Goal: Task Accomplishment & Management: Use online tool/utility

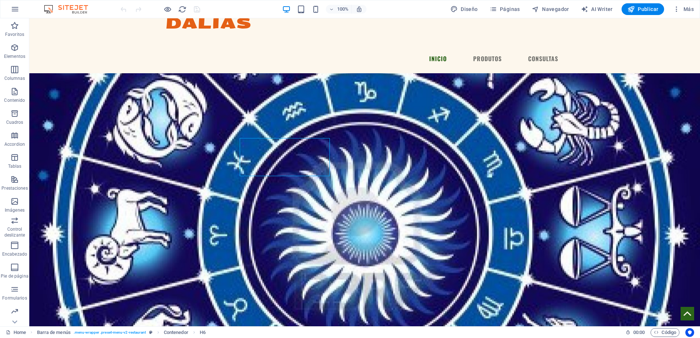
scroll to position [84, 0]
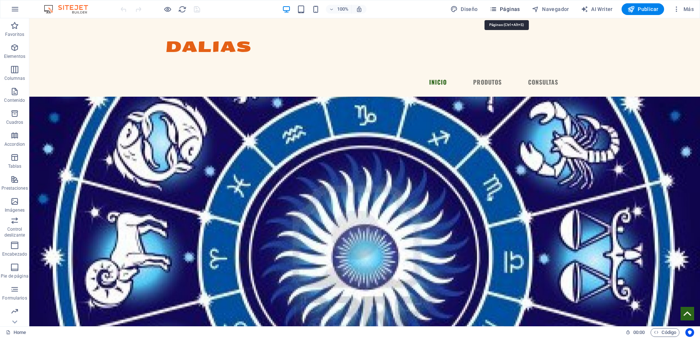
click at [494, 10] on icon "button" at bounding box center [492, 8] width 7 height 7
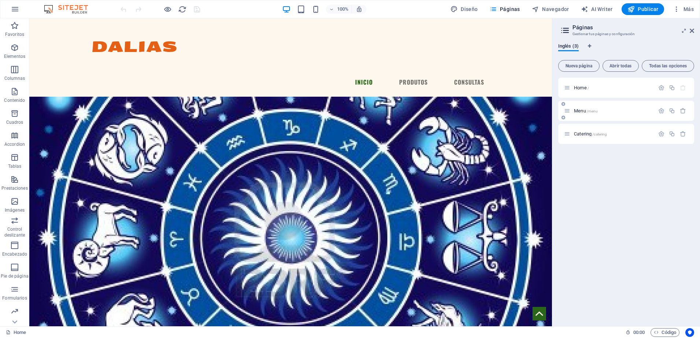
click at [595, 111] on span "/menu" at bounding box center [592, 111] width 11 height 4
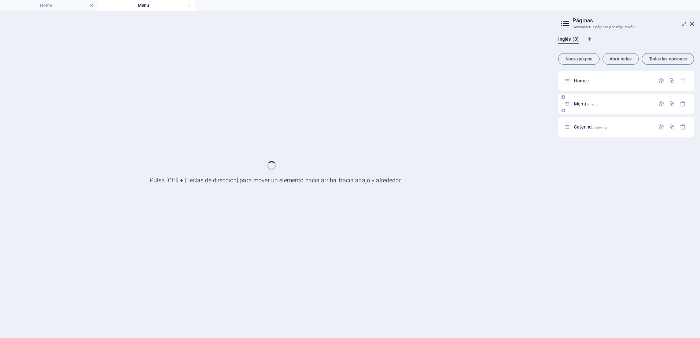
scroll to position [0, 0]
click at [595, 111] on div "Menu /menu" at bounding box center [626, 104] width 136 height 20
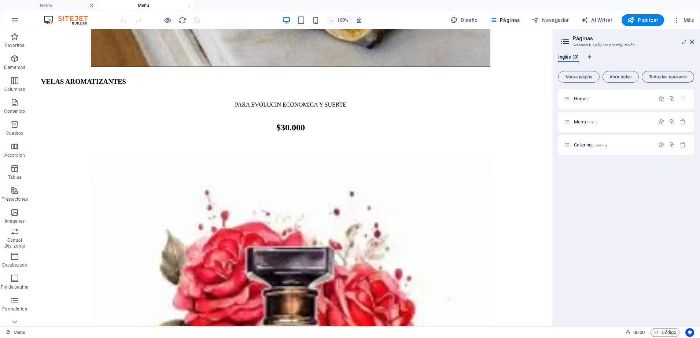
scroll to position [1296, 0]
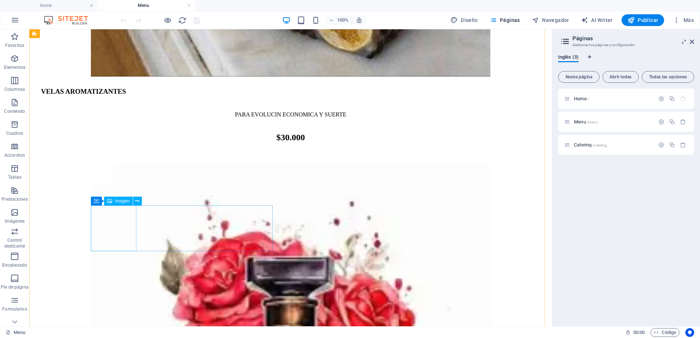
click at [99, 204] on div "Contenedor" at bounding box center [109, 201] width 37 height 9
click at [110, 203] on icon at bounding box center [109, 201] width 5 height 9
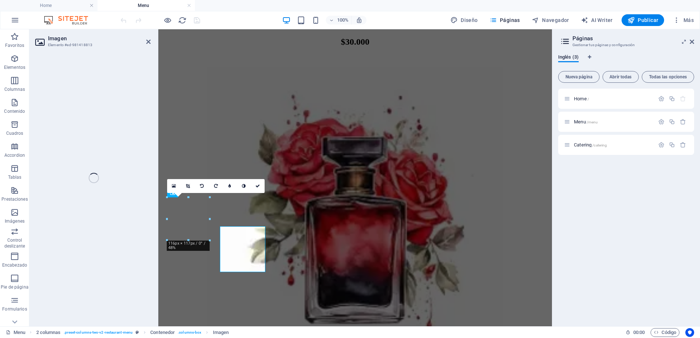
select select "%"
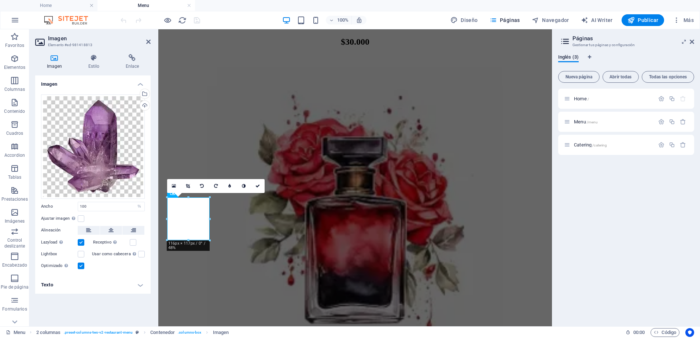
scroll to position [1275, 0]
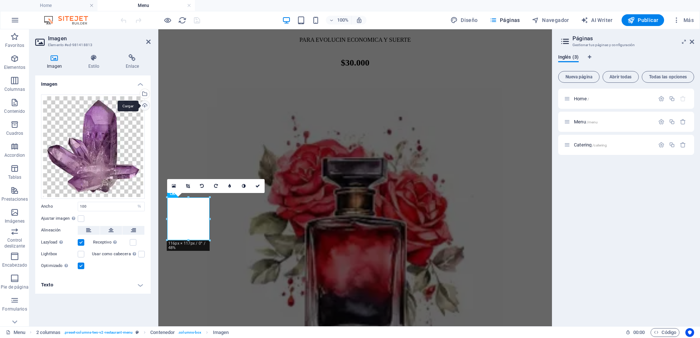
click at [143, 104] on div "Cargar" at bounding box center [143, 106] width 11 height 11
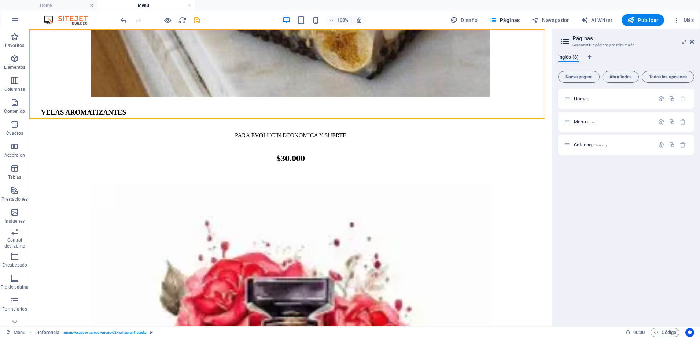
scroll to position [1296, 0]
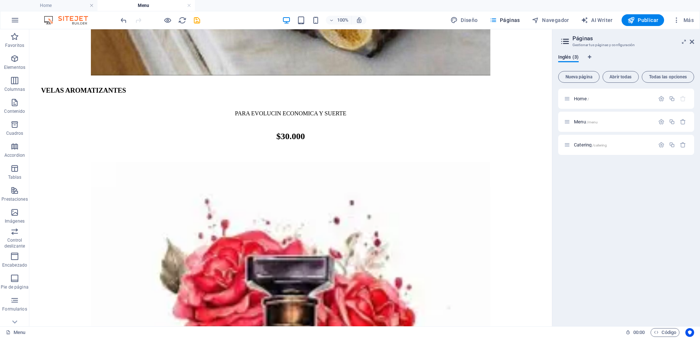
scroll to position [1290, 0]
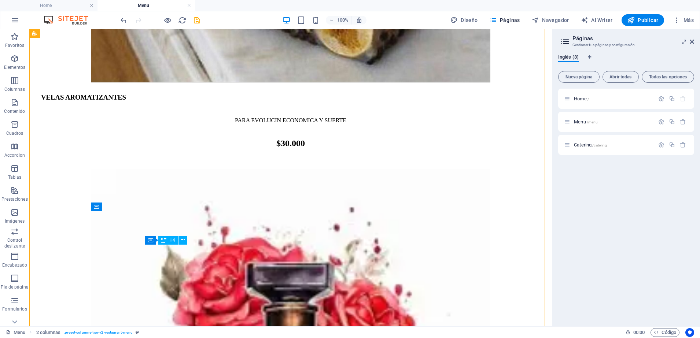
drag, startPoint x: 208, startPoint y: 244, endPoint x: 206, endPoint y: 249, distance: 5.0
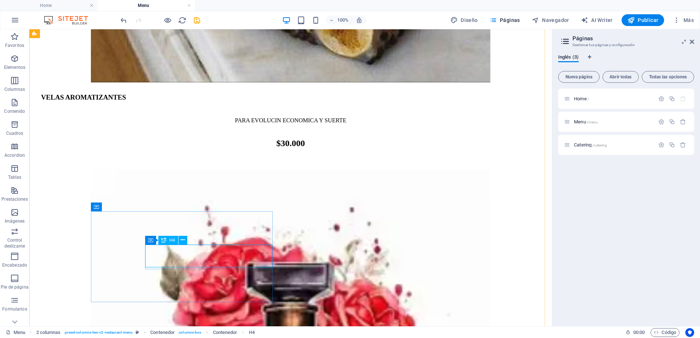
scroll to position [1270, 0]
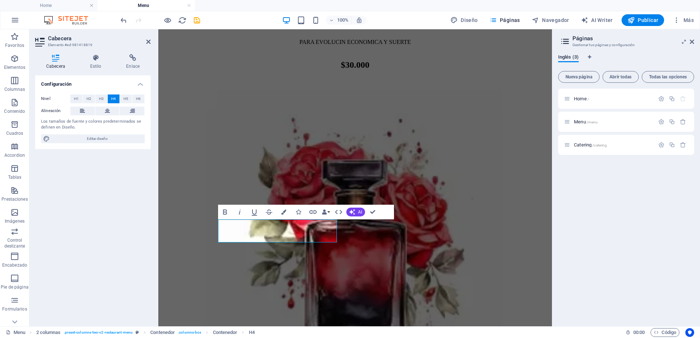
drag, startPoint x: 279, startPoint y: 232, endPoint x: 363, endPoint y: 337, distance: 134.4
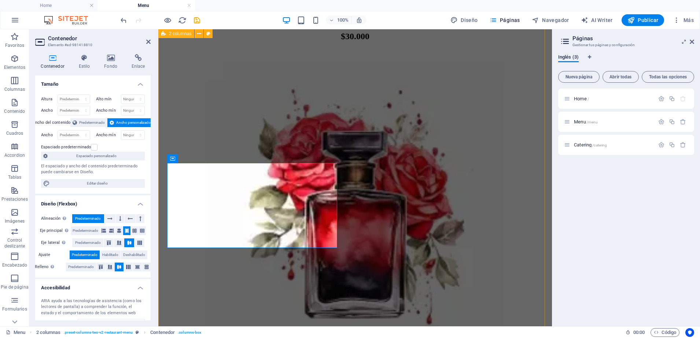
scroll to position [1310, 0]
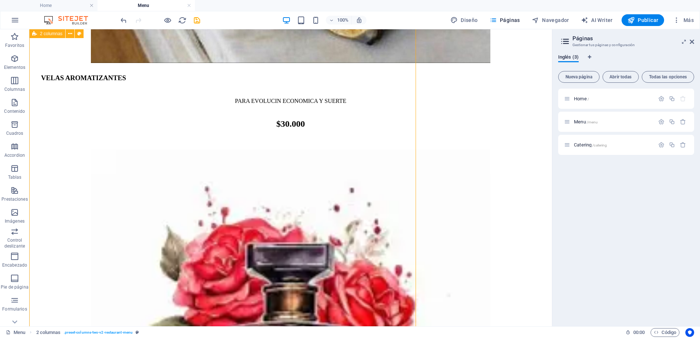
scroll to position [1334, 0]
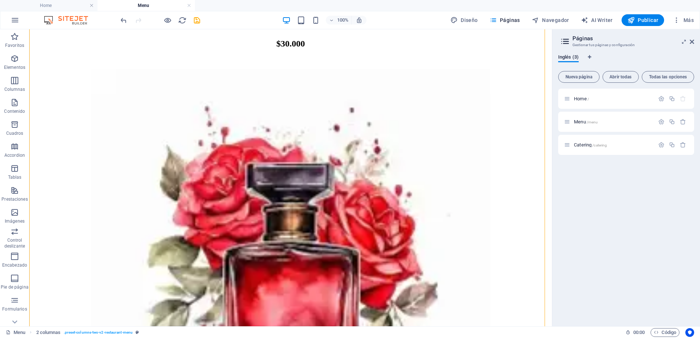
drag, startPoint x: 547, startPoint y: 264, endPoint x: 584, endPoint y: 302, distance: 52.9
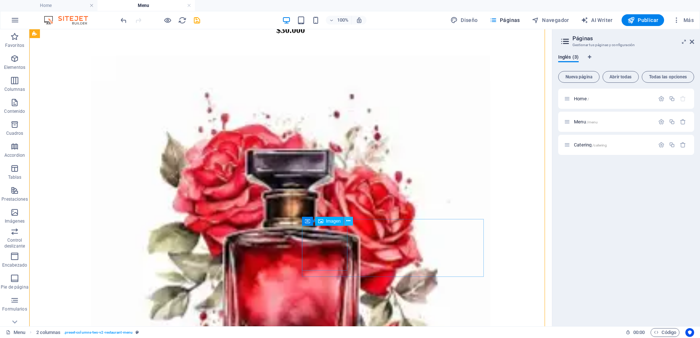
scroll to position [1405, 0]
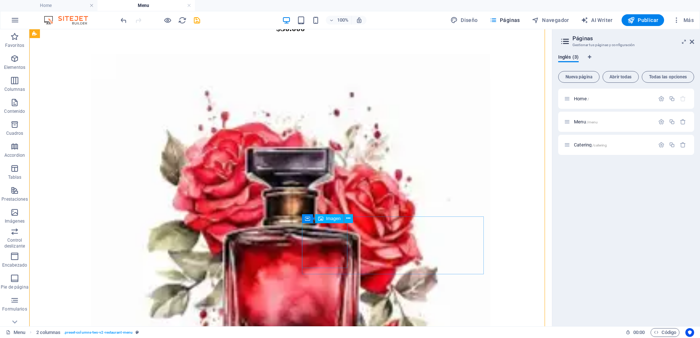
click at [324, 221] on div "Imagen" at bounding box center [329, 218] width 29 height 9
select select "%"
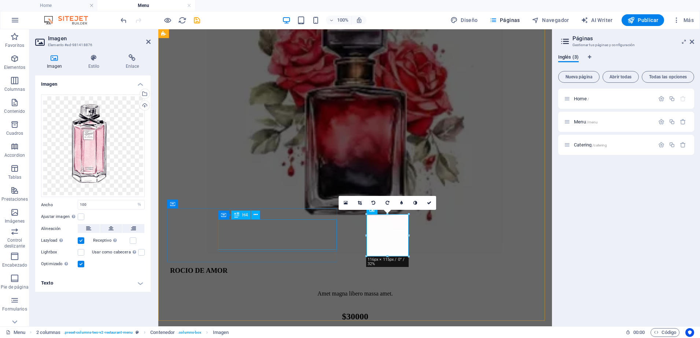
scroll to position [1379, 0]
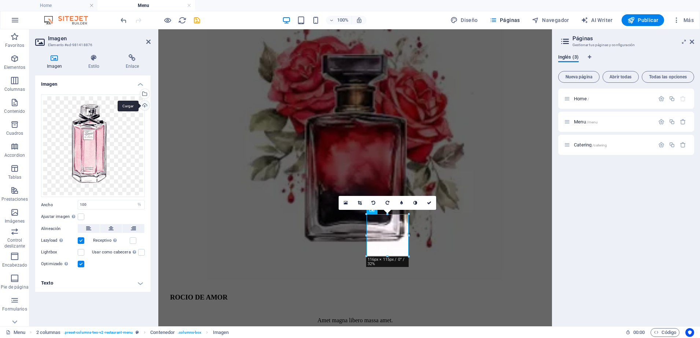
click at [141, 105] on div "Cargar" at bounding box center [143, 106] width 11 height 11
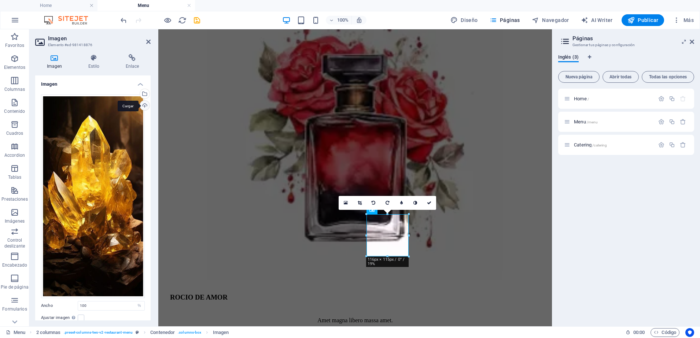
click at [142, 105] on div "Cargar" at bounding box center [143, 106] width 11 height 11
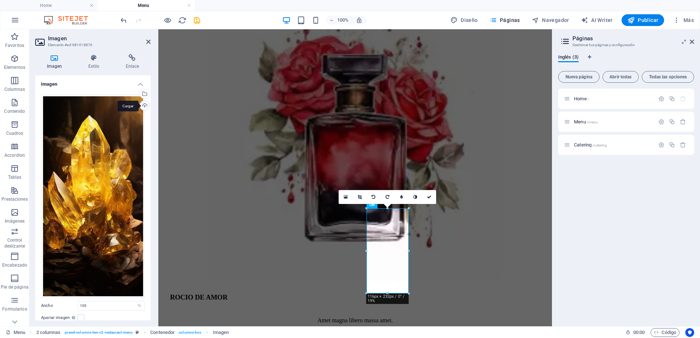
click at [144, 105] on div "Cargar" at bounding box center [143, 106] width 11 height 11
click at [145, 104] on div "Cargar" at bounding box center [143, 106] width 11 height 11
click at [145, 95] on div "Selecciona archivos del administrador de archivos, de la galería de fotos o car…" at bounding box center [143, 94] width 11 height 11
click at [145, 95] on body "dalias esperitismo Home Menu Favoritos Elementos Columnas Contenido Cuadros Acc…" at bounding box center [350, 169] width 700 height 338
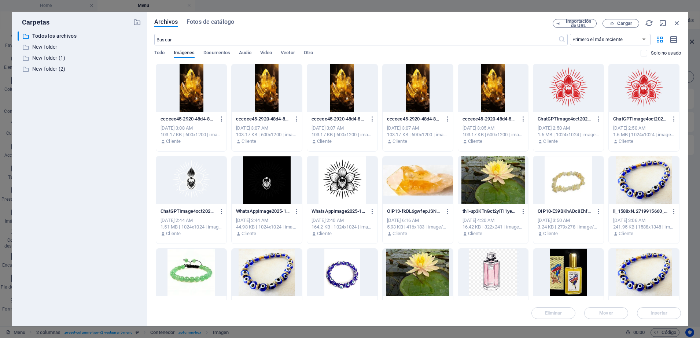
click at [496, 172] on div at bounding box center [493, 180] width 70 height 48
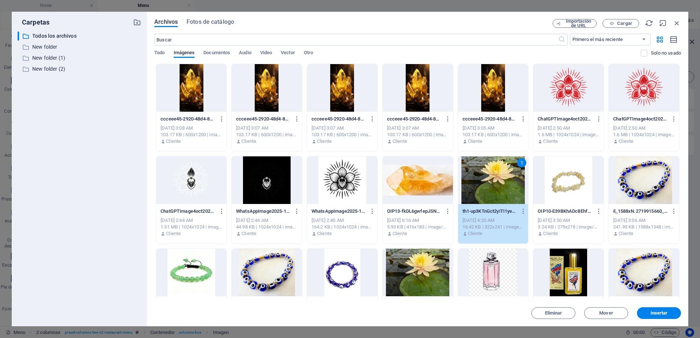
click at [496, 172] on div "1" at bounding box center [493, 180] width 70 height 48
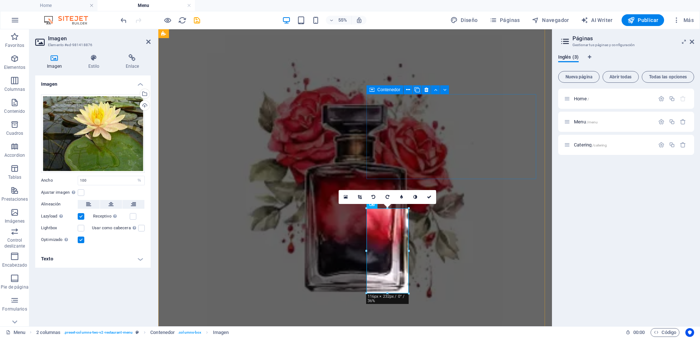
scroll to position [1379, 0]
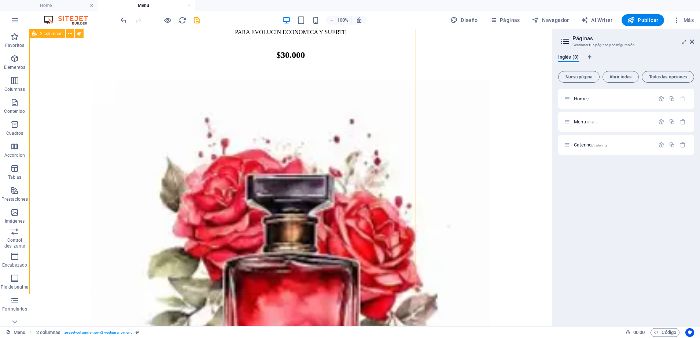
scroll to position [1405, 0]
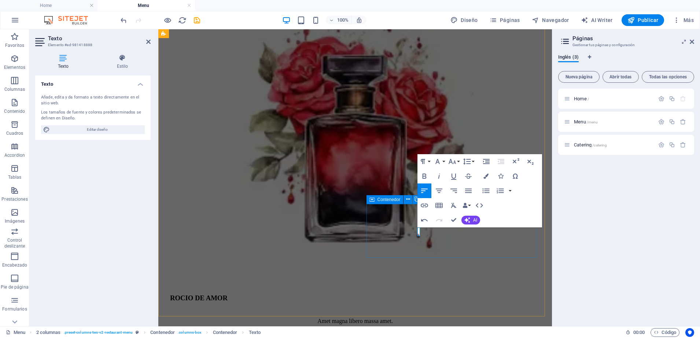
scroll to position [1383, 0]
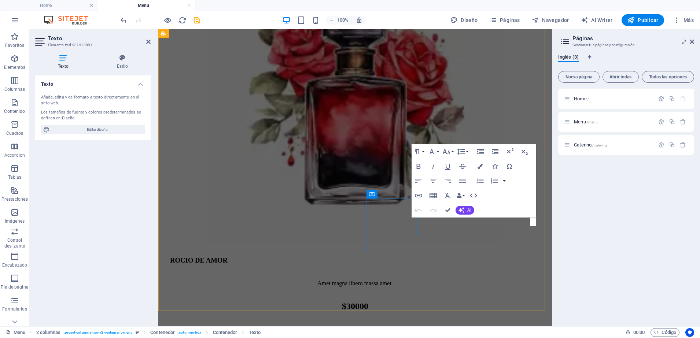
scroll to position [1389, 0]
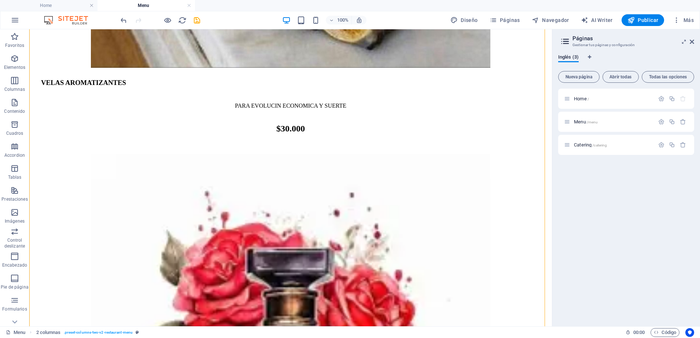
scroll to position [1320, 0]
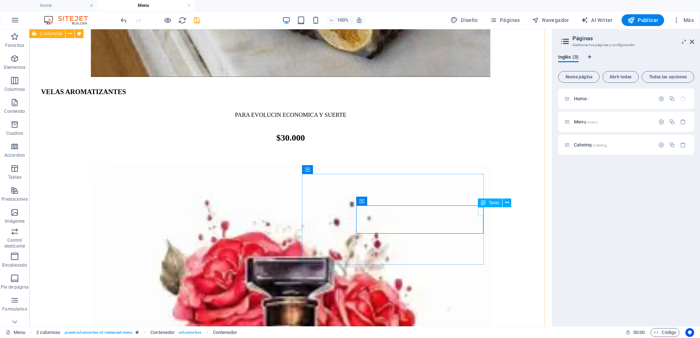
scroll to position [1328, 0]
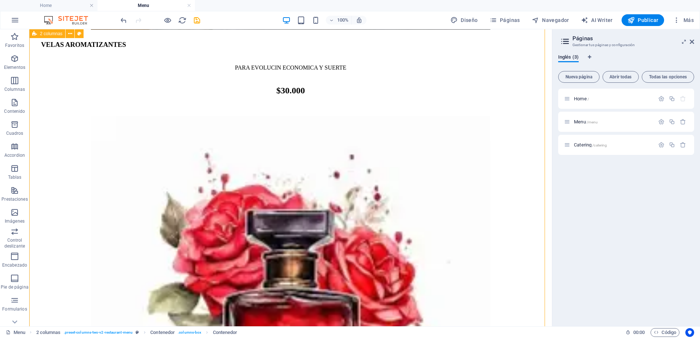
drag, startPoint x: 393, startPoint y: 202, endPoint x: 502, endPoint y: 331, distance: 169.1
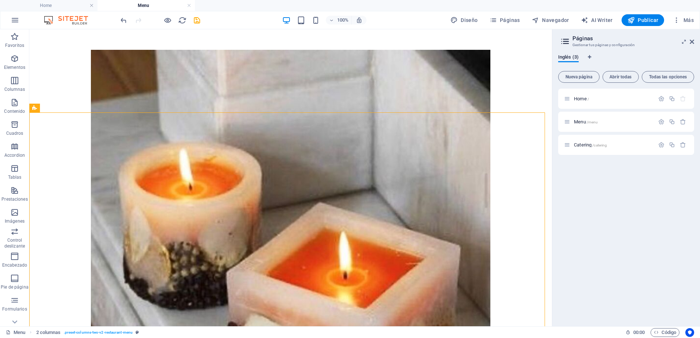
scroll to position [924, 0]
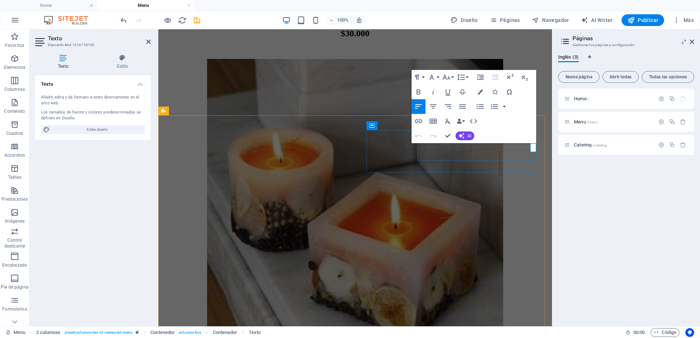
scroll to position [913, 0]
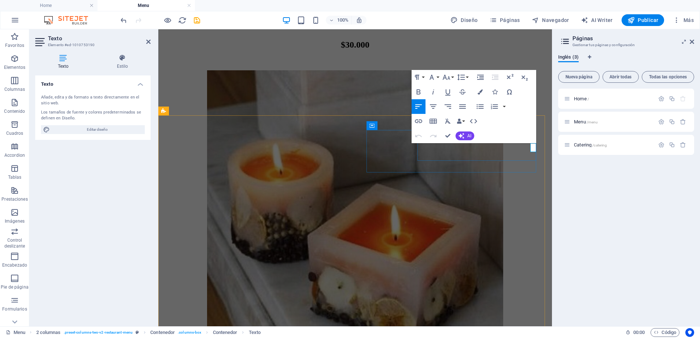
click at [587, 194] on div "Home / Menu /menu Catering /catering" at bounding box center [626, 205] width 136 height 232
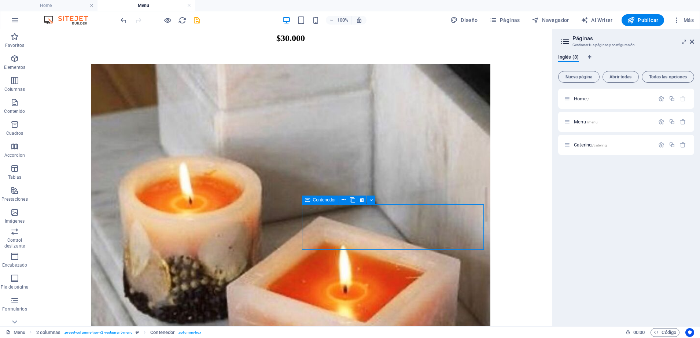
scroll to position [924, 0]
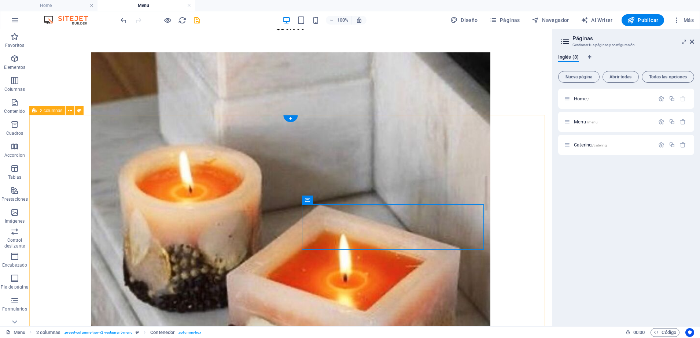
drag, startPoint x: 361, startPoint y: 213, endPoint x: 600, endPoint y: 281, distance: 248.9
click at [600, 281] on div "Home / Menu /menu Catering /catering" at bounding box center [626, 205] width 136 height 232
click at [691, 43] on icon at bounding box center [692, 42] width 4 height 6
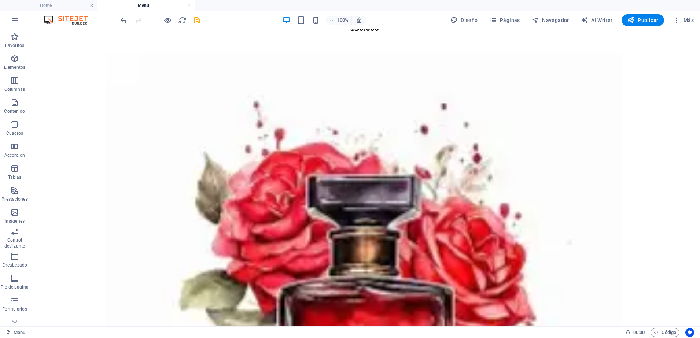
scroll to position [1486, 0]
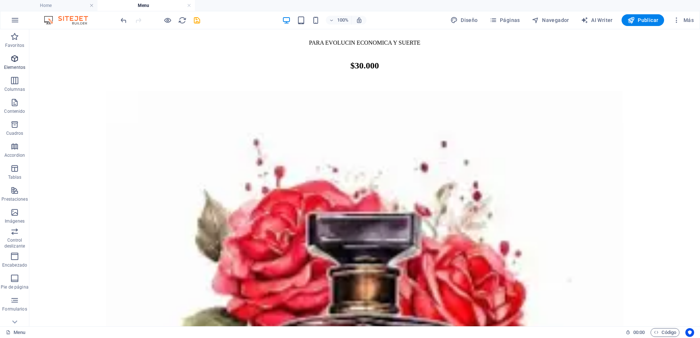
click at [8, 60] on span "Elementos" at bounding box center [14, 63] width 29 height 18
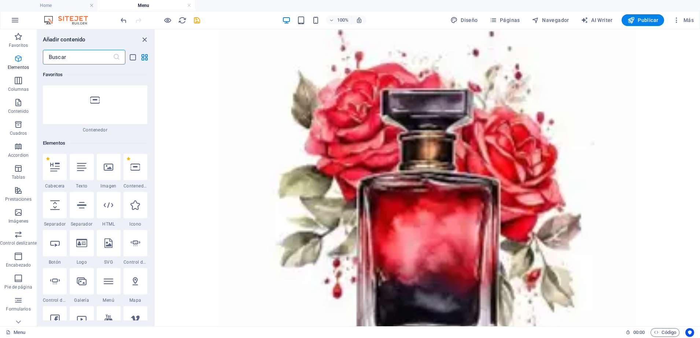
scroll to position [138, 0]
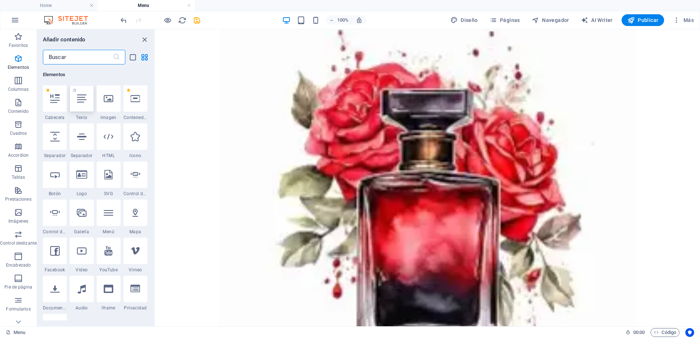
click at [75, 108] on div at bounding box center [82, 98] width 24 height 26
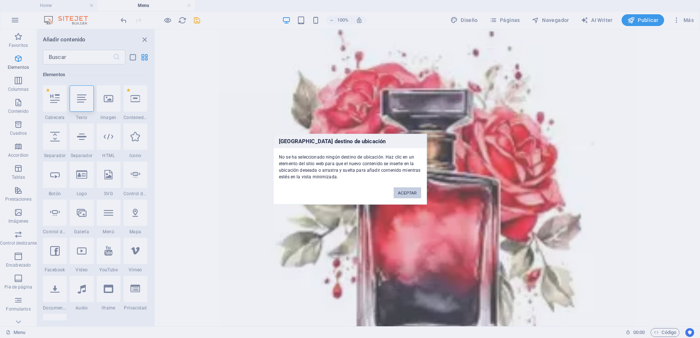
click at [403, 197] on button "ACEPTAR" at bounding box center [407, 192] width 27 height 11
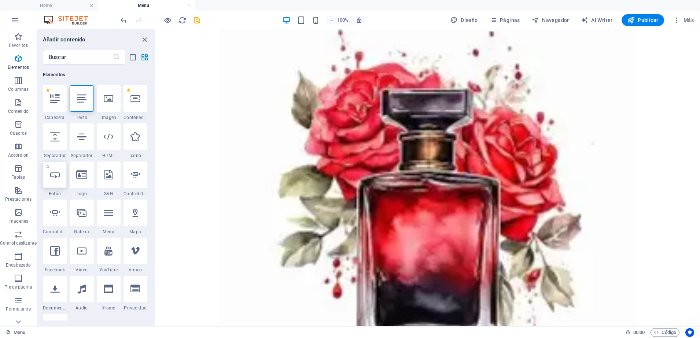
click at [56, 188] on div at bounding box center [55, 175] width 24 height 26
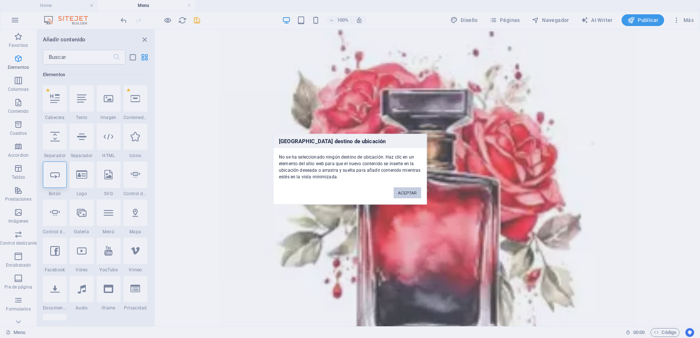
click at [418, 193] on button "ACEPTAR" at bounding box center [407, 192] width 27 height 11
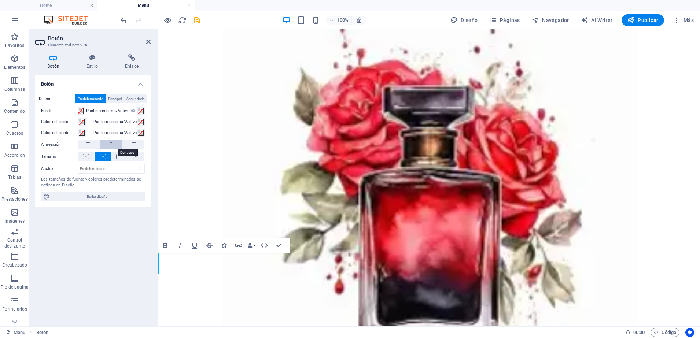
click at [109, 146] on icon at bounding box center [110, 144] width 5 height 9
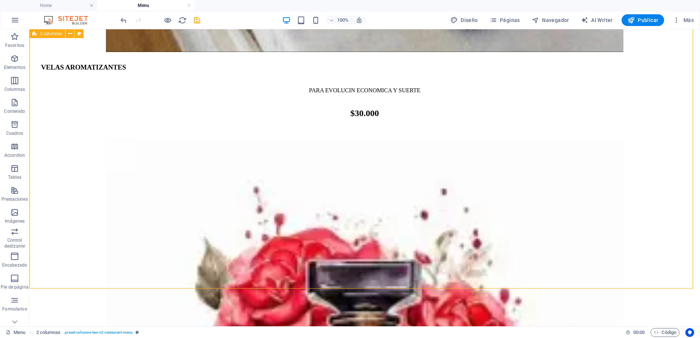
scroll to position [1450, 0]
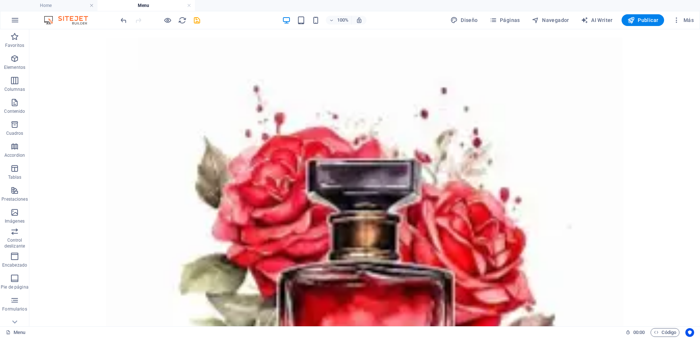
scroll to position [1538, 0]
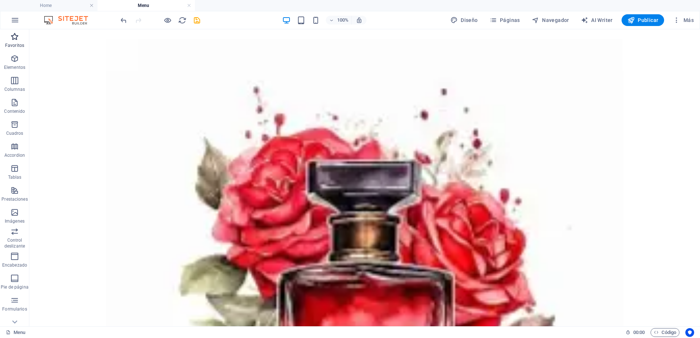
click at [15, 43] on p "Favoritos" at bounding box center [14, 46] width 19 height 6
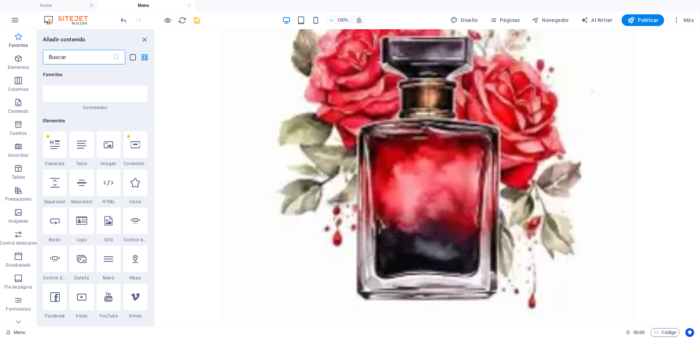
scroll to position [134, 0]
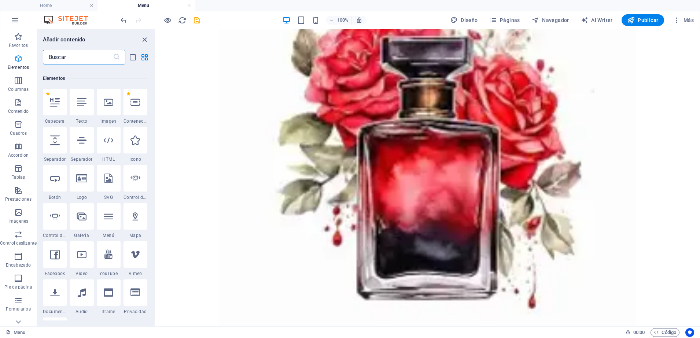
click at [14, 67] on p "Elementos" at bounding box center [18, 67] width 21 height 6
click at [22, 58] on icon "button" at bounding box center [18, 58] width 9 height 9
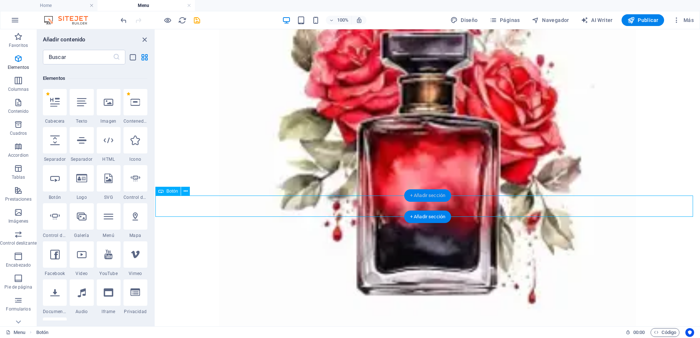
click at [441, 201] on div "+ Añadir sección" at bounding box center [427, 195] width 47 height 12
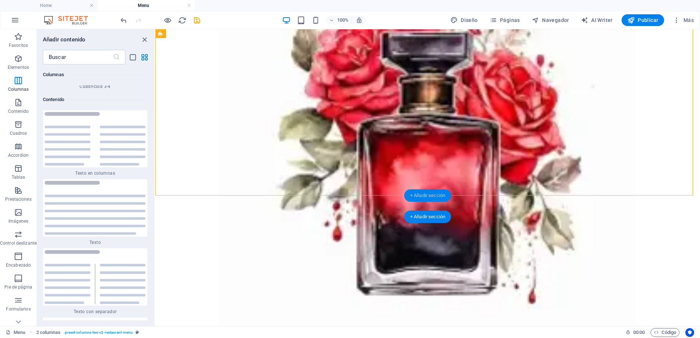
scroll to position [2461, 0]
click at [447, 213] on div "+ Añadir sección" at bounding box center [427, 217] width 47 height 12
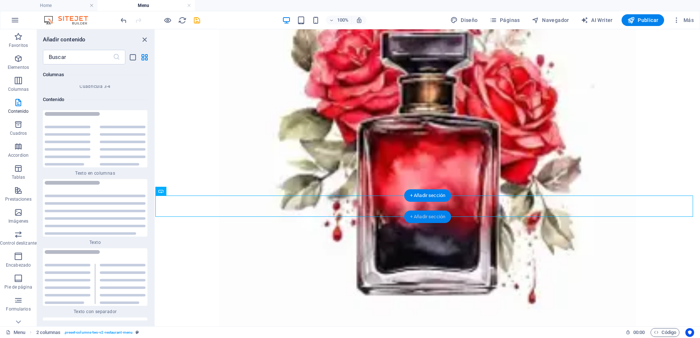
click at [447, 213] on div "+ Añadir sección" at bounding box center [427, 217] width 47 height 12
click at [16, 60] on icon "button" at bounding box center [18, 58] width 9 height 9
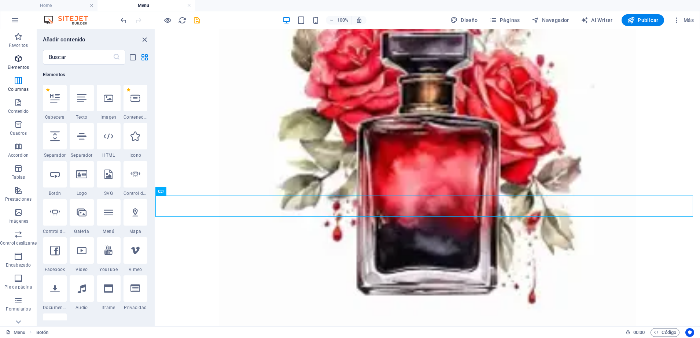
scroll to position [138, 0]
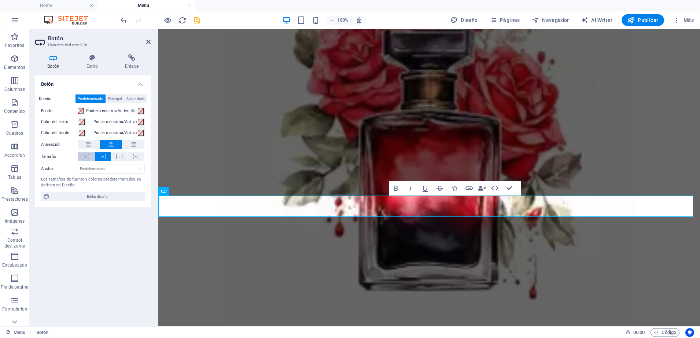
click at [91, 159] on button at bounding box center [86, 156] width 16 height 8
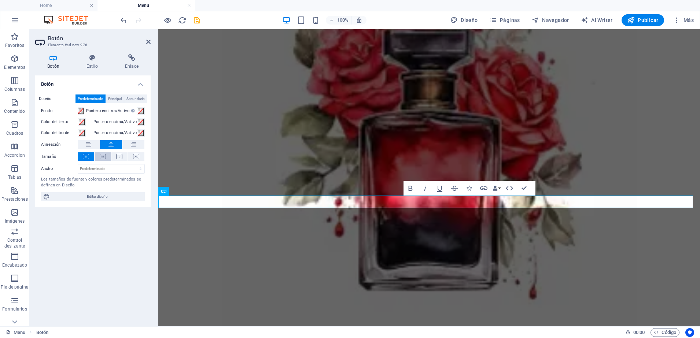
click at [104, 159] on icon at bounding box center [103, 156] width 6 height 5
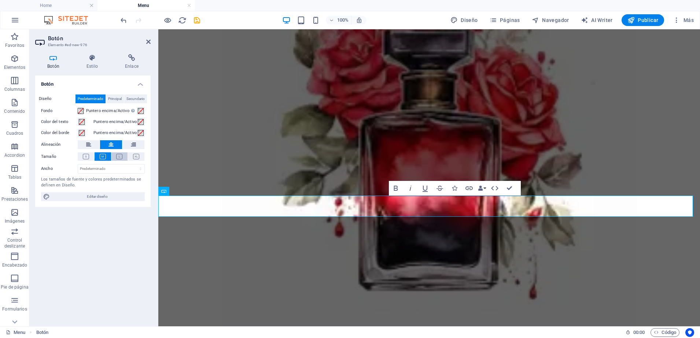
click at [114, 156] on button at bounding box center [119, 156] width 16 height 8
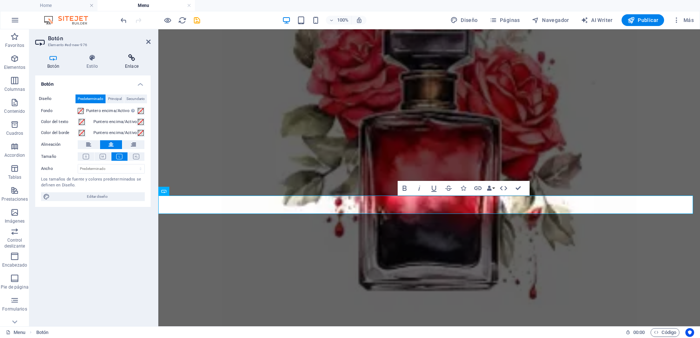
click at [138, 64] on h4 "Enlace" at bounding box center [132, 61] width 38 height 15
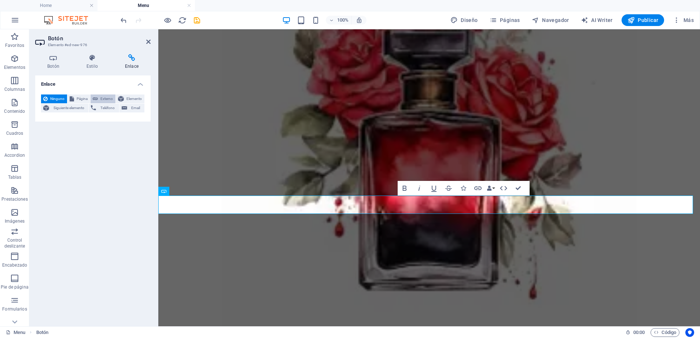
click at [100, 98] on span "Externo" at bounding box center [106, 99] width 13 height 9
select select "blank"
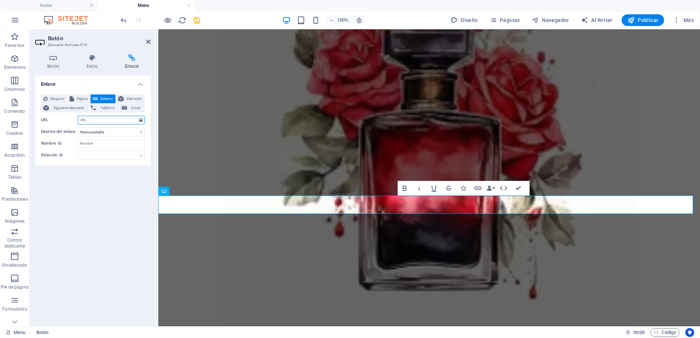
paste input "https://wa.me/573229237471"
type input "https://wa.me/573229237471"
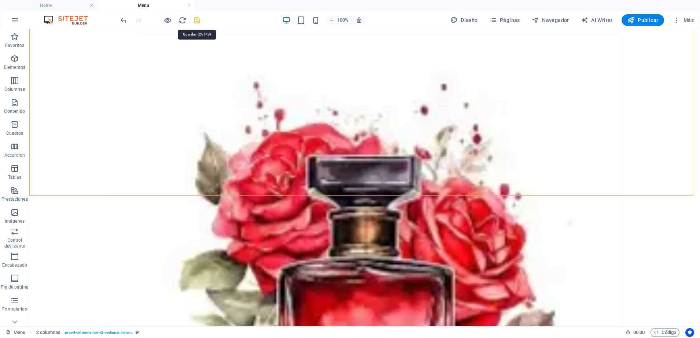
click at [200, 20] on icon "save" at bounding box center [197, 20] width 8 height 8
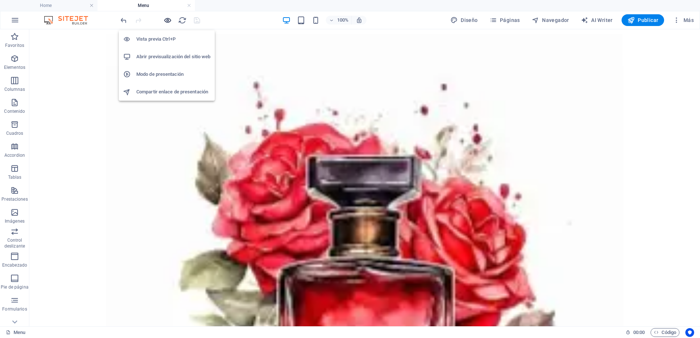
click at [170, 23] on icon "button" at bounding box center [167, 20] width 8 height 8
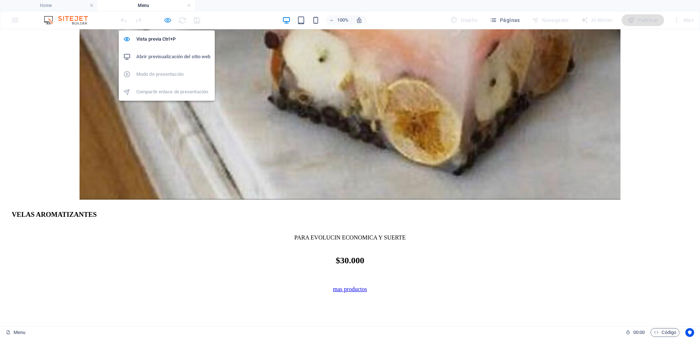
click at [163, 21] on icon "button" at bounding box center [167, 20] width 8 height 8
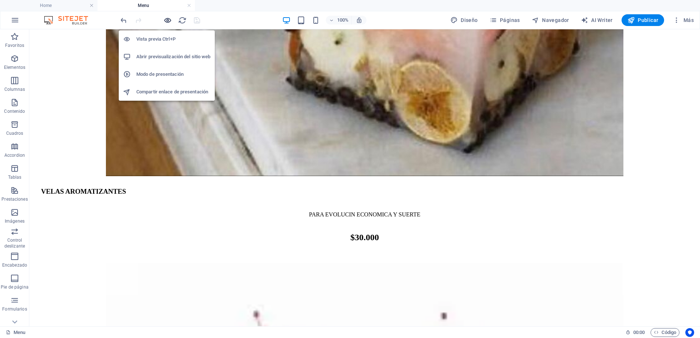
scroll to position [1543, 0]
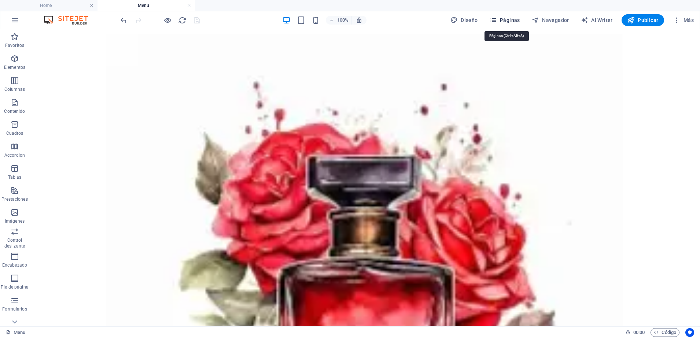
click at [509, 19] on span "Páginas" at bounding box center [504, 19] width 30 height 7
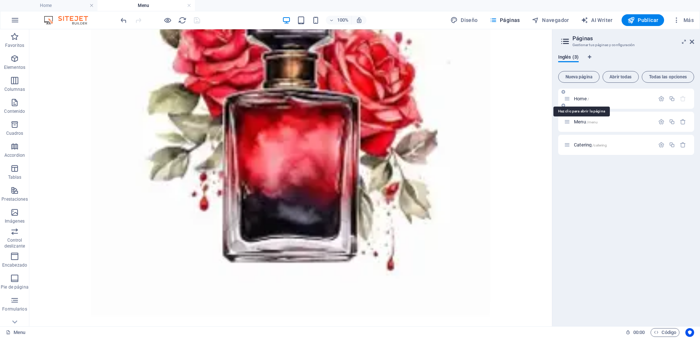
click at [582, 100] on span "Home /" at bounding box center [581, 98] width 15 height 5
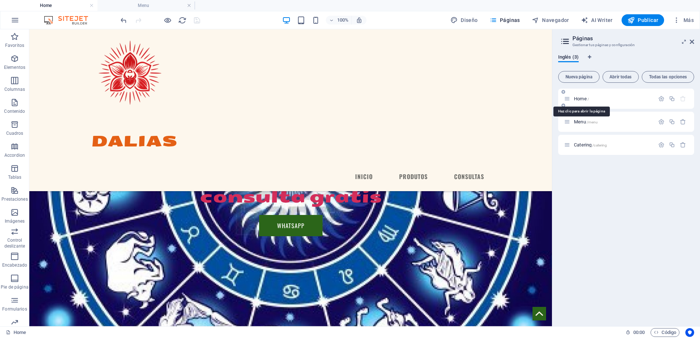
scroll to position [84, 0]
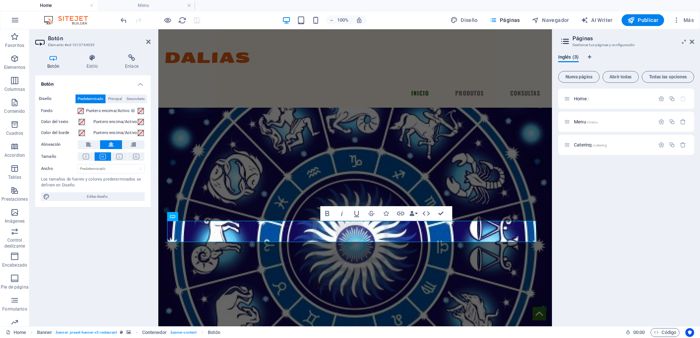
drag, startPoint x: 564, startPoint y: 36, endPoint x: 548, endPoint y: 8, distance: 32.1
click at [548, 8] on ul "Home Menu" at bounding box center [350, 5] width 700 height 11
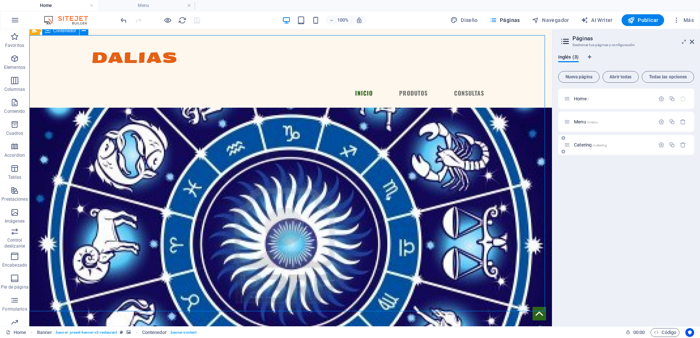
click at [583, 145] on span "Catering /catering" at bounding box center [590, 144] width 33 height 5
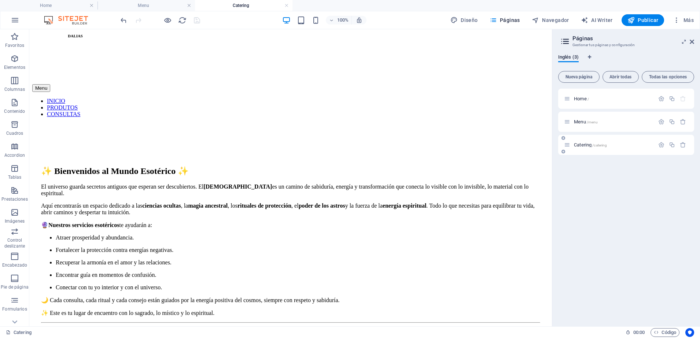
scroll to position [0, 0]
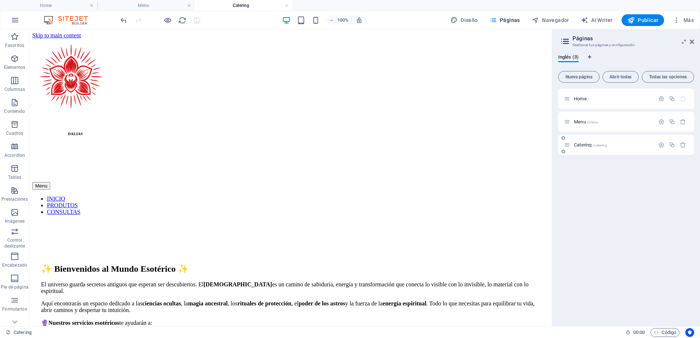
click at [590, 145] on span "Catering /catering" at bounding box center [590, 144] width 33 height 5
click at [590, 122] on span "/menu" at bounding box center [592, 122] width 11 height 4
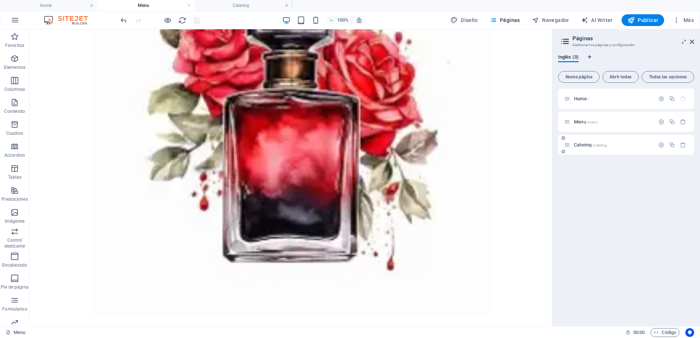
click at [590, 144] on span "Catering /catering" at bounding box center [590, 144] width 33 height 5
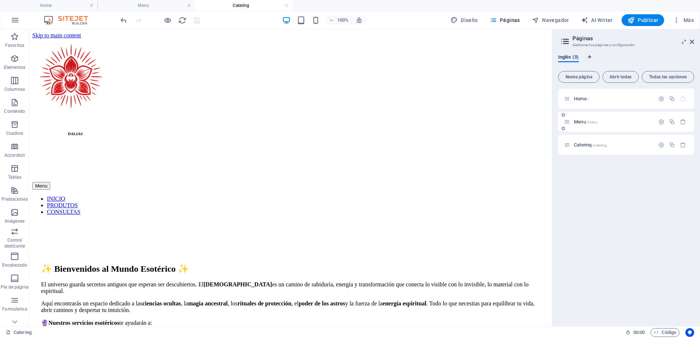
click at [592, 123] on span "/menu" at bounding box center [592, 122] width 11 height 4
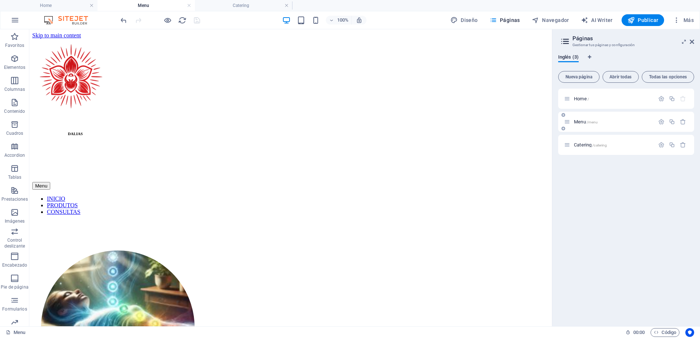
scroll to position [1543, 0]
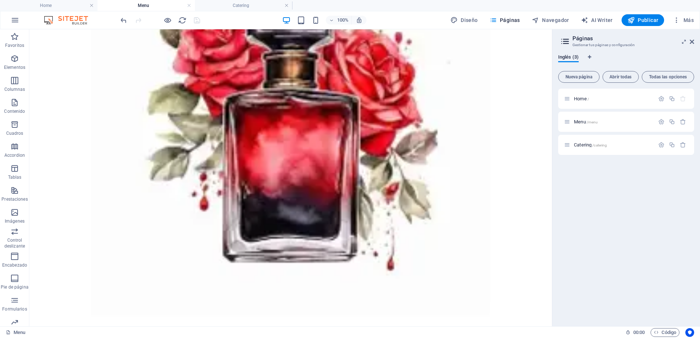
click at [166, 26] on div "100% Diseño Páginas Navegador AI Writer Publicar Más" at bounding box center [349, 20] width 699 height 18
click at [166, 17] on icon "button" at bounding box center [167, 20] width 8 height 8
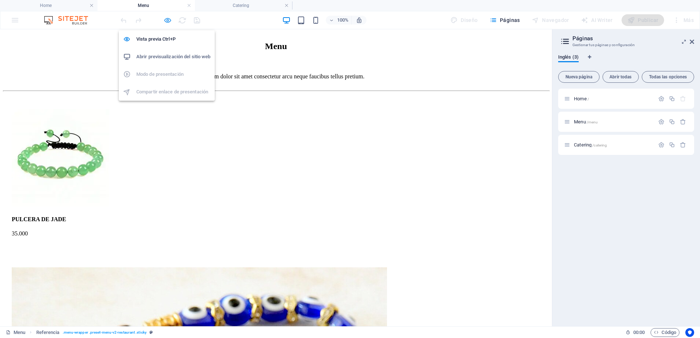
scroll to position [1314, 0]
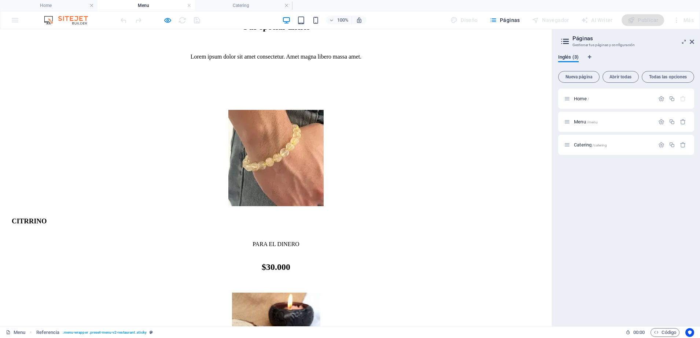
scroll to position [480, 0]
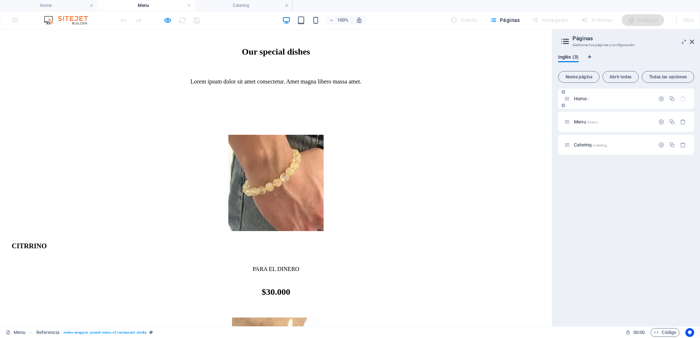
click at [582, 99] on span "Home /" at bounding box center [581, 98] width 15 height 5
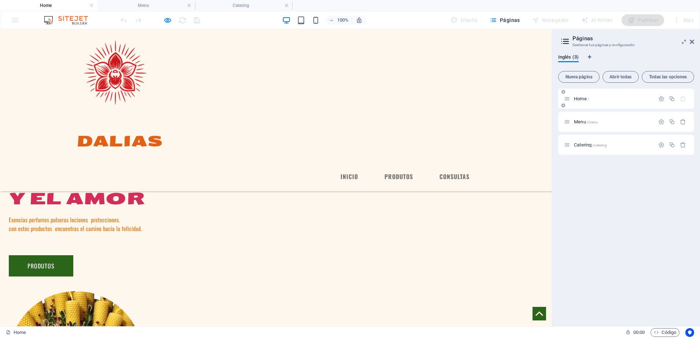
scroll to position [524, 0]
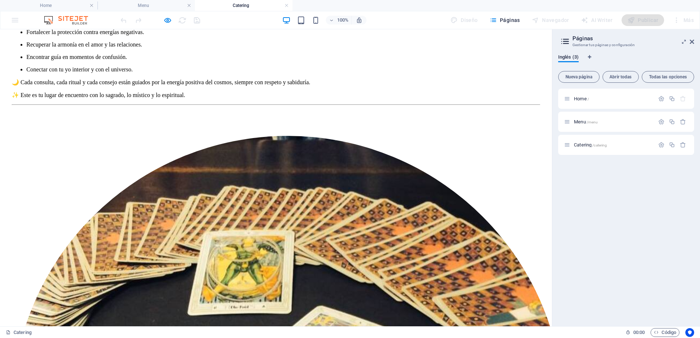
scroll to position [0, 0]
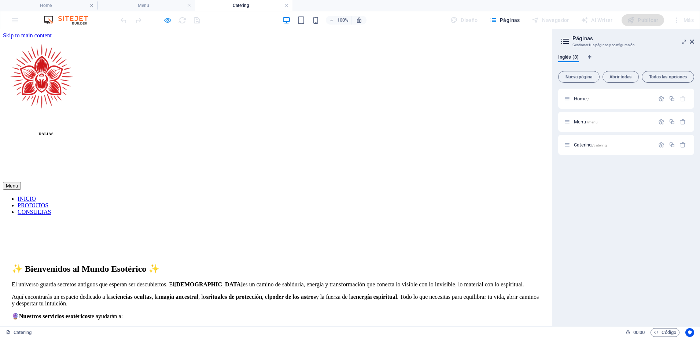
click at [167, 22] on icon "button" at bounding box center [167, 20] width 8 height 8
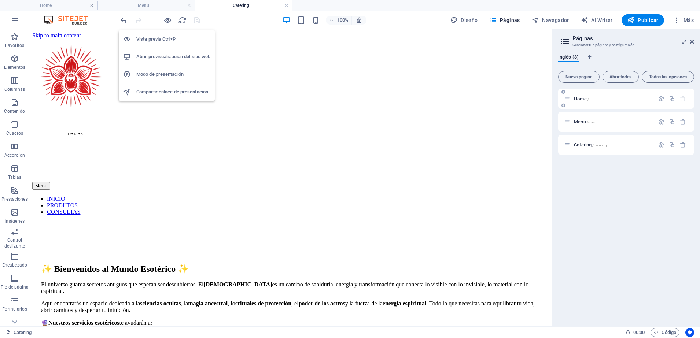
click at [585, 99] on span "Home /" at bounding box center [581, 98] width 15 height 5
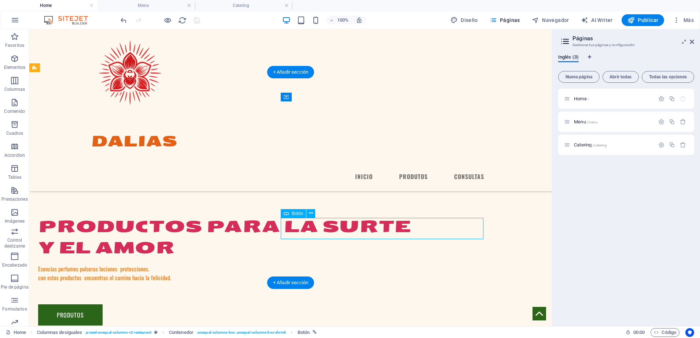
select select "px"
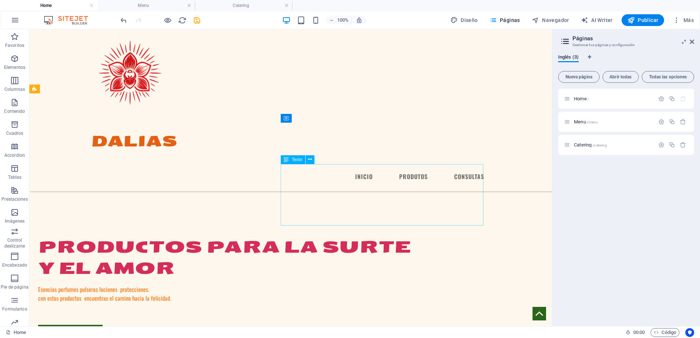
scroll to position [502, 0]
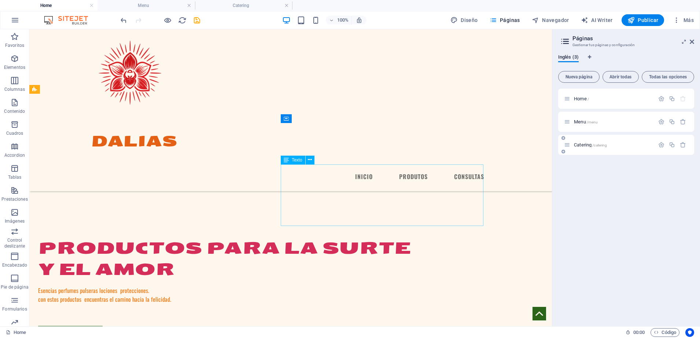
click at [588, 143] on span "Catering /catering" at bounding box center [590, 144] width 33 height 5
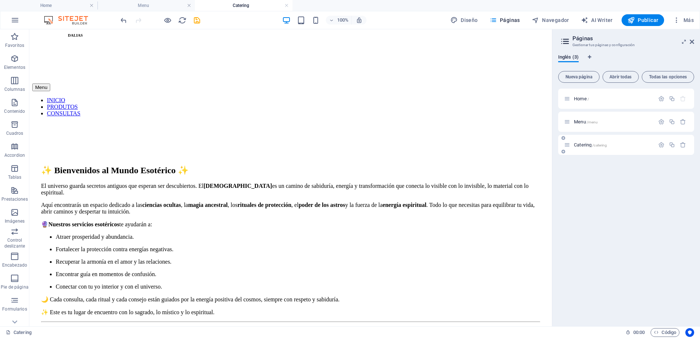
scroll to position [0, 0]
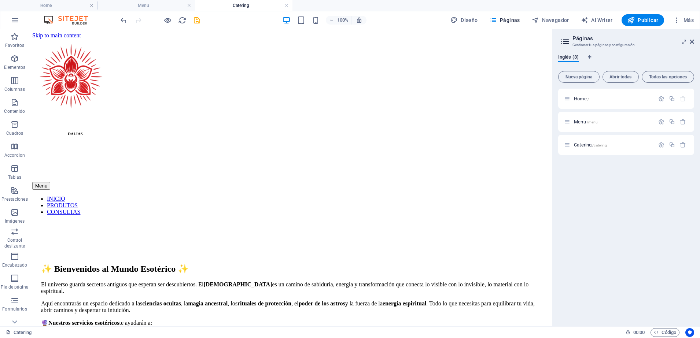
click at [348, 196] on nav "INICIO PRODUTOS CONSULTAS" at bounding box center [290, 206] width 517 height 20
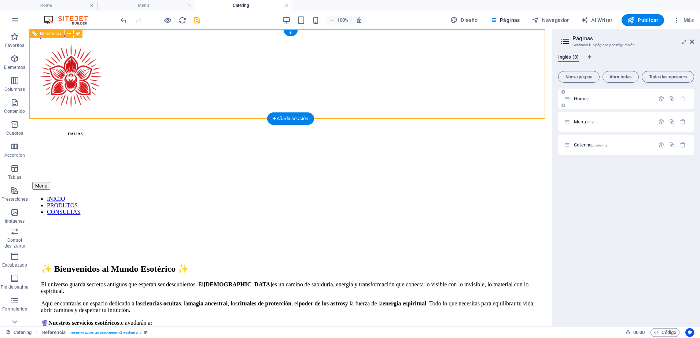
click at [583, 97] on span "Home /" at bounding box center [581, 98] width 15 height 5
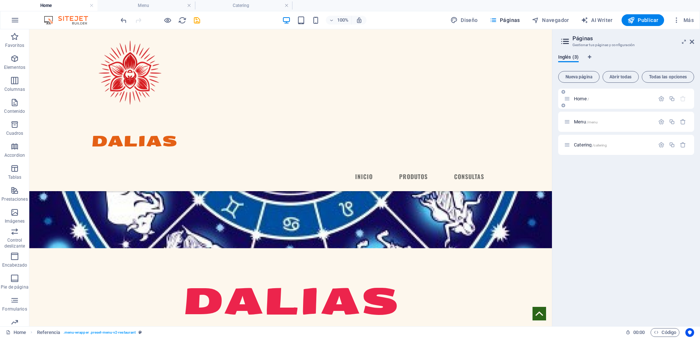
scroll to position [145, 0]
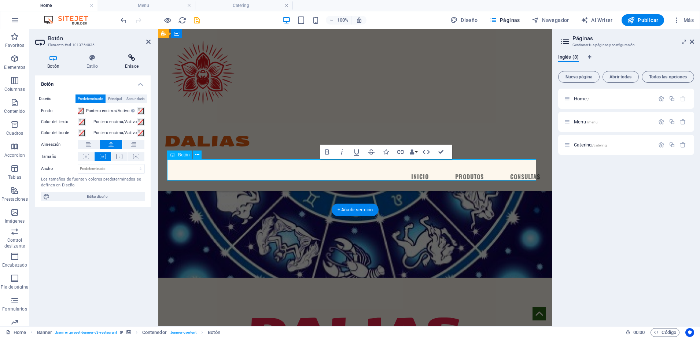
click at [129, 59] on icon at bounding box center [132, 57] width 38 height 7
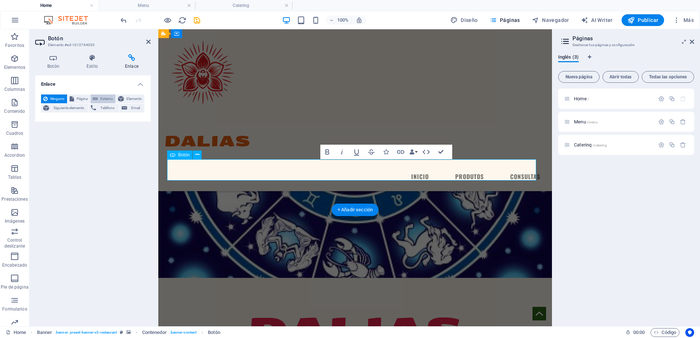
click at [106, 99] on span "Externo" at bounding box center [106, 99] width 13 height 9
select select "blank"
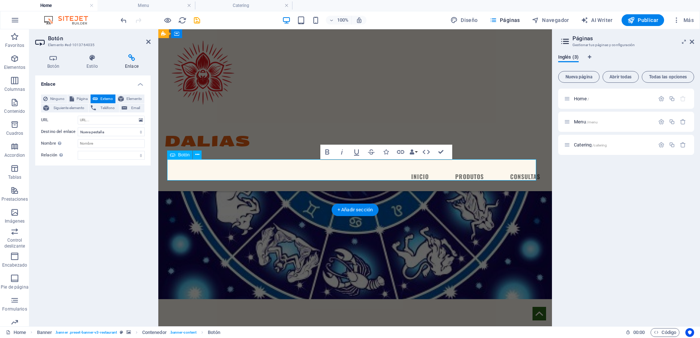
click at [106, 99] on span "Externo" at bounding box center [106, 99] width 13 height 9
click at [90, 119] on input "URL" at bounding box center [111, 120] width 67 height 9
paste input "https://wa.me/573229237471"
type input "https://wa.me/573229237471"
click at [148, 42] on icon at bounding box center [148, 42] width 4 height 6
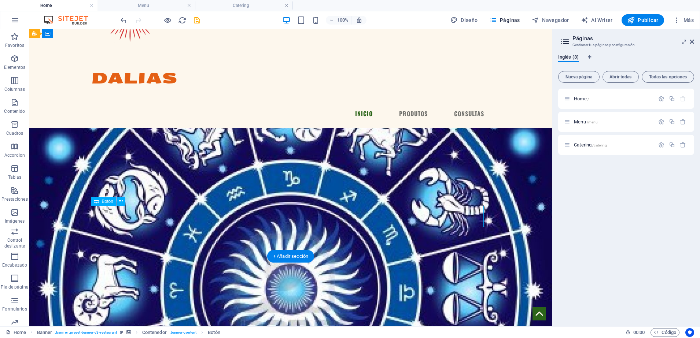
scroll to position [43, 0]
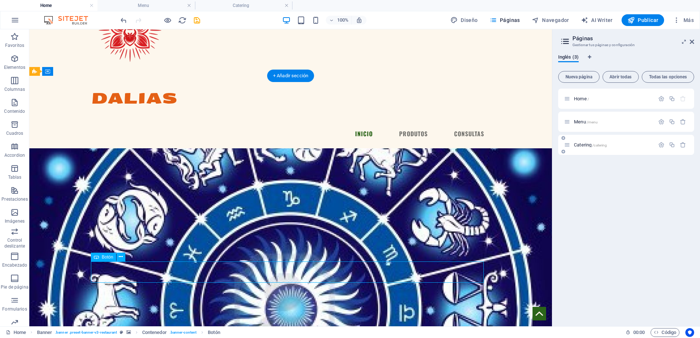
click at [577, 143] on span "Catering /catering" at bounding box center [590, 144] width 33 height 5
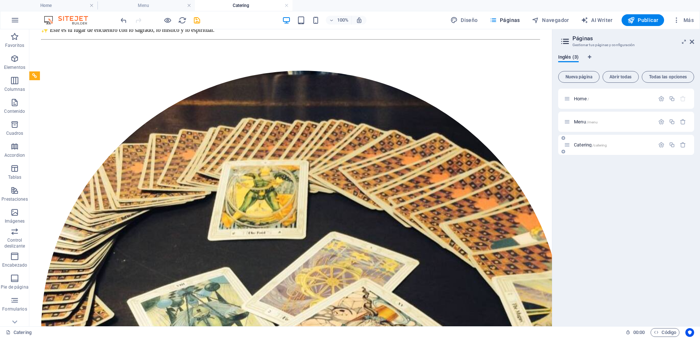
scroll to position [358, 0]
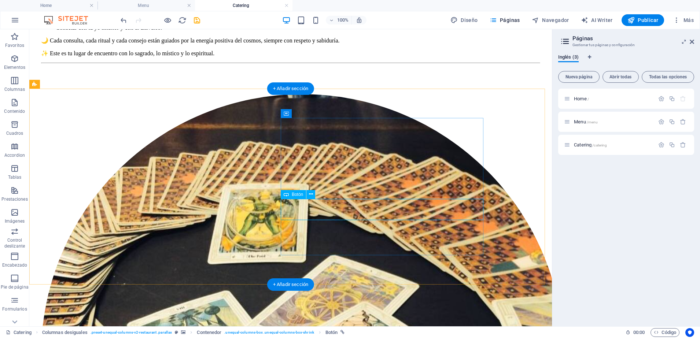
select select "px"
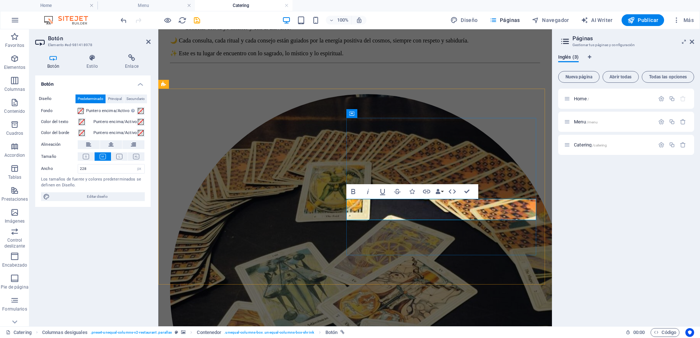
click at [135, 61] on icon at bounding box center [132, 57] width 38 height 7
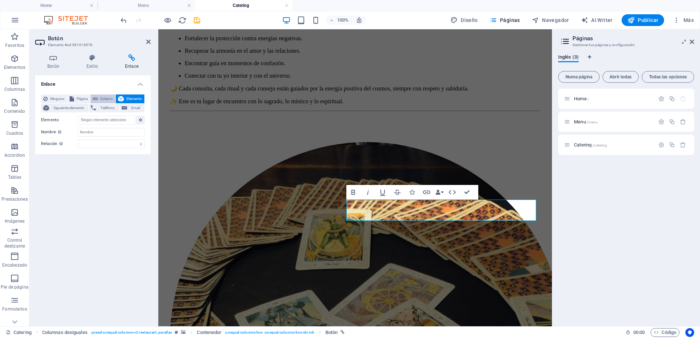
scroll to position [268, 0]
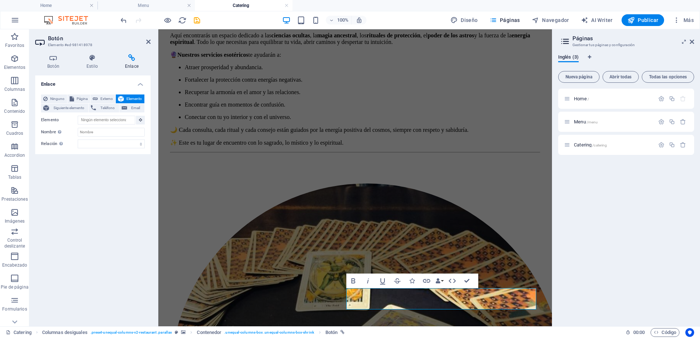
click at [129, 58] on icon at bounding box center [132, 57] width 38 height 7
click at [103, 97] on span "Externo" at bounding box center [106, 99] width 13 height 9
select select "blank"
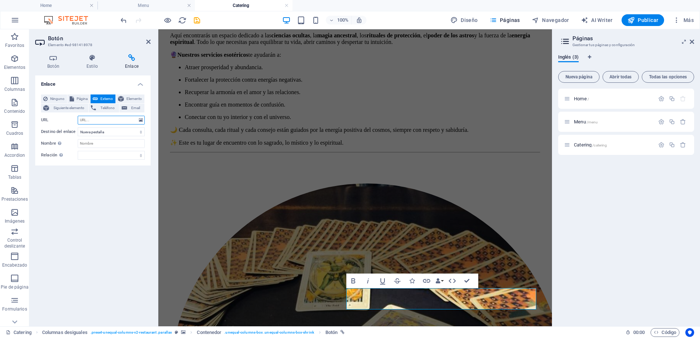
paste input "https://wa.me/573229237471"
type input "https://wa.me/573229237471"
click at [277, 160] on div "✨ Bienvenidos al Mundo Esotérico ✨ El universo guarda secretos antiguos que esp…" at bounding box center [355, 281] width 388 height 656
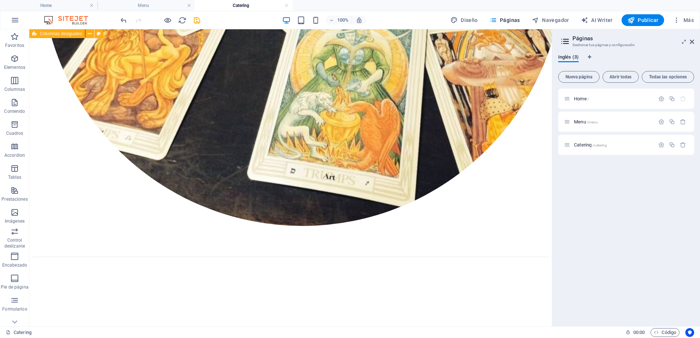
scroll to position [750, 0]
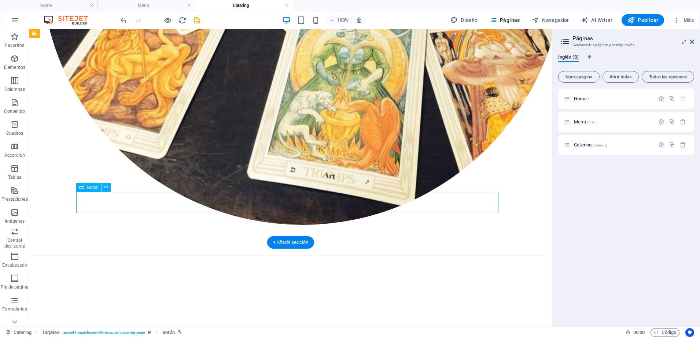
select select "px"
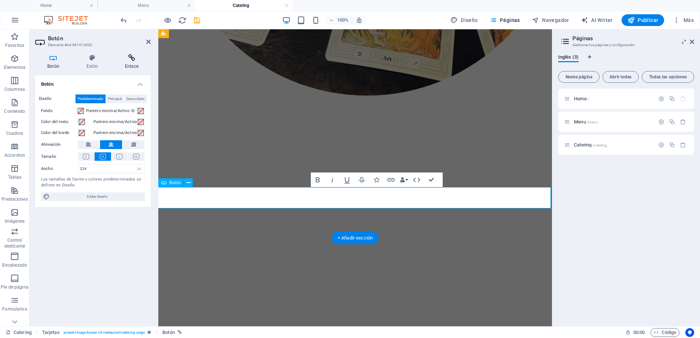
click at [134, 60] on icon at bounding box center [132, 57] width 38 height 7
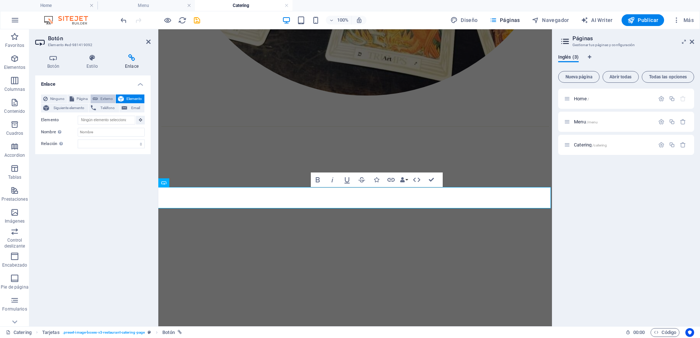
click at [106, 99] on span "Externo" at bounding box center [106, 99] width 13 height 9
select select "blank"
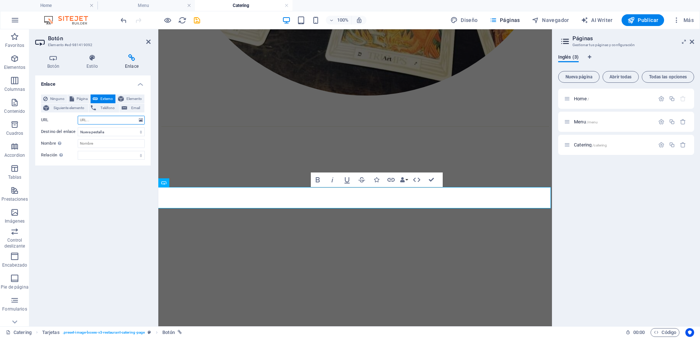
click at [104, 122] on input "URL" at bounding box center [111, 120] width 67 height 9
paste input "https://wa.me/573229237471"
type input "https://wa.me/573229237471"
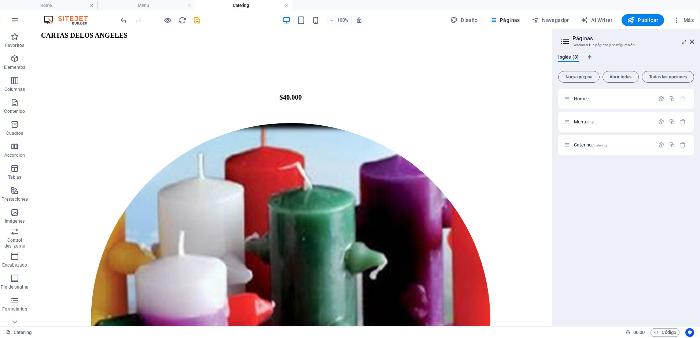
scroll to position [2239, 0]
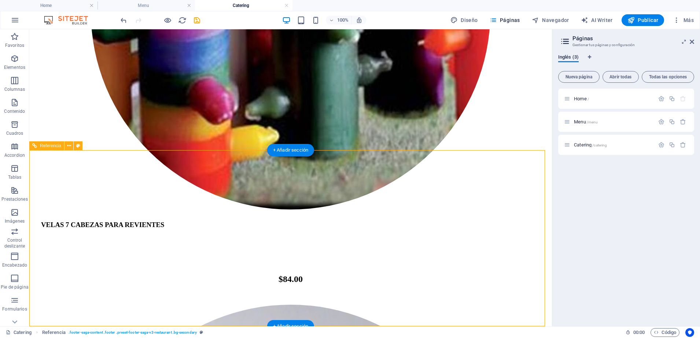
drag, startPoint x: 63, startPoint y: 123, endPoint x: -2, endPoint y: 231, distance: 125.5
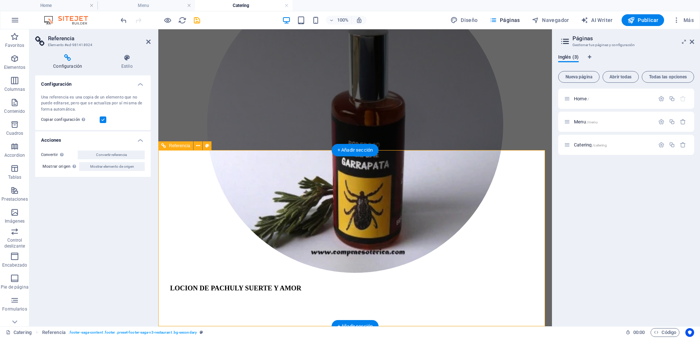
scroll to position [2188, 0]
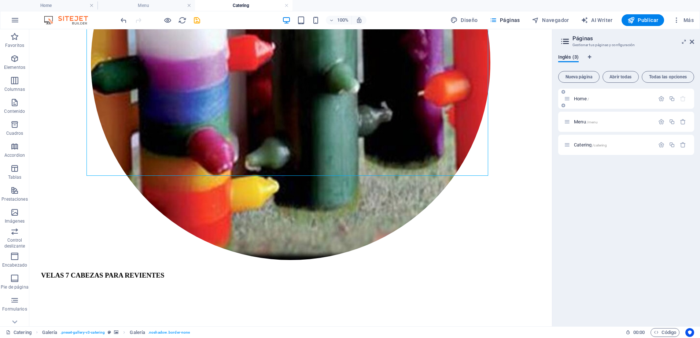
click at [582, 101] on div "Home /" at bounding box center [609, 99] width 90 height 8
drag, startPoint x: 580, startPoint y: 95, endPoint x: 583, endPoint y: 104, distance: 8.8
click at [583, 104] on div "Home /" at bounding box center [626, 99] width 136 height 20
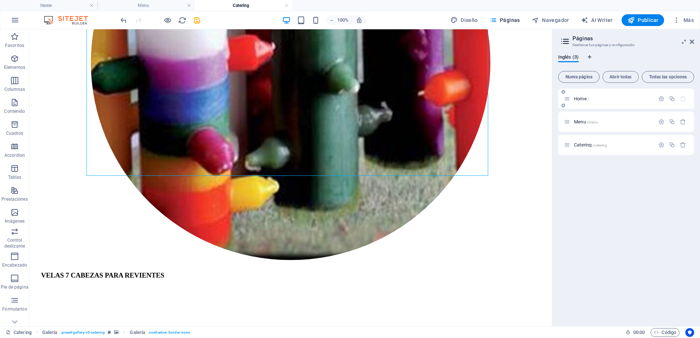
click at [583, 101] on span "Home /" at bounding box center [581, 98] width 15 height 5
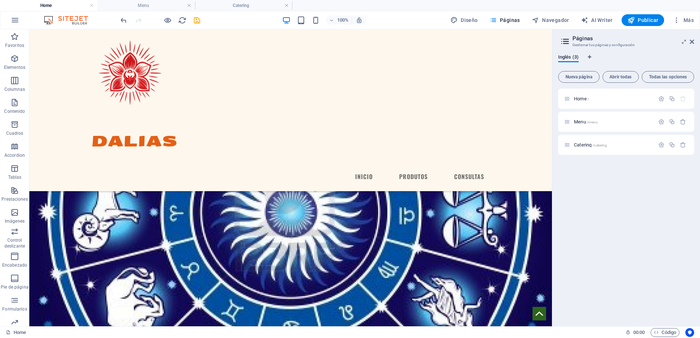
scroll to position [936, 0]
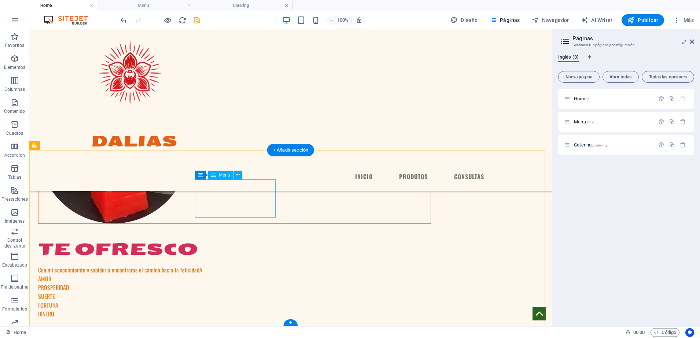
select select
select select "1"
select select
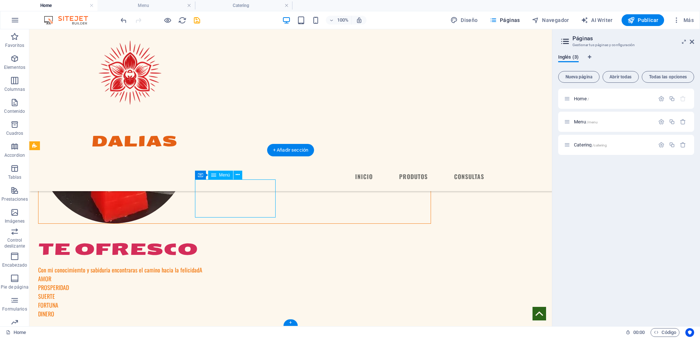
select select "2"
select select
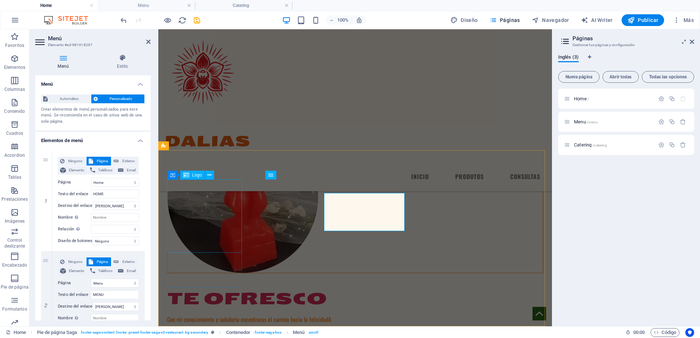
scroll to position [923, 0]
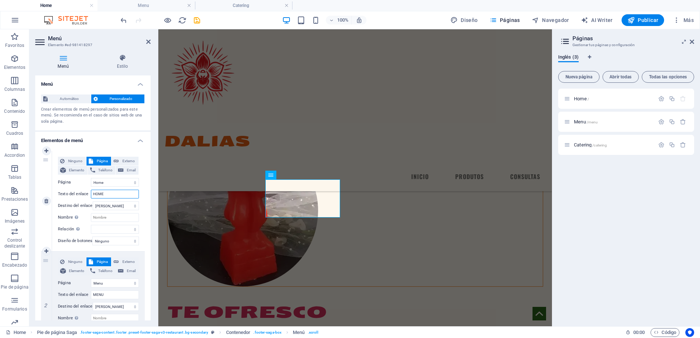
click at [117, 197] on input "HOME" at bounding box center [115, 194] width 48 height 9
type input "H"
type input "i"
select select
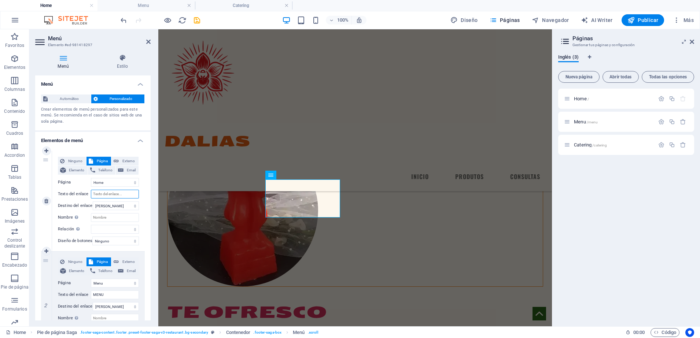
select select
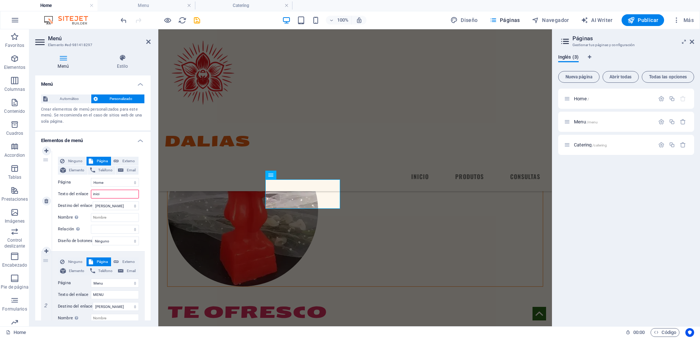
type input "inicio"
select select
type input "i"
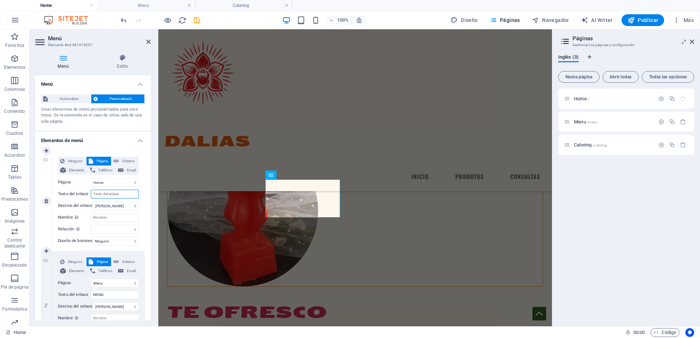
type input "i"
select select
type input "ini"
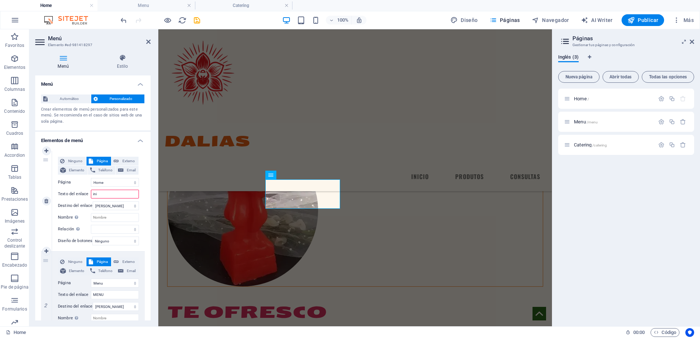
select select
type input "i"
select select
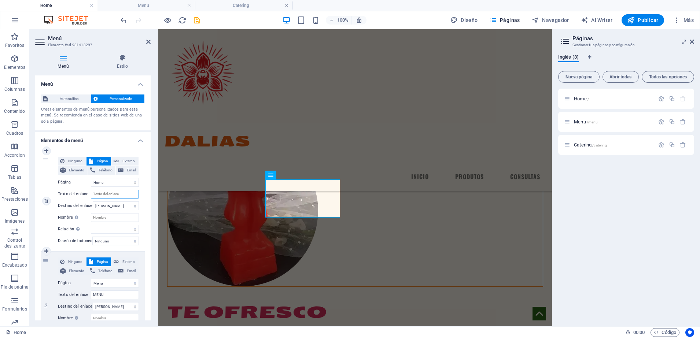
select select
type input "INICIO"
select select
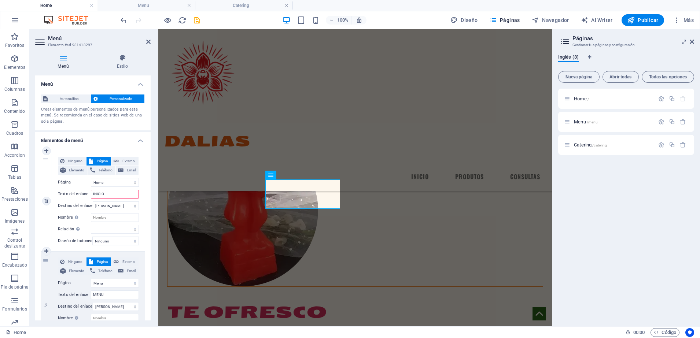
select select
type input "INICIO"
click at [120, 296] on input "MENU" at bounding box center [115, 295] width 48 height 9
type input "M"
select select
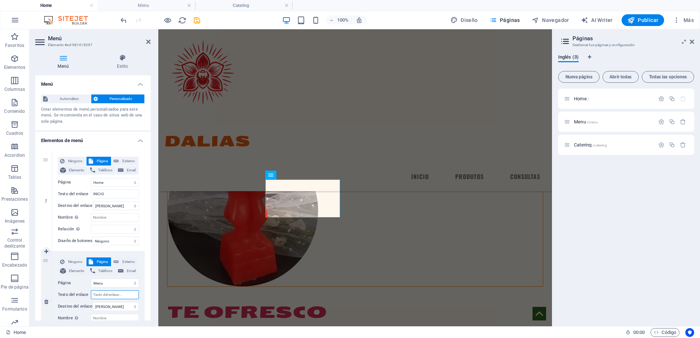
select select
type input "PRODUCTOD"
select select
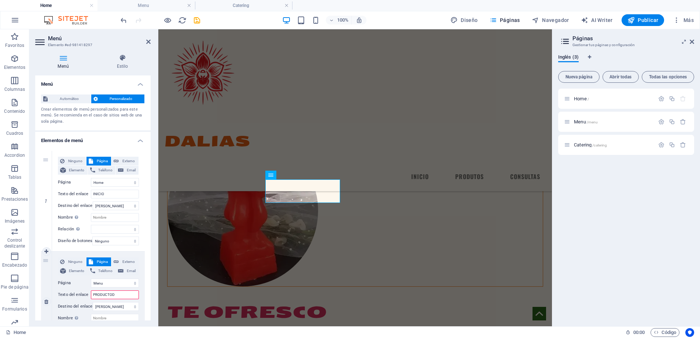
select select
type input "PRODUCTOS"
select select
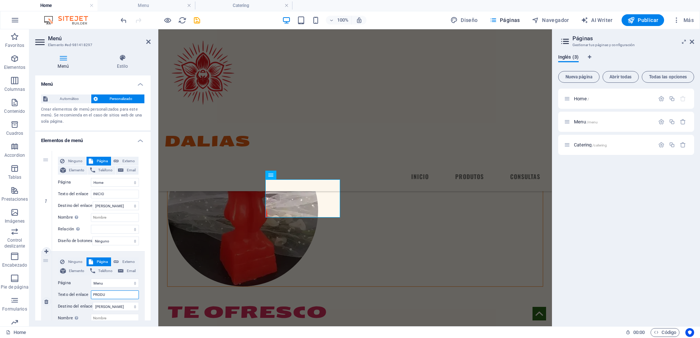
type input "PRODUT"
select select
type input "PRODUTOS"
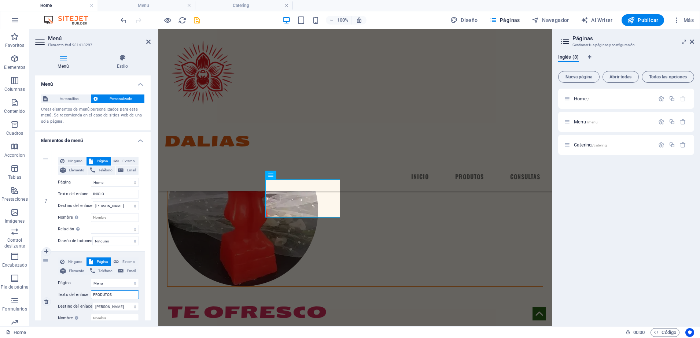
select select
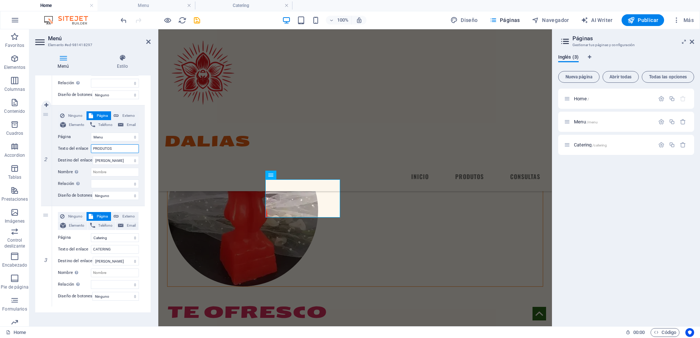
scroll to position [158, 0]
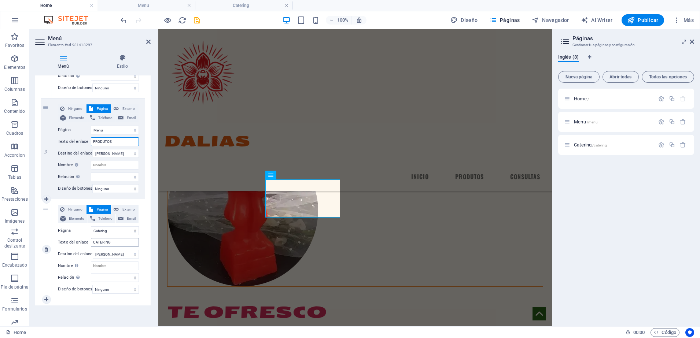
type input "PRODUTOS"
click at [123, 239] on input "CATERING" at bounding box center [115, 242] width 48 height 9
type input "CATER"
select select
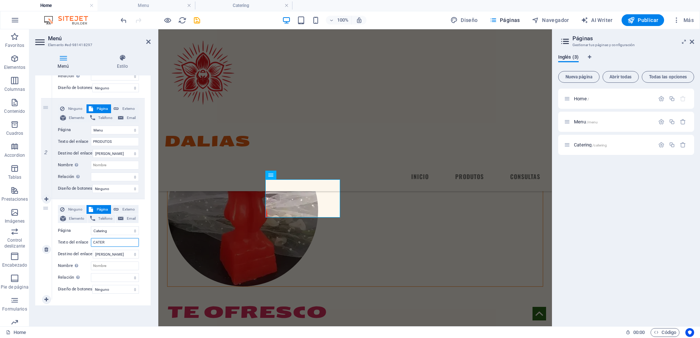
select select
type input "C"
type input "CONSUL"
select select
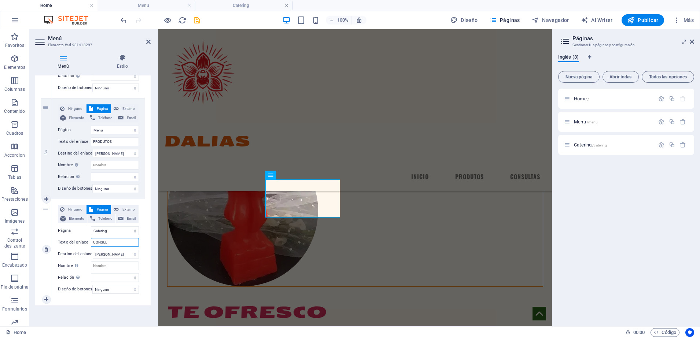
select select
type input "CONSULTAS"
select select
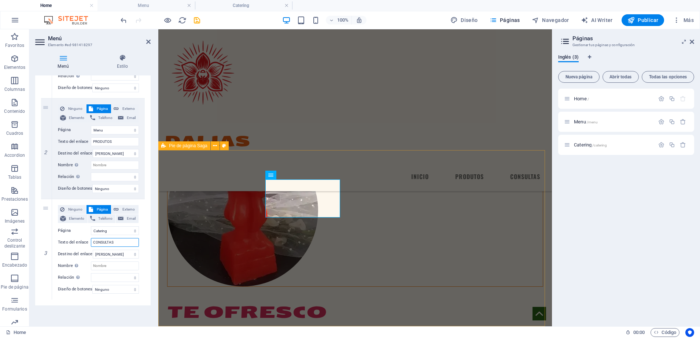
type input "CONSULTAS"
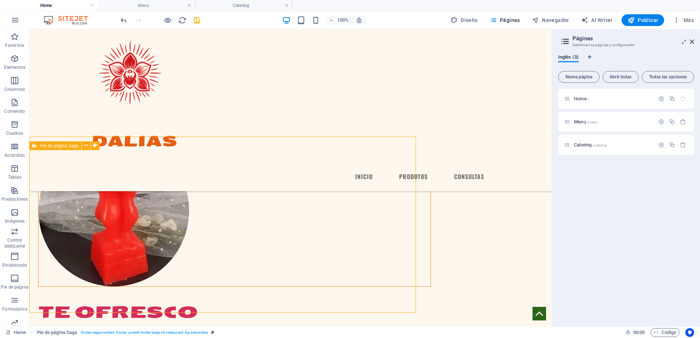
scroll to position [936, 0]
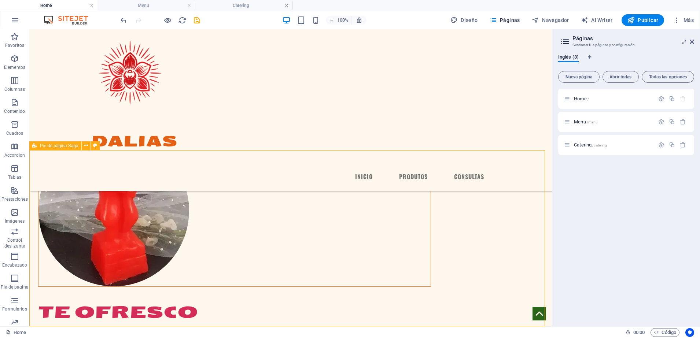
scroll to position [936, 0]
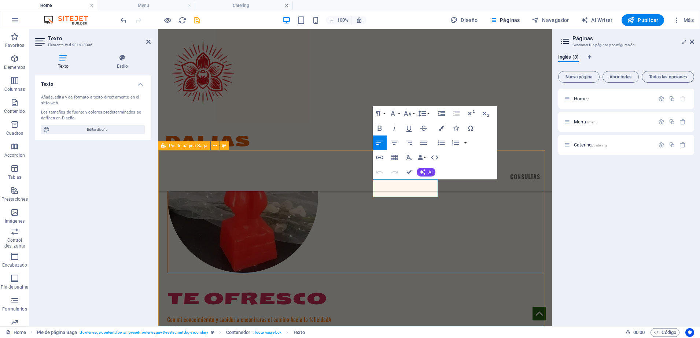
scroll to position [923, 0]
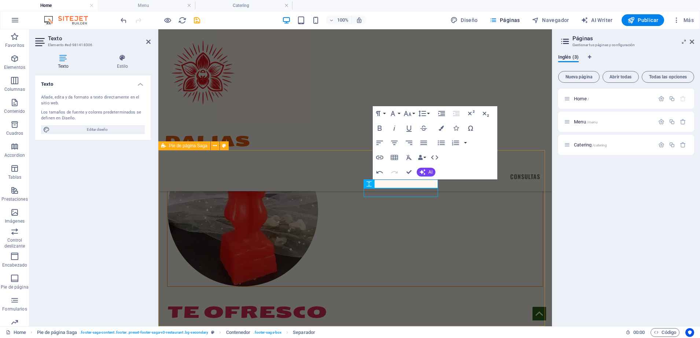
scroll to position [930, 0]
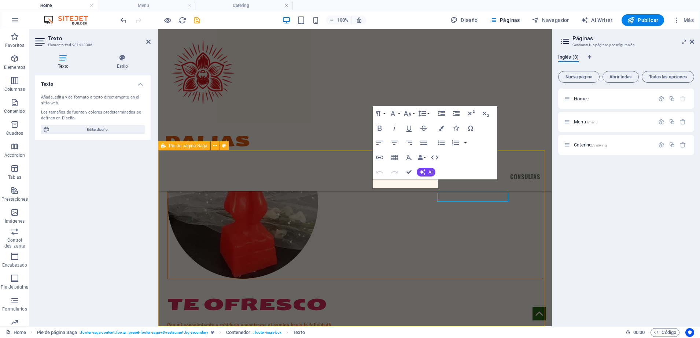
scroll to position [923, 0]
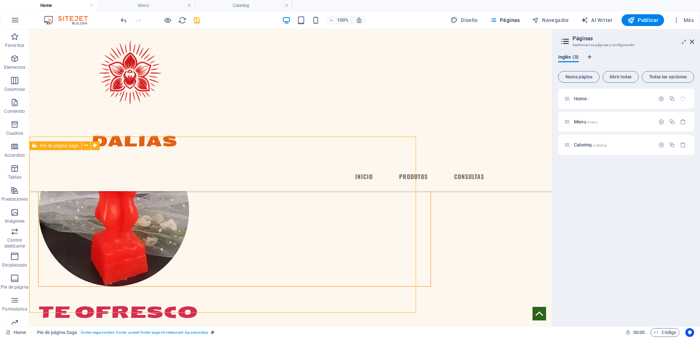
scroll to position [936, 0]
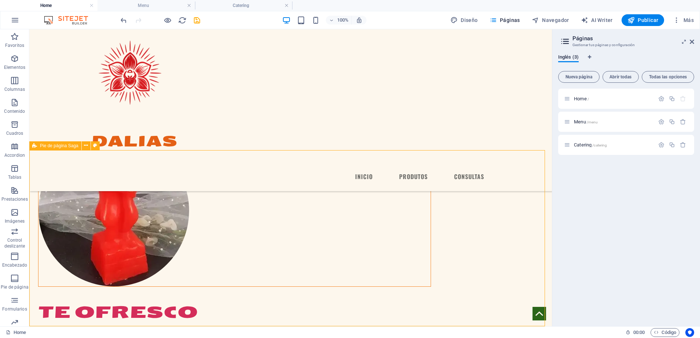
scroll to position [936, 0]
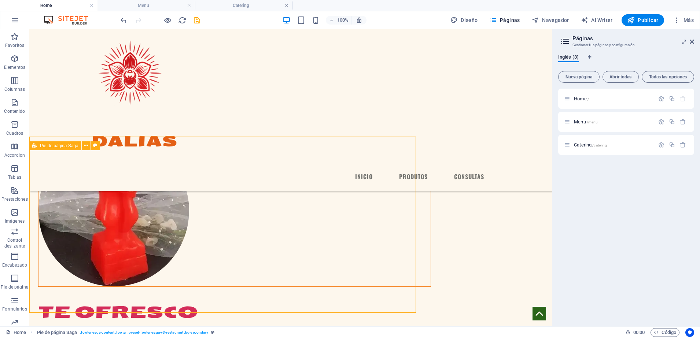
scroll to position [936, 0]
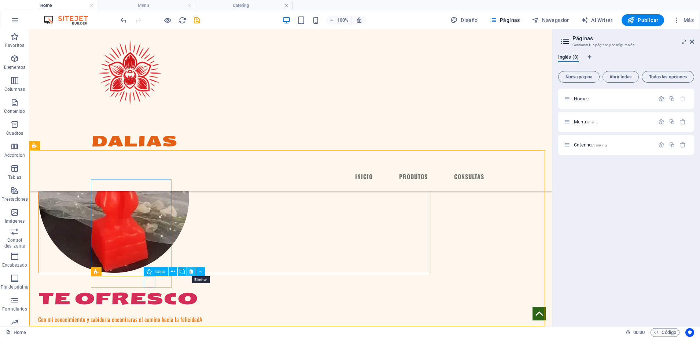
click at [189, 270] on icon at bounding box center [191, 272] width 4 height 8
click at [170, 271] on button at bounding box center [173, 271] width 9 height 9
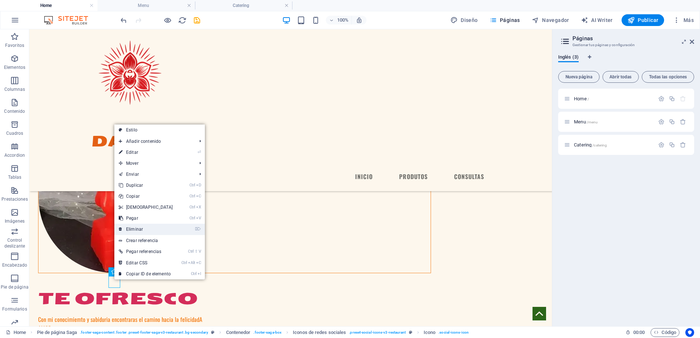
click at [135, 229] on link "⌦ Eliminar" at bounding box center [145, 229] width 63 height 11
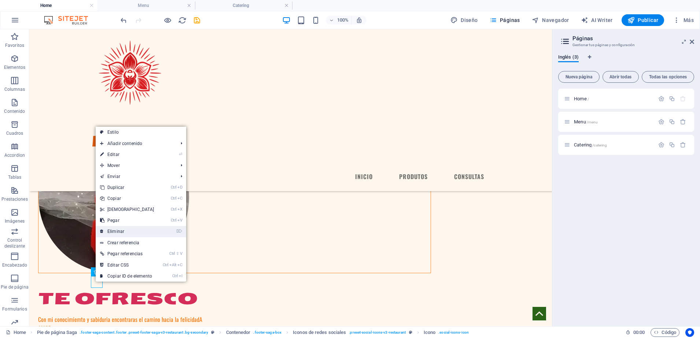
click at [117, 232] on link "⌦ Eliminar" at bounding box center [127, 231] width 63 height 11
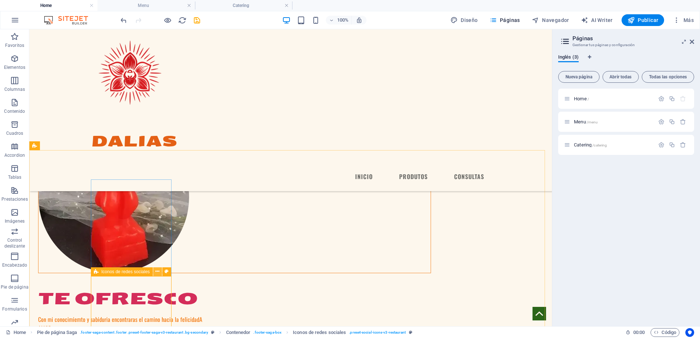
click at [158, 272] on icon at bounding box center [157, 272] width 4 height 8
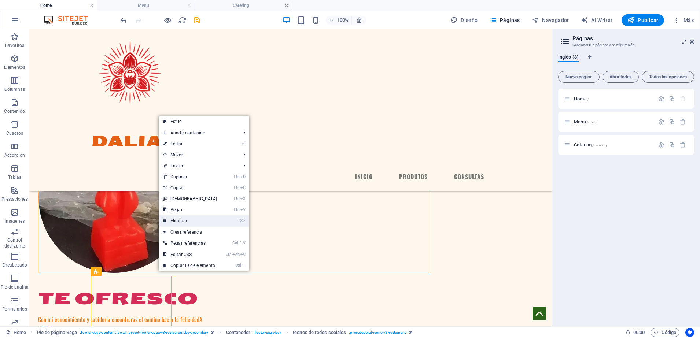
click at [181, 221] on link "⌦ Eliminar" at bounding box center [190, 220] width 63 height 11
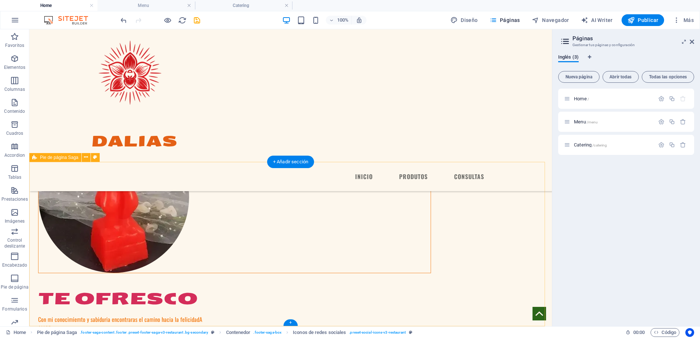
scroll to position [924, 0]
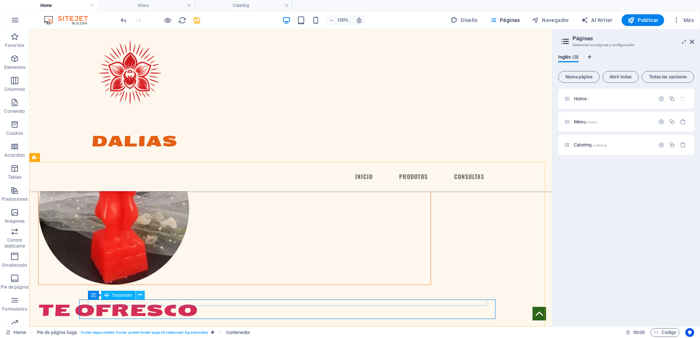
click at [141, 296] on icon at bounding box center [140, 295] width 4 height 8
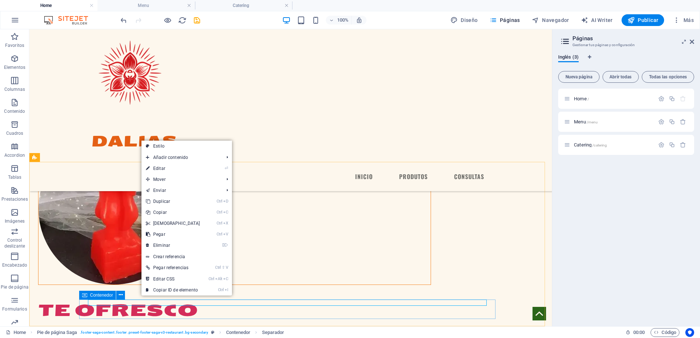
click at [93, 295] on span "Contenedor" at bounding box center [101, 295] width 23 height 4
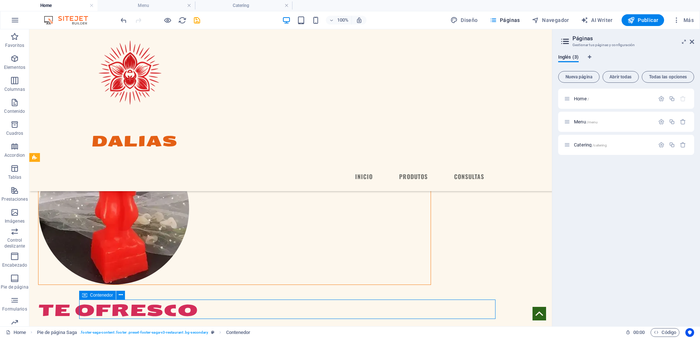
click at [93, 295] on span "Contenedor" at bounding box center [101, 295] width 23 height 4
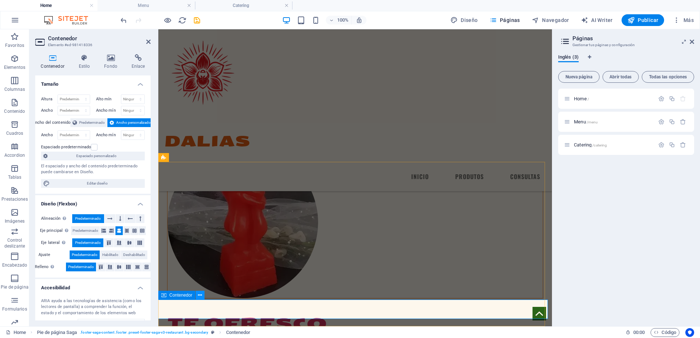
click at [202, 298] on button at bounding box center [200, 295] width 9 height 9
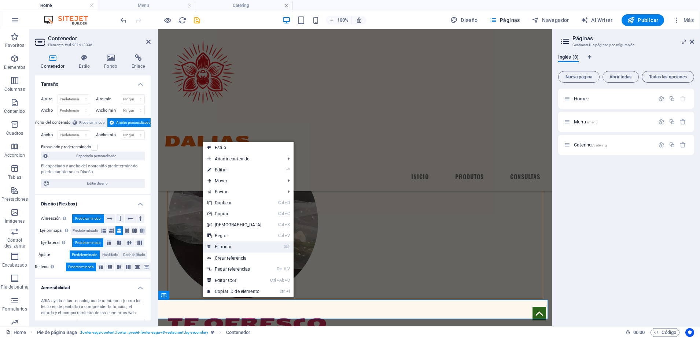
click at [214, 252] on link "⌦ Eliminar" at bounding box center [234, 246] width 63 height 11
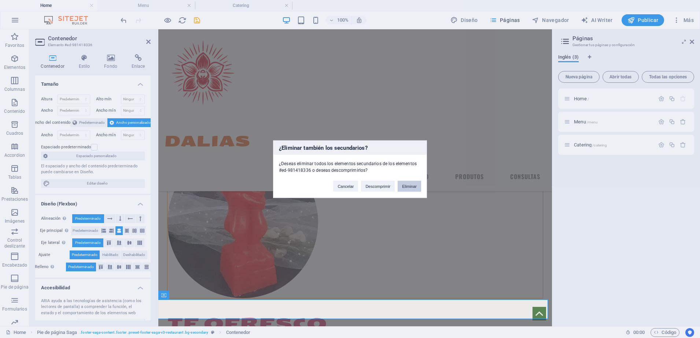
click at [411, 181] on button "Eliminar" at bounding box center [409, 186] width 23 height 11
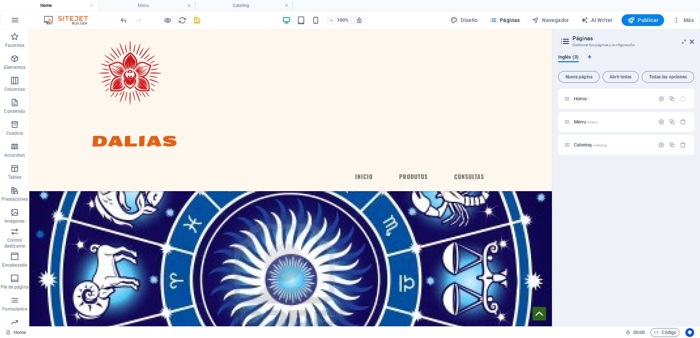
scroll to position [905, 0]
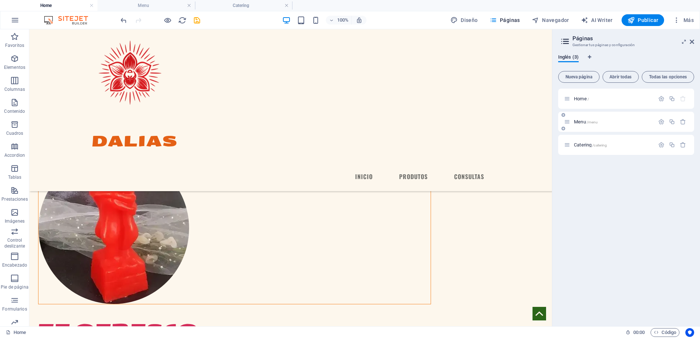
click at [576, 120] on span "Menu /menu" at bounding box center [586, 121] width 24 height 5
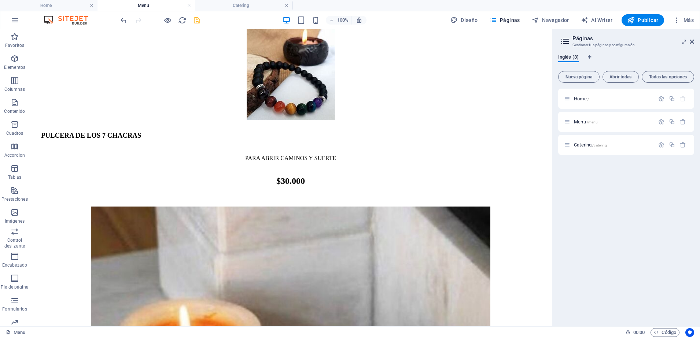
scroll to position [780, 0]
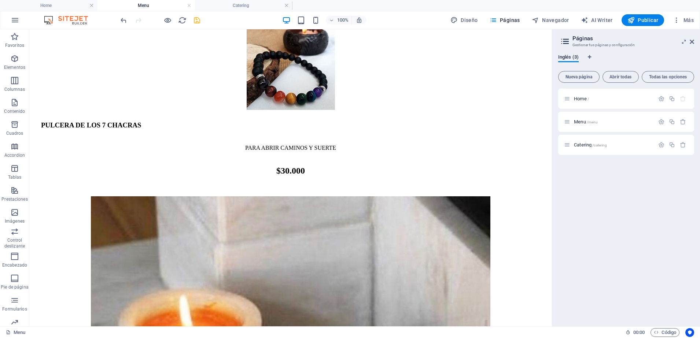
drag, startPoint x: 548, startPoint y: 138, endPoint x: 618, endPoint y: 211, distance: 101.3
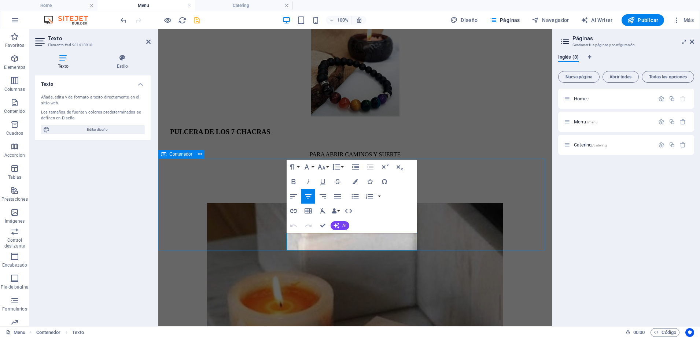
scroll to position [770, 0]
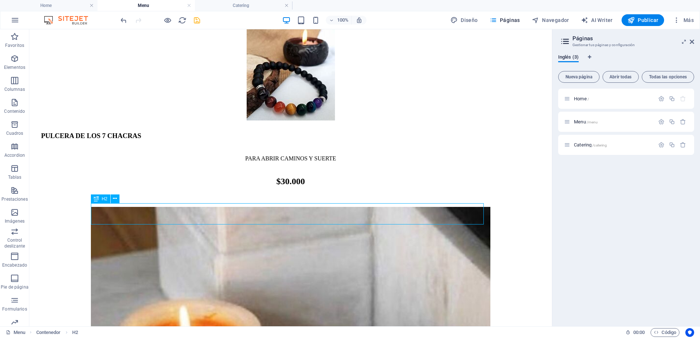
scroll to position [780, 0]
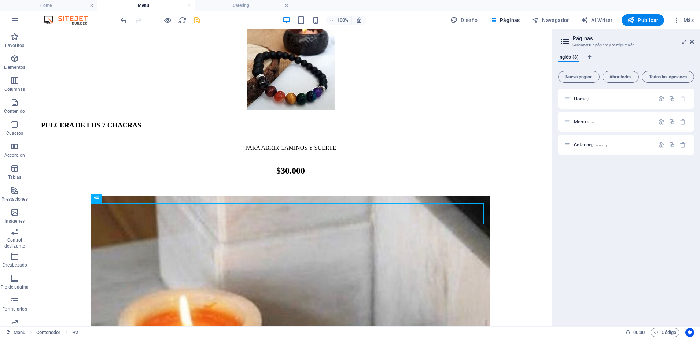
click at [552, 178] on aside "Páginas Gestionar tus páginas y configuración Inglés (3) Nueva página Abrir tod…" at bounding box center [626, 177] width 148 height 297
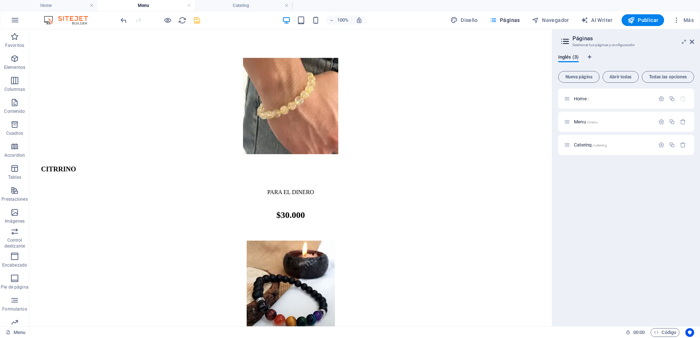
scroll to position [589, 0]
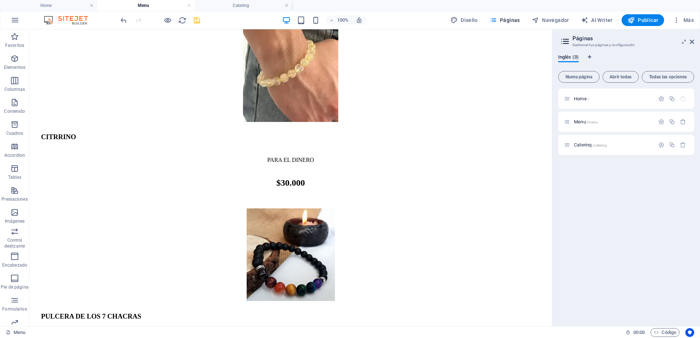
drag, startPoint x: 548, startPoint y: 177, endPoint x: 583, endPoint y: 178, distance: 34.8
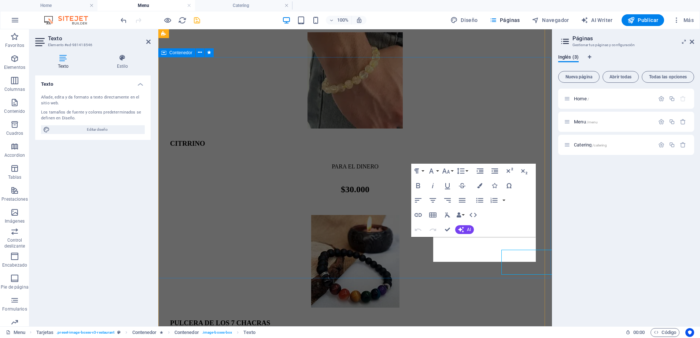
scroll to position [585, 0]
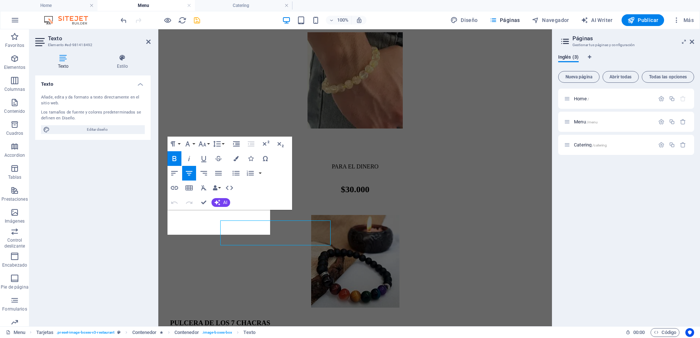
scroll to position [585, 0]
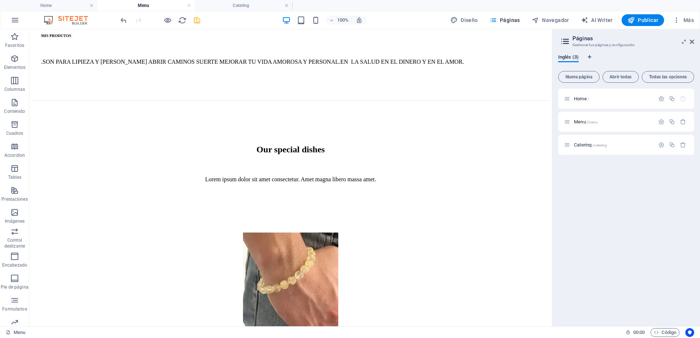
scroll to position [387, 0]
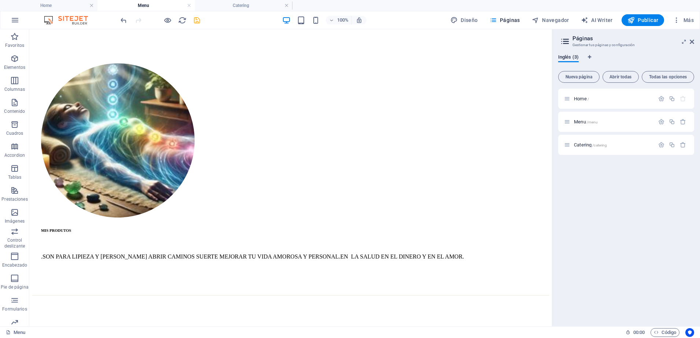
drag, startPoint x: 548, startPoint y: 158, endPoint x: 598, endPoint y: 127, distance: 57.9
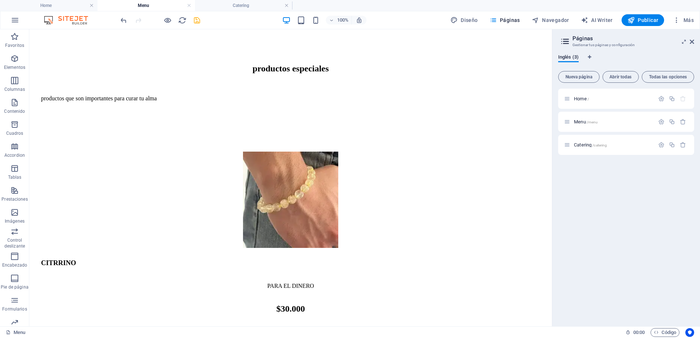
drag, startPoint x: 550, startPoint y: 99, endPoint x: 591, endPoint y: 168, distance: 80.6
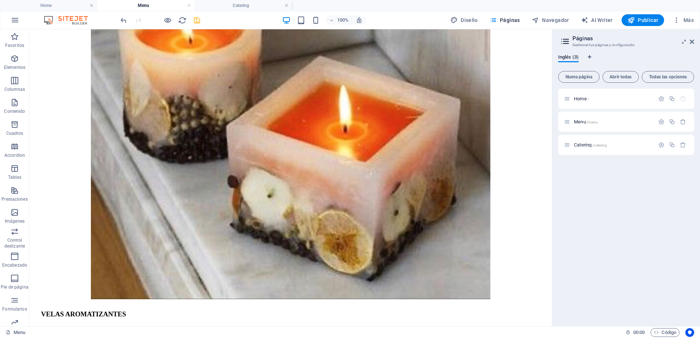
scroll to position [1049, 0]
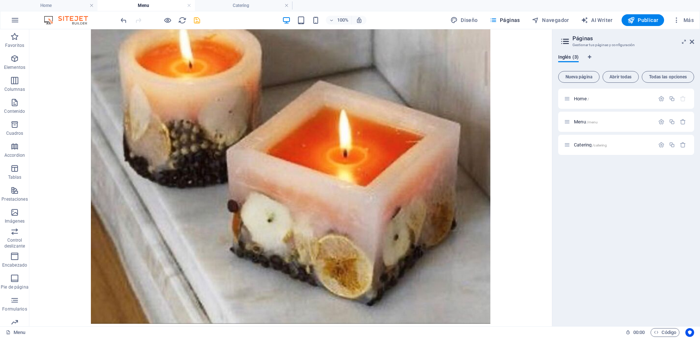
drag, startPoint x: 549, startPoint y: 125, endPoint x: 584, endPoint y: 245, distance: 124.4
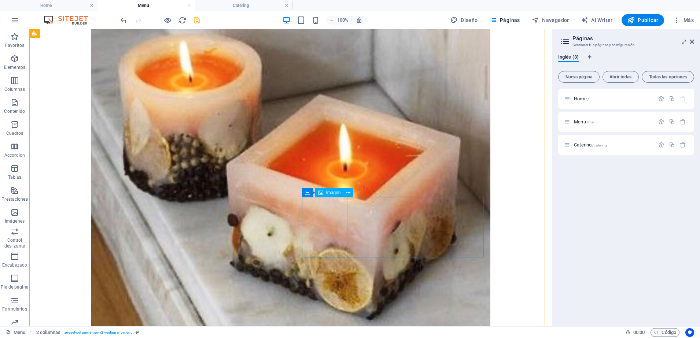
scroll to position [1057, 0]
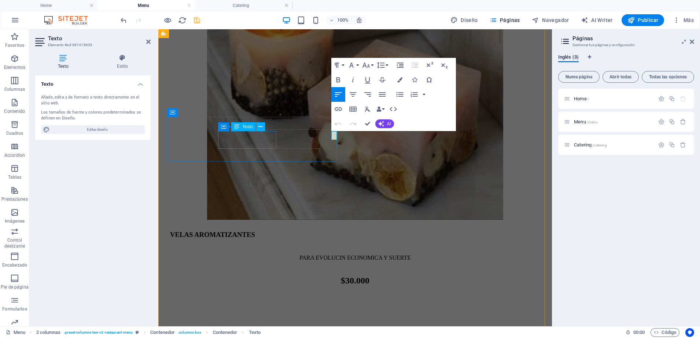
scroll to position [1043, 0]
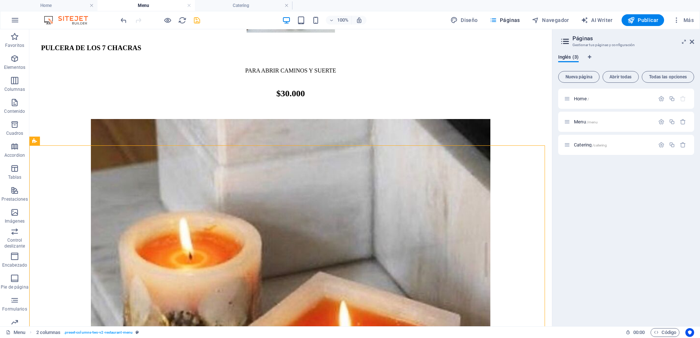
scroll to position [868, 0]
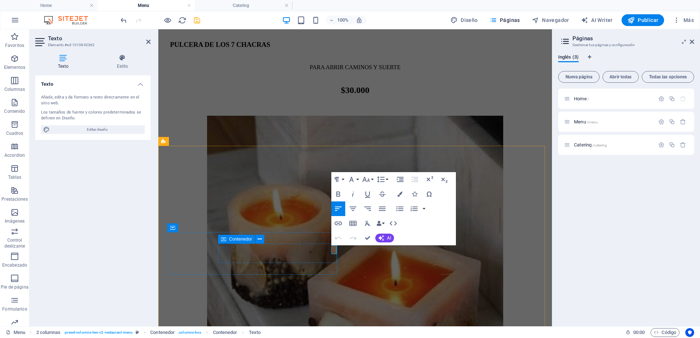
scroll to position [856, 0]
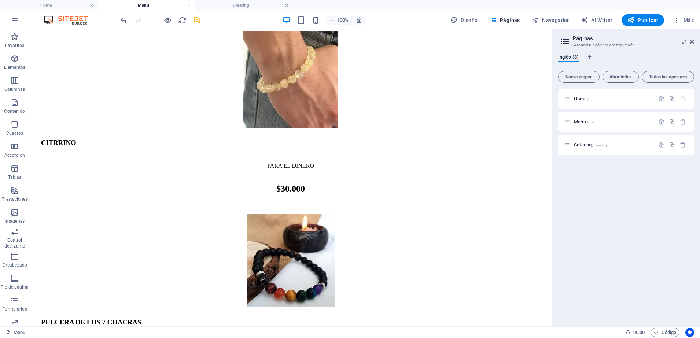
scroll to position [544, 0]
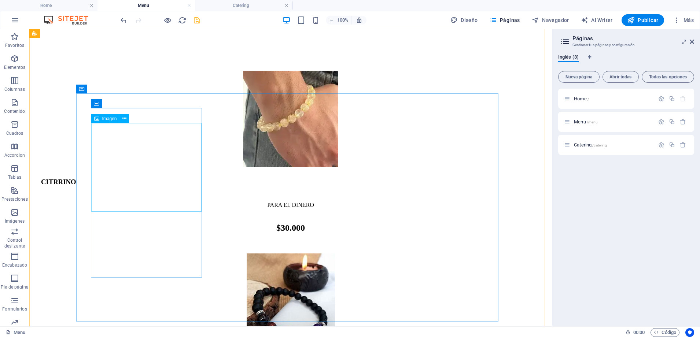
select select "%"
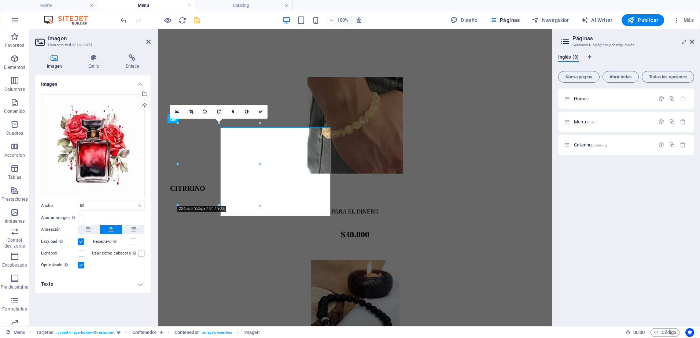
scroll to position [540, 0]
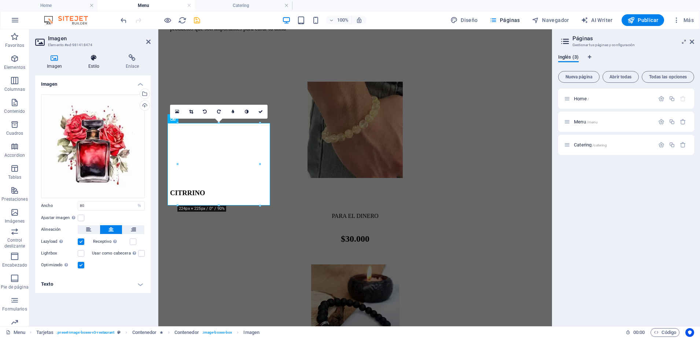
click at [96, 57] on icon at bounding box center [94, 57] width 34 height 7
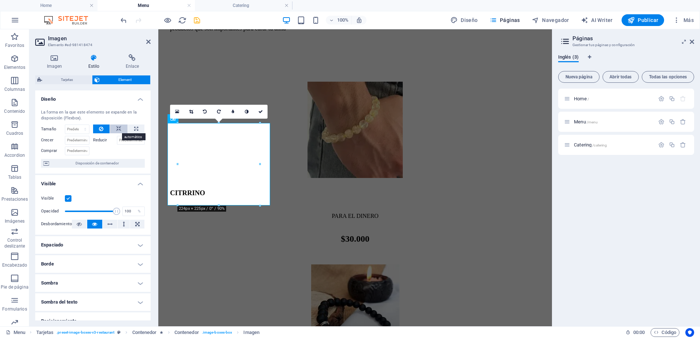
click at [114, 128] on button at bounding box center [119, 129] width 18 height 9
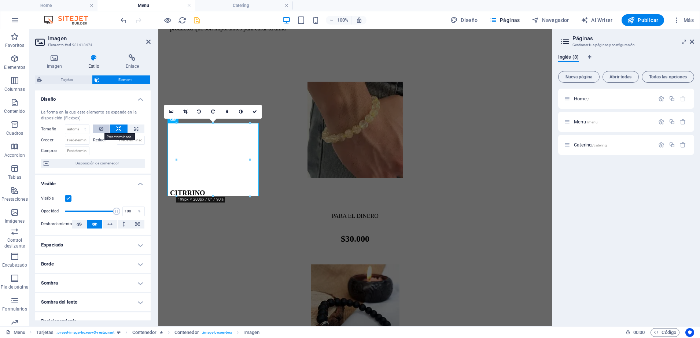
click at [103, 126] on icon at bounding box center [101, 129] width 4 height 9
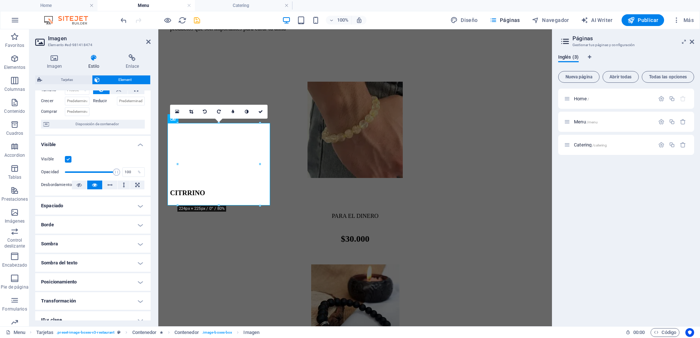
scroll to position [44, 0]
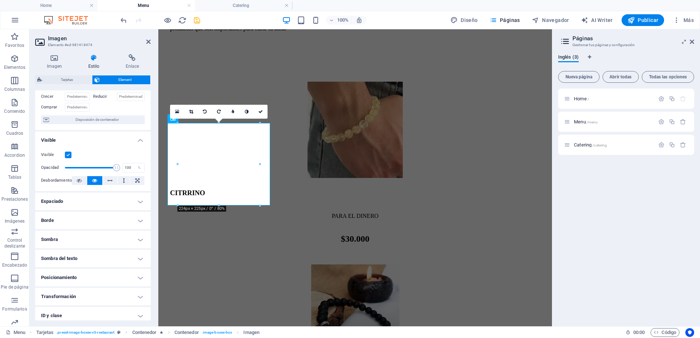
click at [133, 221] on h4 "Borde" at bounding box center [92, 221] width 115 height 18
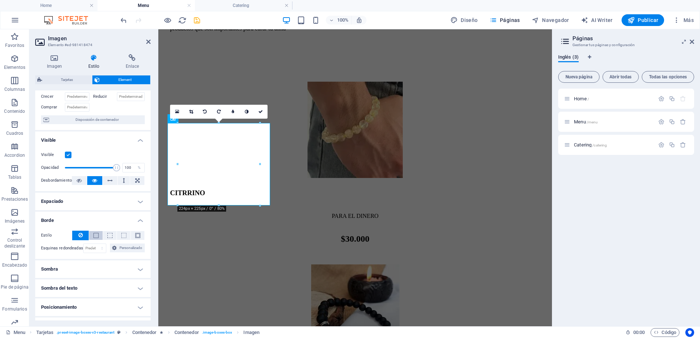
click at [96, 238] on span at bounding box center [95, 235] width 5 height 5
click at [82, 233] on icon at bounding box center [80, 235] width 4 height 9
click at [125, 247] on span "Personalizado" at bounding box center [131, 248] width 24 height 9
drag, startPoint x: 149, startPoint y: 237, endPoint x: 148, endPoint y: 258, distance: 20.5
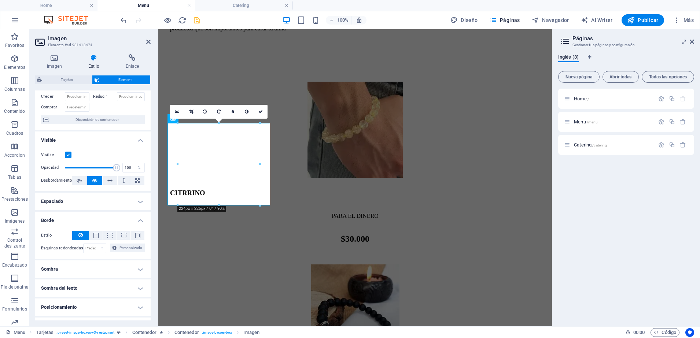
click at [148, 258] on div "Estilo - Ancho 1 automático px rem % vh vw Personalizado Personalizado 1 automá…" at bounding box center [92, 242] width 115 height 34
drag, startPoint x: 149, startPoint y: 240, endPoint x: 149, endPoint y: 256, distance: 16.1
click at [149, 256] on div "Estilo - Ancho 1 automático px rem % vh vw Personalizado Personalizado 1 automá…" at bounding box center [92, 242] width 115 height 34
click at [151, 246] on div "Imagen Estilo Enlace Imagen Arrastra archivos aquí, haz clic para escoger archi…" at bounding box center [92, 187] width 127 height 278
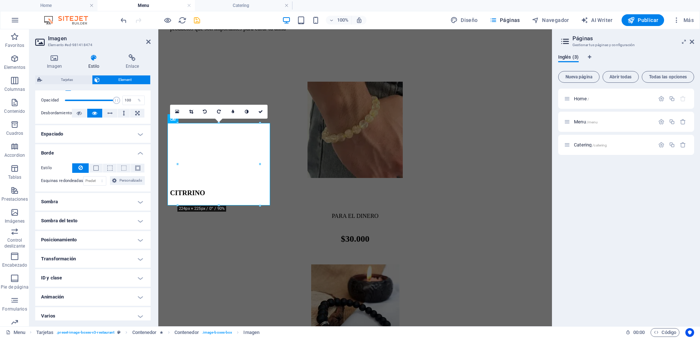
scroll to position [115, 0]
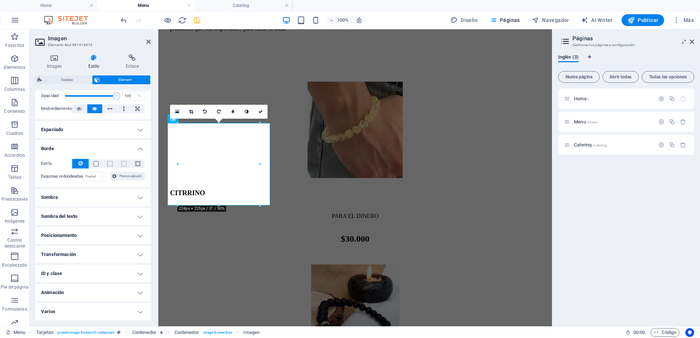
click at [112, 254] on h4 "Transformación" at bounding box center [92, 255] width 115 height 18
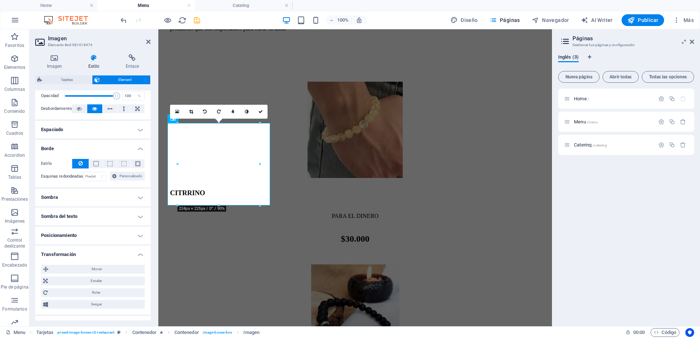
click at [112, 254] on h4 "Transformación" at bounding box center [92, 252] width 115 height 13
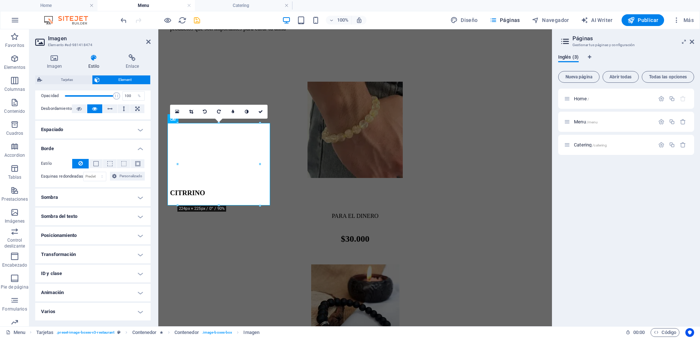
click at [117, 234] on h4 "Posicionamiento" at bounding box center [92, 236] width 115 height 18
click at [117, 234] on h4 "Posicionamiento" at bounding box center [92, 233] width 115 height 13
click at [120, 309] on h4 "Varios" at bounding box center [92, 312] width 115 height 18
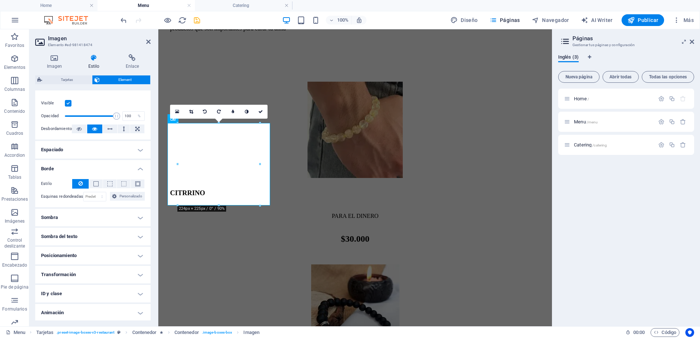
scroll to position [161, 0]
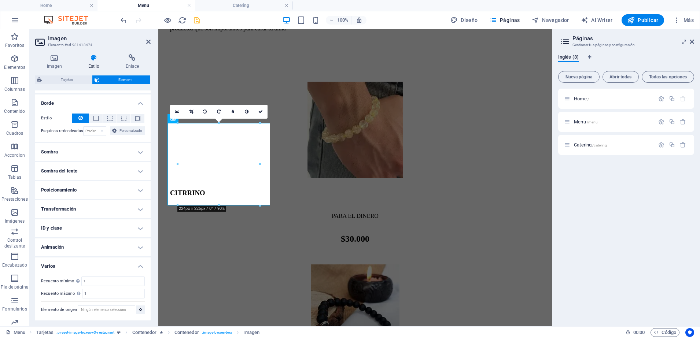
click at [131, 253] on h4 "Animación" at bounding box center [92, 248] width 115 height 18
click at [123, 244] on h4 "Animación" at bounding box center [92, 245] width 115 height 13
click at [127, 226] on h4 "ID y clase" at bounding box center [92, 228] width 115 height 18
click at [118, 225] on h4 "ID y clase" at bounding box center [92, 225] width 115 height 13
click at [122, 207] on h4 "Transformación" at bounding box center [92, 209] width 115 height 18
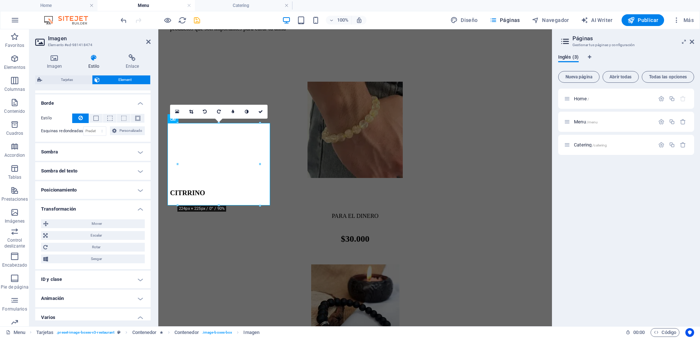
click at [122, 207] on h4 "Transformación" at bounding box center [92, 206] width 115 height 13
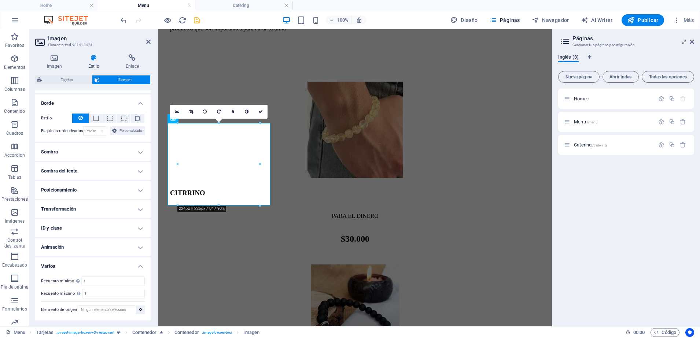
click at [123, 182] on h4 "Posicionamiento" at bounding box center [92, 190] width 115 height 18
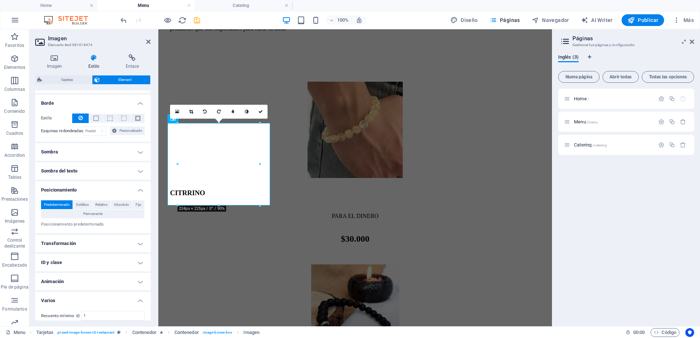
click at [123, 182] on h4 "Posicionamiento" at bounding box center [92, 187] width 115 height 13
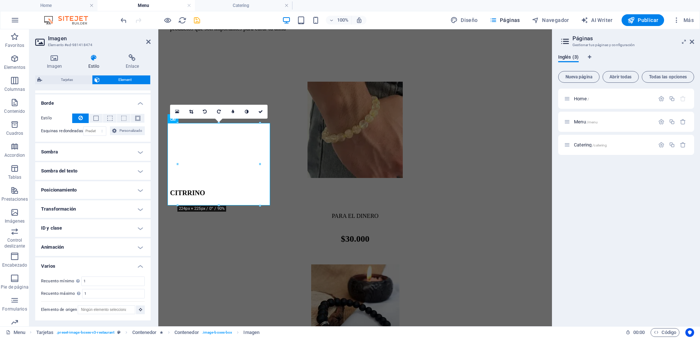
click at [114, 171] on h4 "Sombra del texto" at bounding box center [92, 171] width 115 height 18
click at [114, 171] on h4 "Sombra del texto" at bounding box center [92, 168] width 115 height 13
click at [115, 148] on h4 "Sombra" at bounding box center [92, 152] width 115 height 18
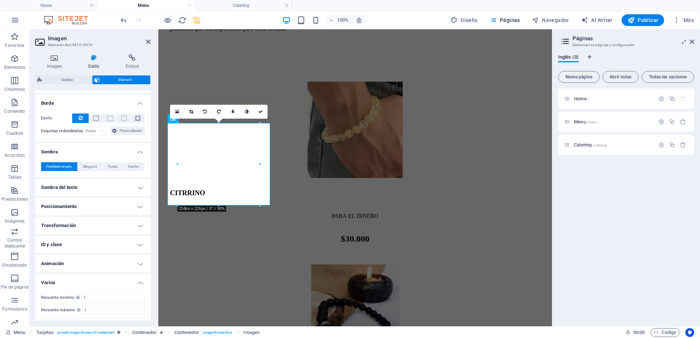
click at [115, 148] on h4 "Sombra" at bounding box center [92, 149] width 115 height 13
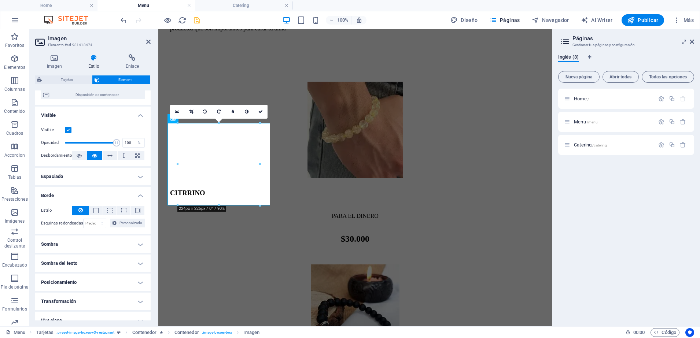
scroll to position [66, 0]
click at [134, 193] on h4 "Borde" at bounding box center [92, 195] width 115 height 13
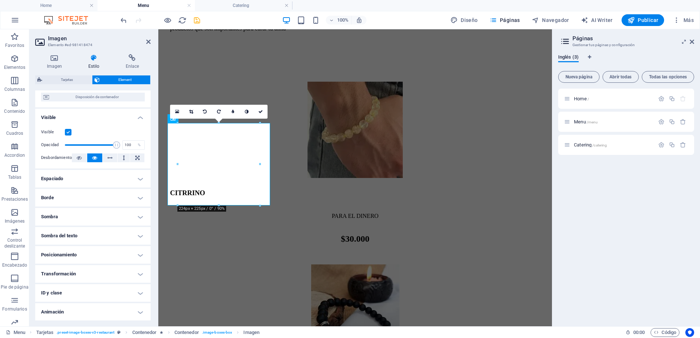
click at [128, 178] on h4 "Espaciado" at bounding box center [92, 179] width 115 height 18
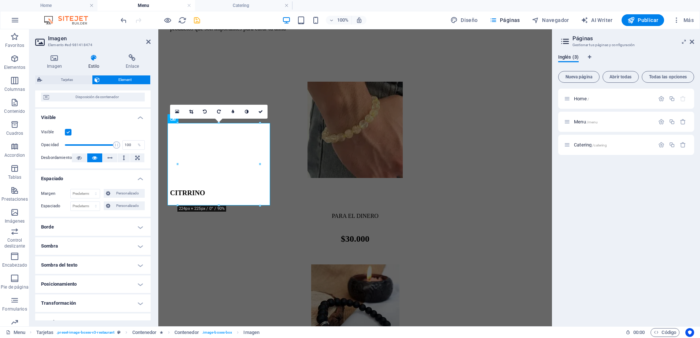
click at [128, 178] on h4 "Espaciado" at bounding box center [92, 176] width 115 height 13
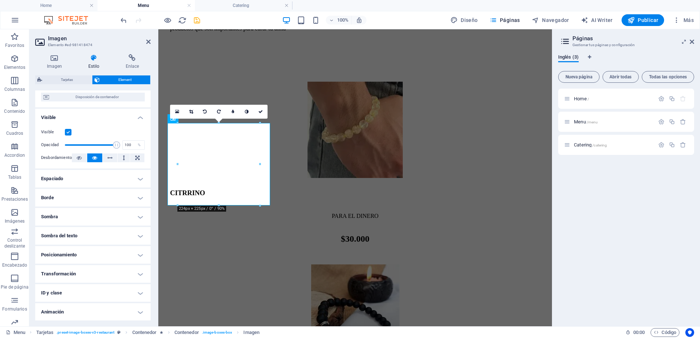
click at [135, 120] on h4 "Visible" at bounding box center [92, 115] width 115 height 13
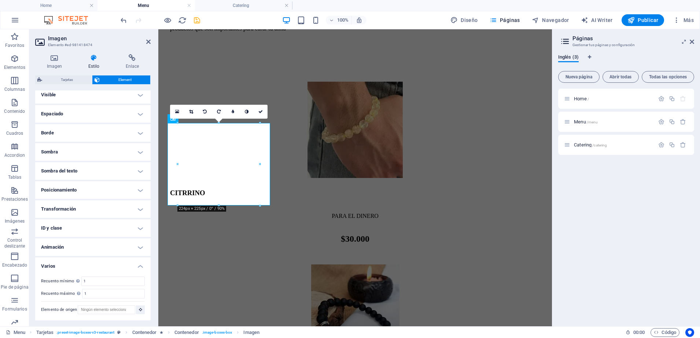
scroll to position [0, 0]
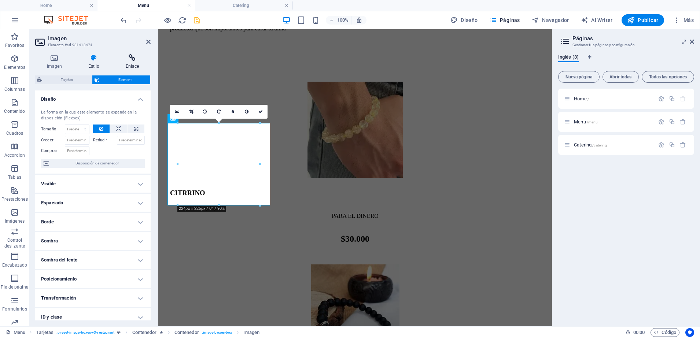
click at [132, 62] on h4 "Enlace" at bounding box center [132, 61] width 37 height 15
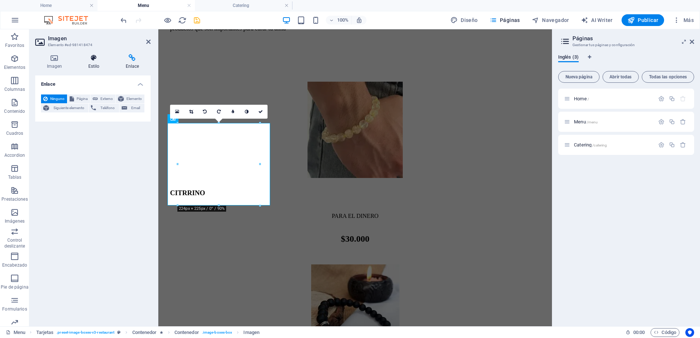
click at [91, 63] on h4 "Estilo" at bounding box center [95, 61] width 37 height 15
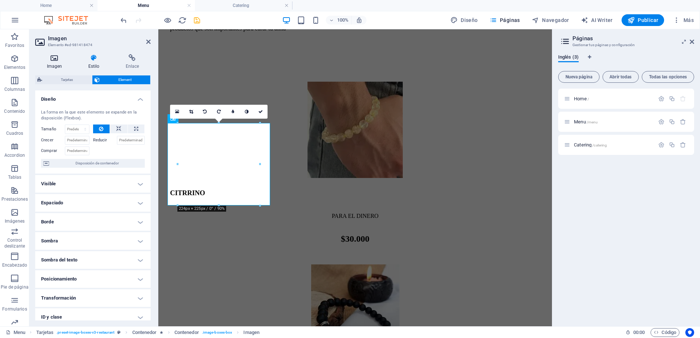
click at [54, 58] on icon at bounding box center [54, 57] width 38 height 7
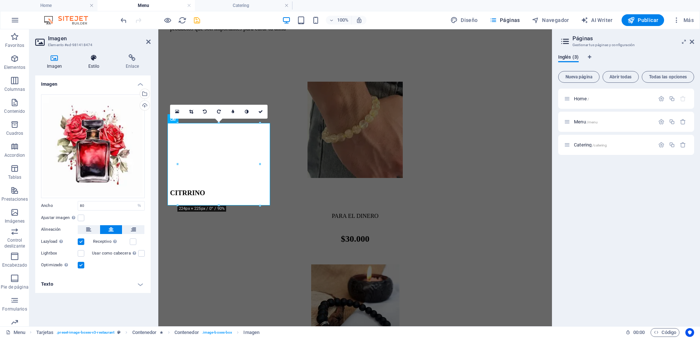
click at [95, 65] on h4 "Estilo" at bounding box center [95, 61] width 37 height 15
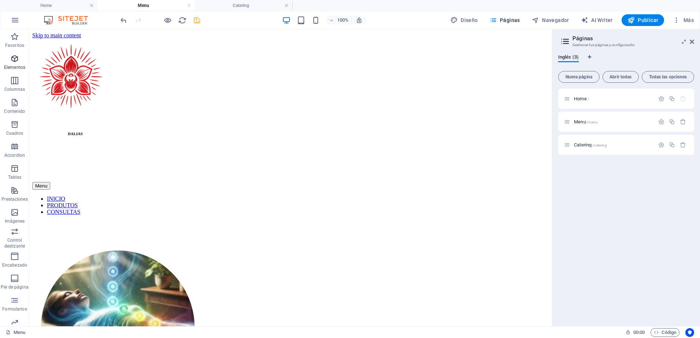
click at [10, 65] on p "Elementos" at bounding box center [14, 67] width 21 height 6
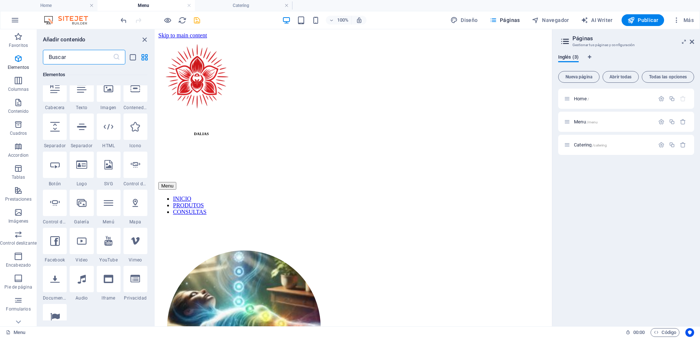
scroll to position [1516, 0]
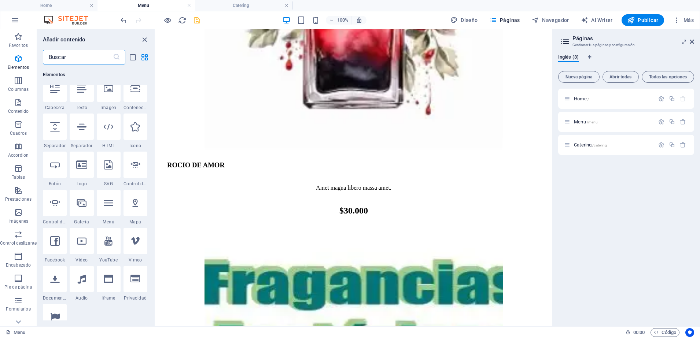
drag, startPoint x: 549, startPoint y: 66, endPoint x: 735, endPoint y: 339, distance: 329.6
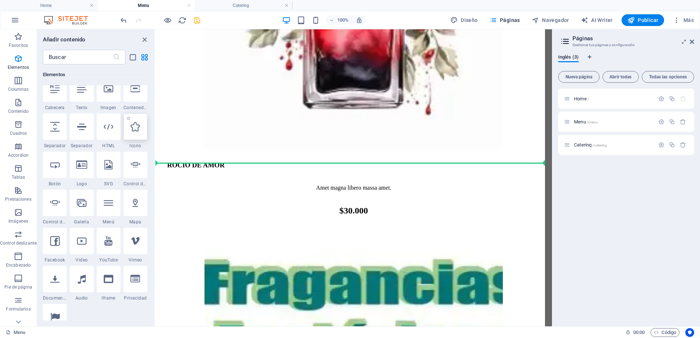
select select "xMidYMid"
select select "px"
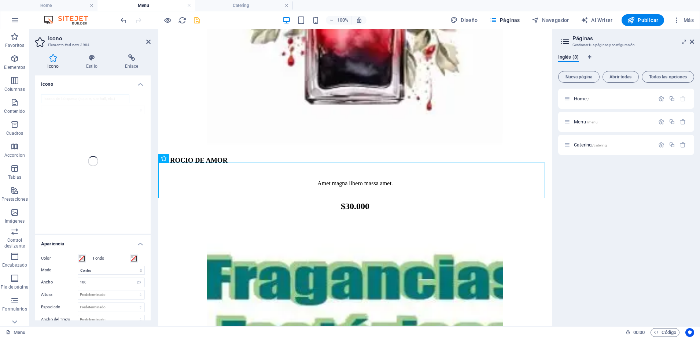
scroll to position [1511, 0]
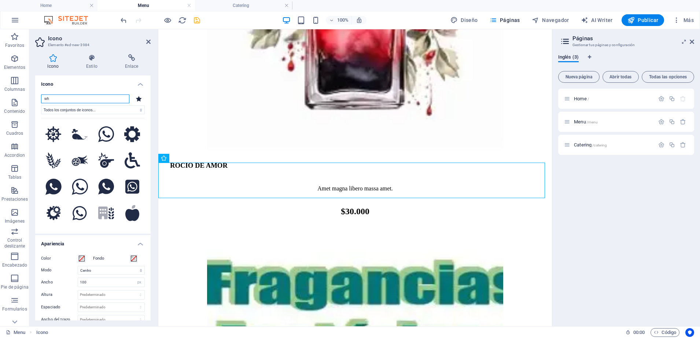
type input "w"
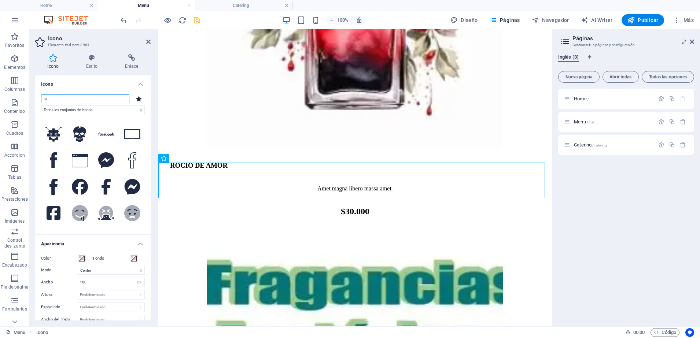
type input "f"
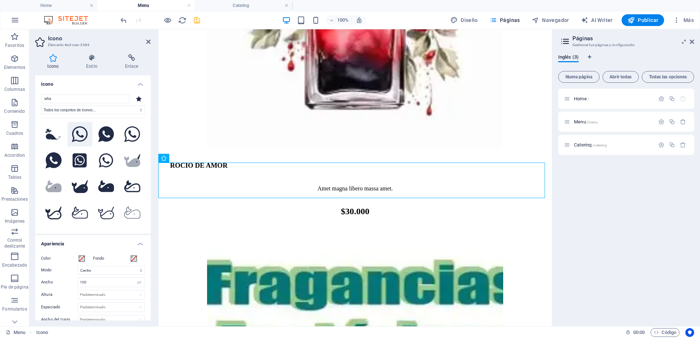
click at [83, 136] on icon at bounding box center [80, 134] width 16 height 16
click at [62, 101] on input "wha" at bounding box center [85, 99] width 88 height 9
type input "w"
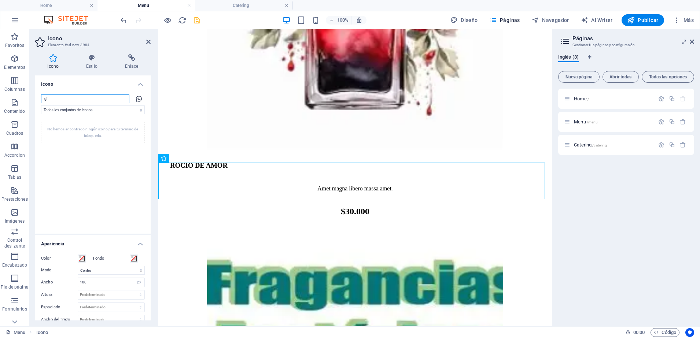
type input "g"
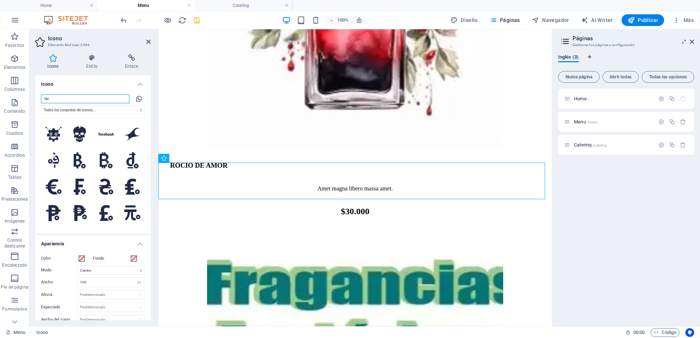
type input "face"
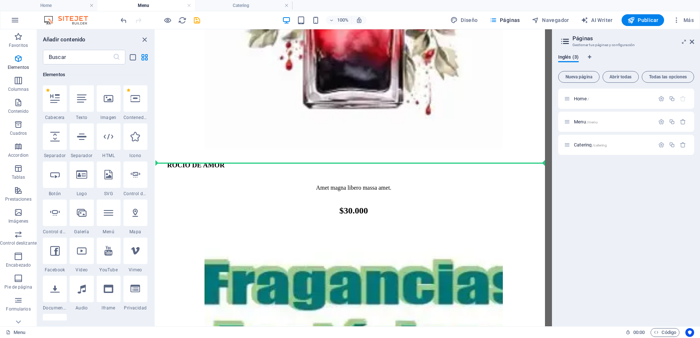
scroll to position [1511, 0]
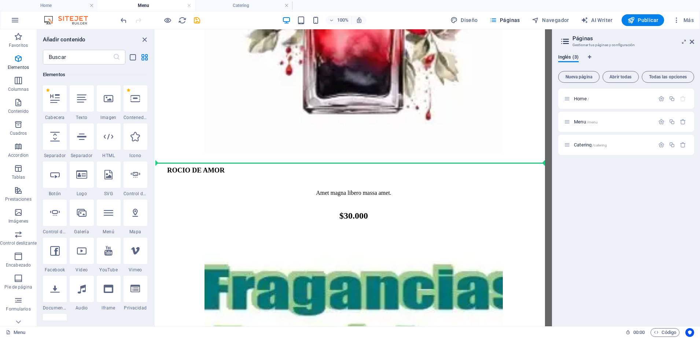
select select "xMidYMid"
select select "px"
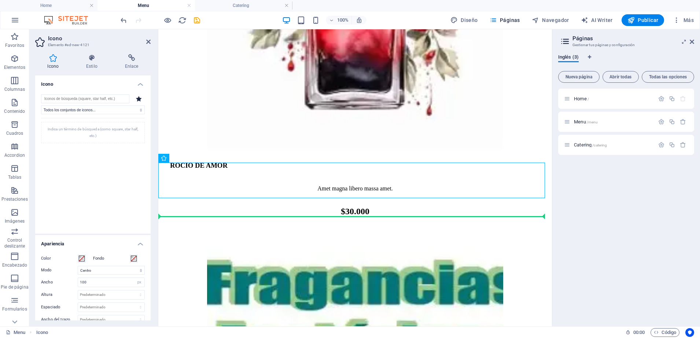
drag, startPoint x: 306, startPoint y: 163, endPoint x: 178, endPoint y: 211, distance: 136.9
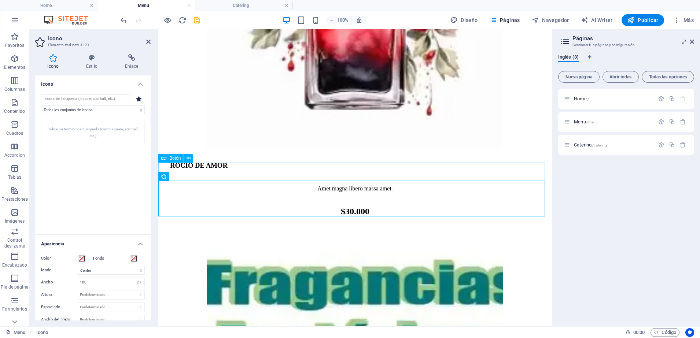
scroll to position [1545, 0]
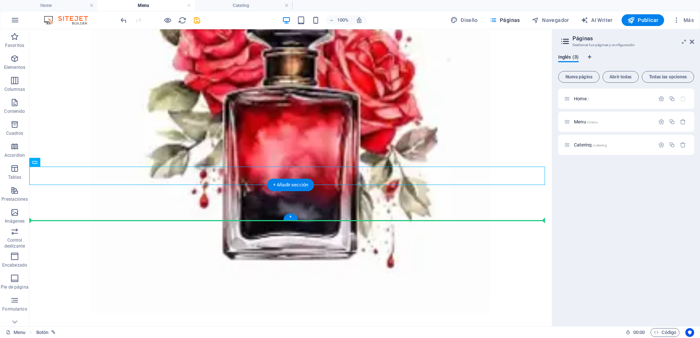
drag, startPoint x: 227, startPoint y: 169, endPoint x: 340, endPoint y: 203, distance: 118.8
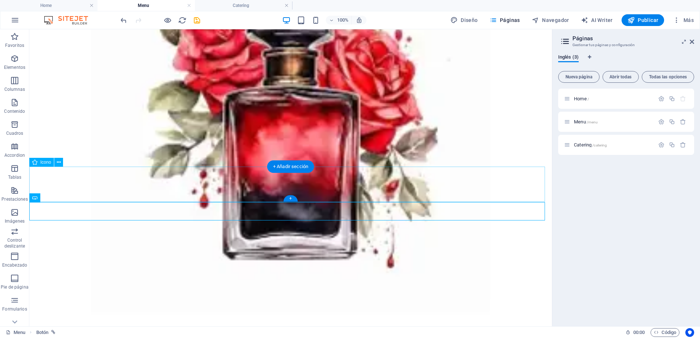
select select "xMidYMid"
select select "px"
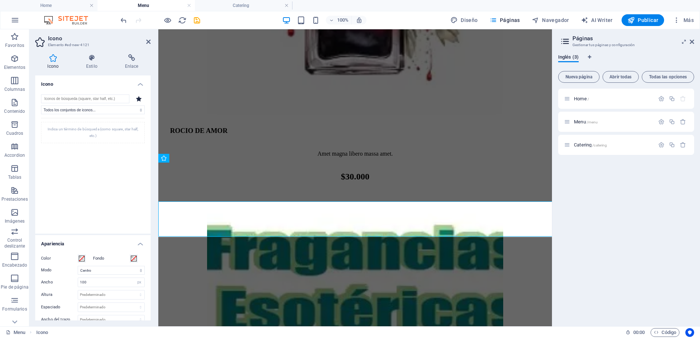
scroll to position [1511, 0]
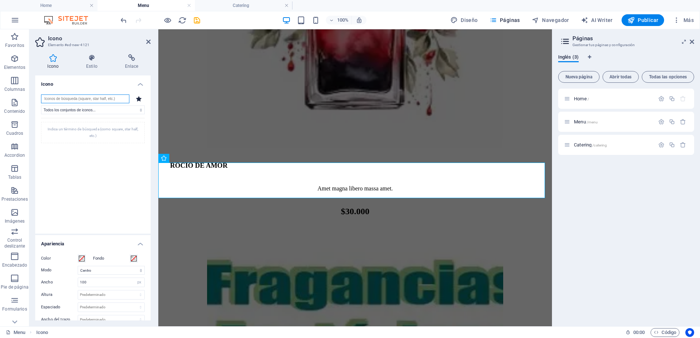
click at [105, 98] on input "search" at bounding box center [85, 99] width 88 height 9
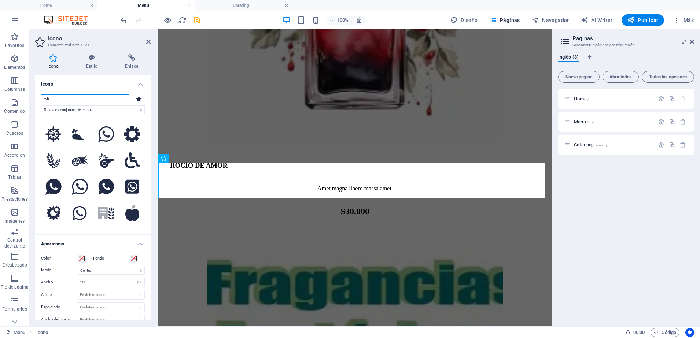
type input "w"
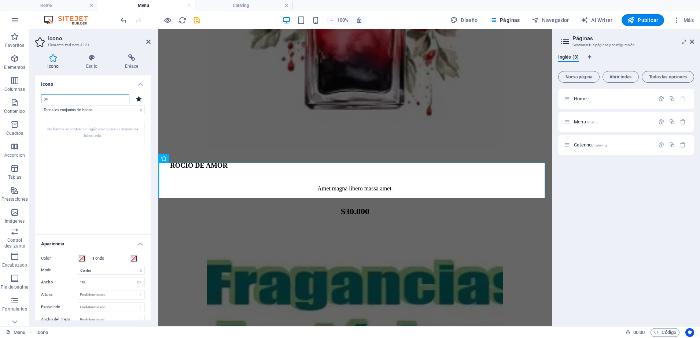
type input "y"
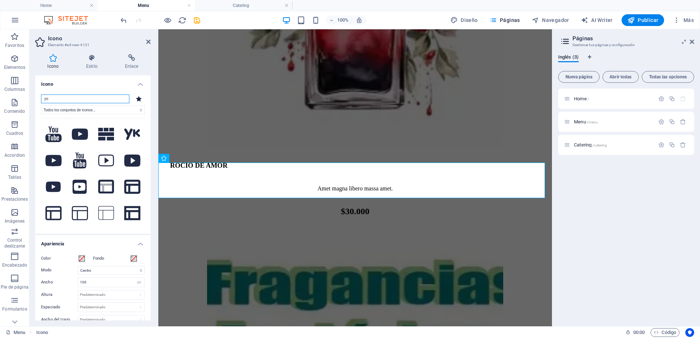
type input "y"
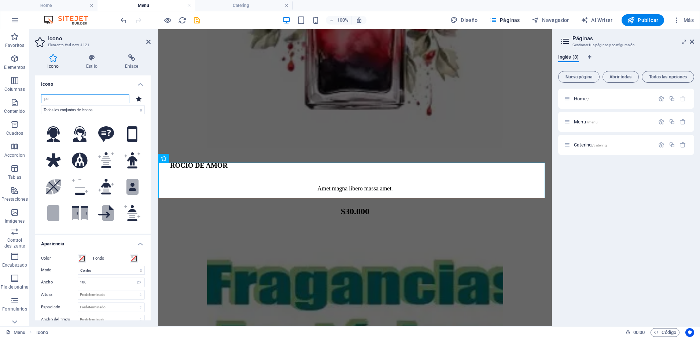
type input "p"
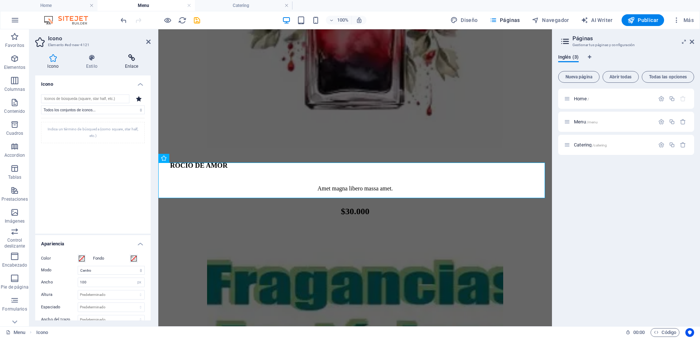
click at [143, 59] on icon at bounding box center [131, 57] width 38 height 7
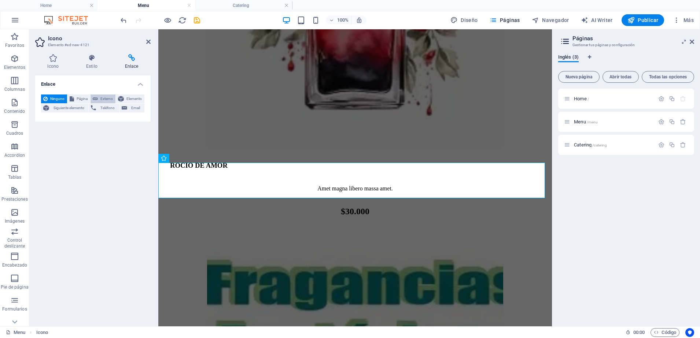
click at [108, 99] on span "Externo" at bounding box center [106, 99] width 13 height 9
select select "blank"
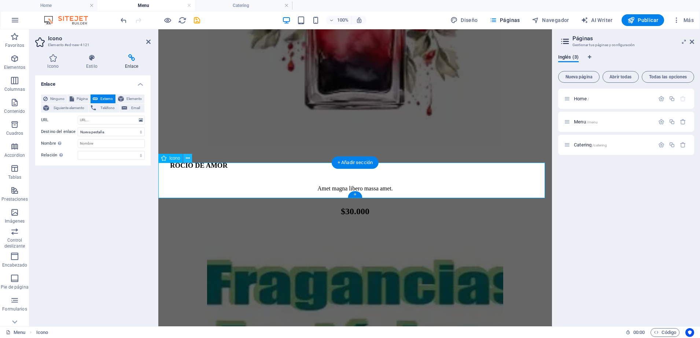
click at [190, 160] on button at bounding box center [187, 158] width 9 height 9
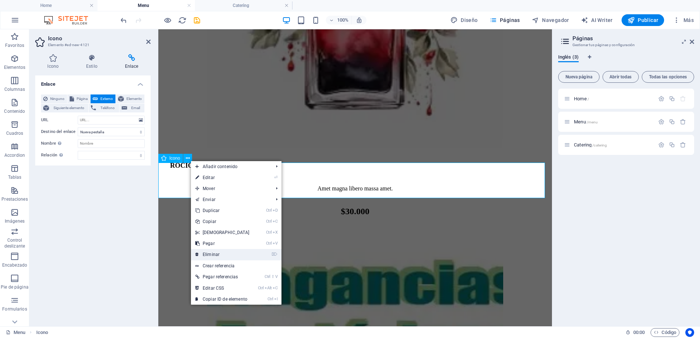
click at [225, 258] on link "⌦ Eliminar" at bounding box center [222, 254] width 63 height 11
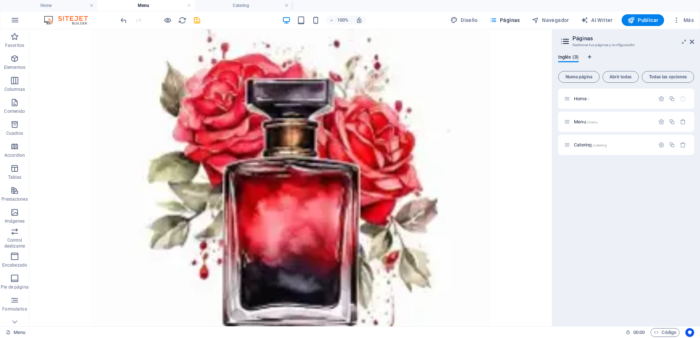
scroll to position [1471, 0]
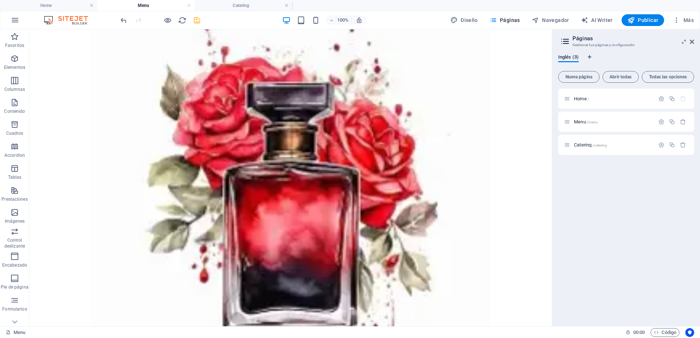
click at [199, 23] on icon "save" at bounding box center [197, 20] width 8 height 8
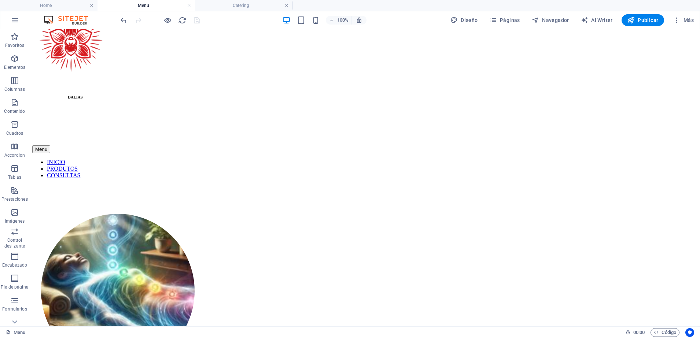
scroll to position [0, 0]
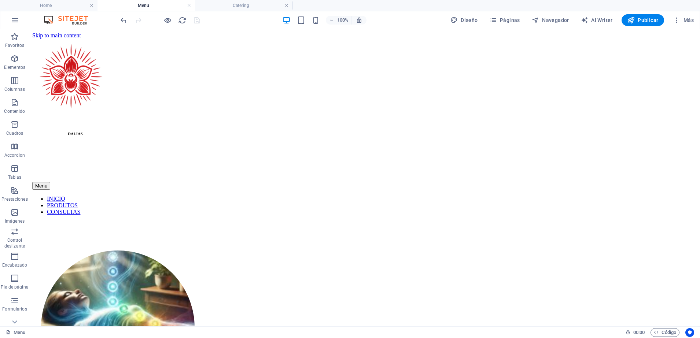
drag, startPoint x: 698, startPoint y: 234, endPoint x: 728, endPoint y: 35, distance: 201.3
click at [16, 60] on icon "button" at bounding box center [14, 58] width 9 height 9
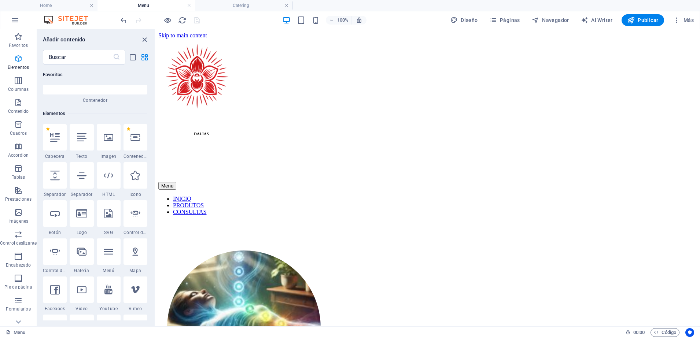
scroll to position [138, 0]
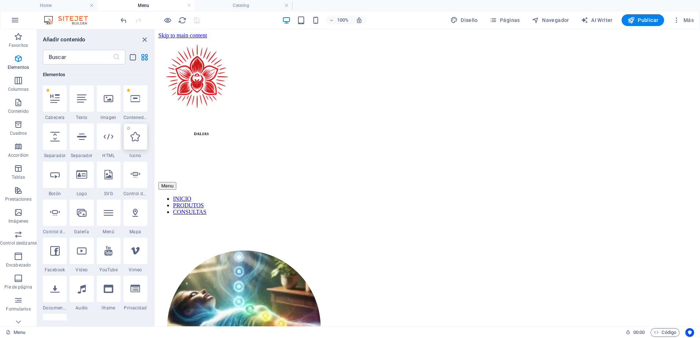
click at [139, 143] on div at bounding box center [135, 136] width 24 height 26
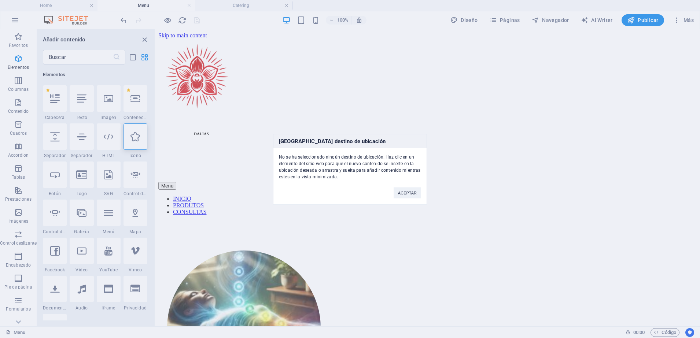
click at [177, 143] on div "Ningún destino de ubicación No se ha seleccionado ningún destino de ubicación. …" at bounding box center [350, 169] width 700 height 338
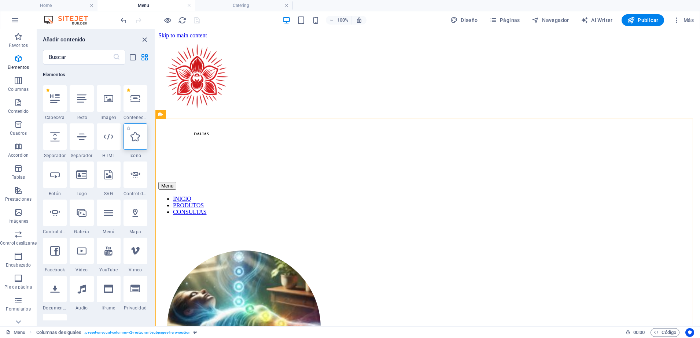
click at [136, 145] on div at bounding box center [135, 136] width 24 height 26
select select "xMidYMid"
select select "px"
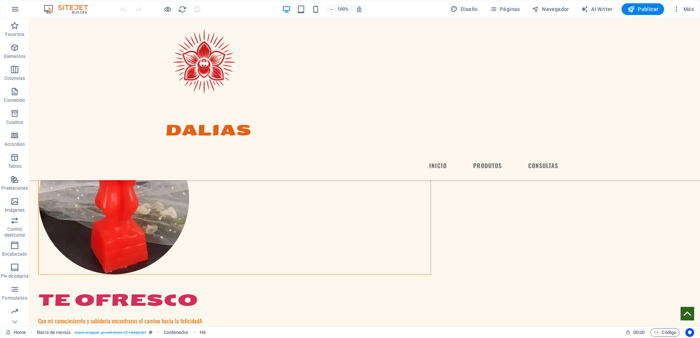
scroll to position [894, 0]
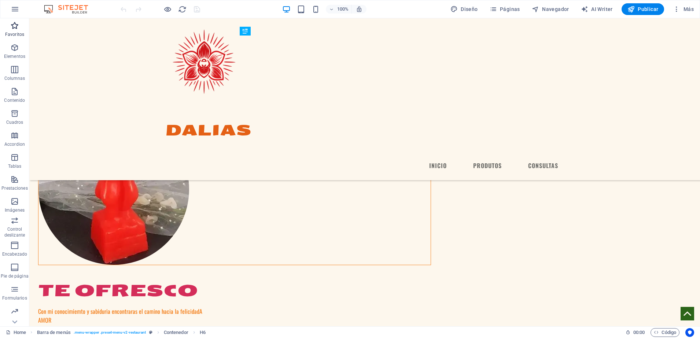
click at [15, 26] on icon "button" at bounding box center [14, 25] width 9 height 9
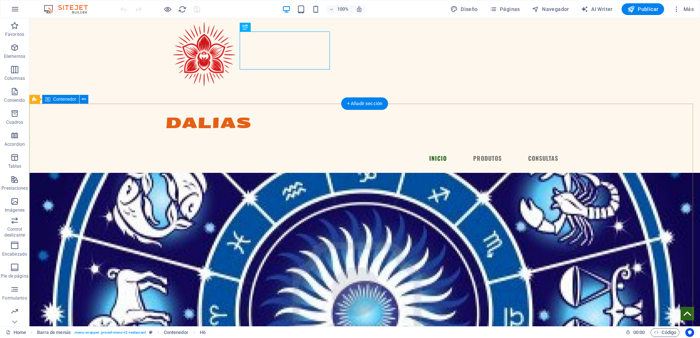
scroll to position [4, 0]
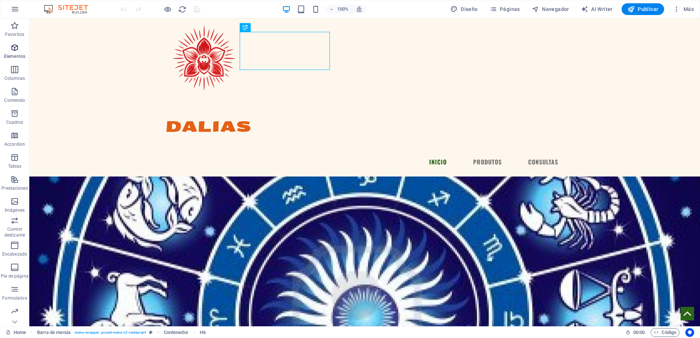
click at [13, 50] on icon "button" at bounding box center [14, 47] width 9 height 9
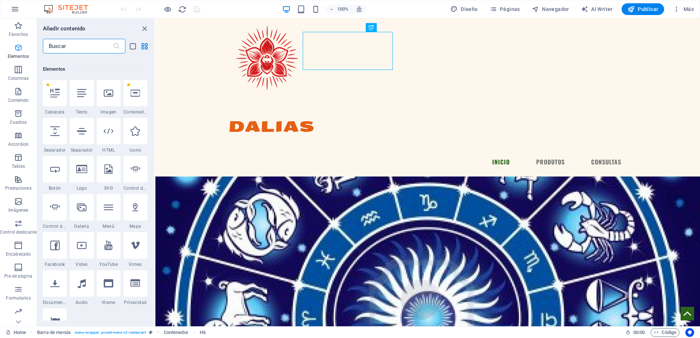
scroll to position [138, 0]
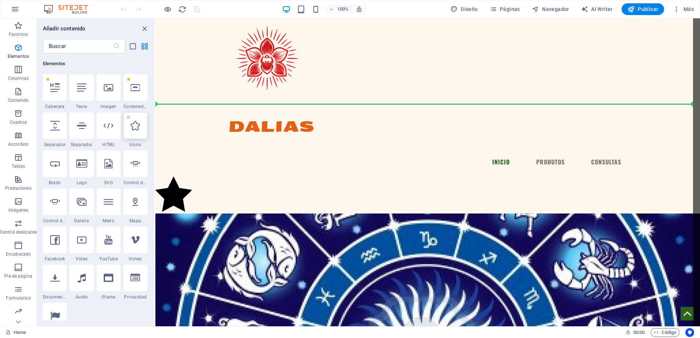
select select "xMidYMid"
select select "px"
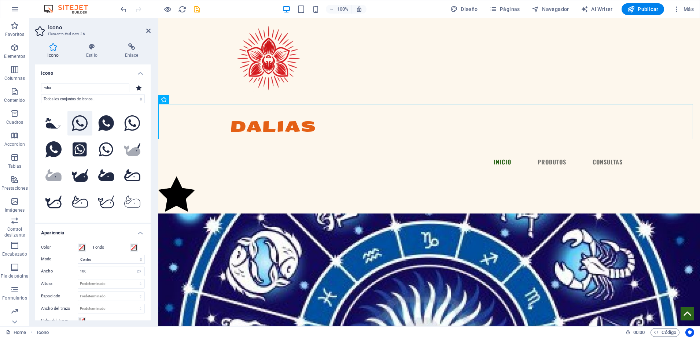
type input "wha"
click at [81, 118] on icon at bounding box center [80, 123] width 16 height 16
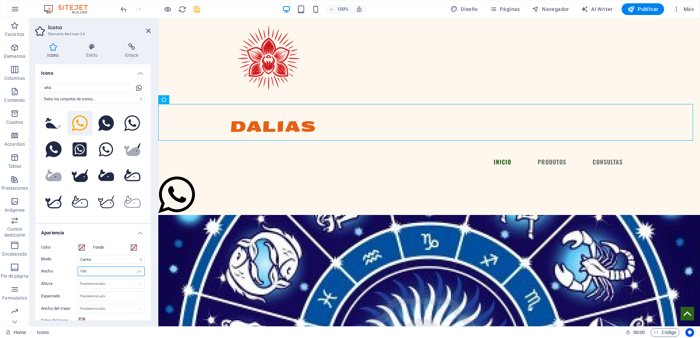
click at [88, 272] on input "100" at bounding box center [111, 271] width 66 height 9
type input "1"
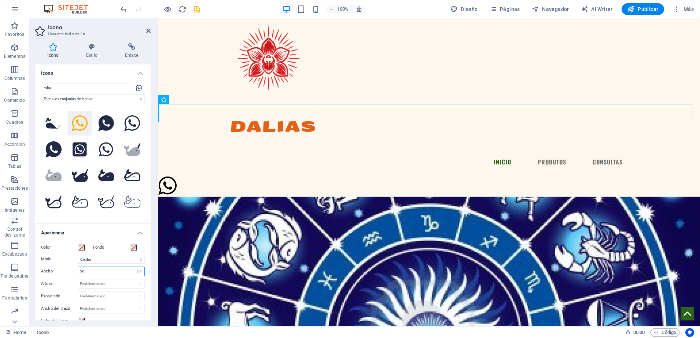
type input "50"
click at [152, 278] on div "Icono Estilo Enlace Icono wha Todos los conjuntos de iconos... IcoFont Ionicons…" at bounding box center [92, 181] width 127 height 289
click at [138, 52] on h4 "Enlace" at bounding box center [131, 50] width 38 height 15
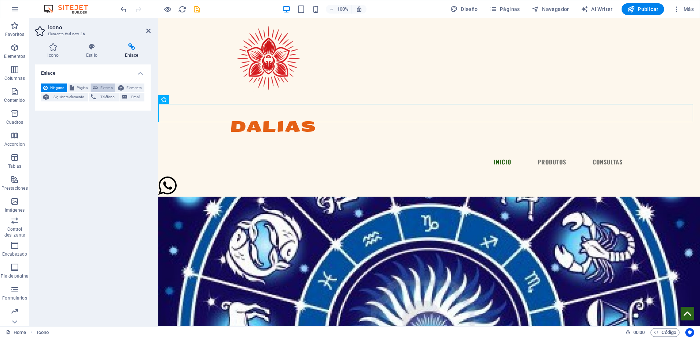
click at [109, 90] on span "Externo" at bounding box center [106, 88] width 13 height 9
select select "blank"
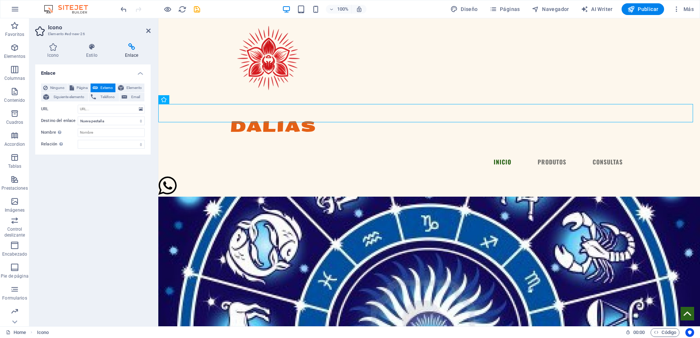
click at [131, 51] on h4 "Enlace" at bounding box center [131, 50] width 38 height 15
click at [103, 88] on span "Externo" at bounding box center [106, 88] width 13 height 9
drag, startPoint x: 103, startPoint y: 88, endPoint x: 88, endPoint y: 108, distance: 25.1
click at [88, 108] on div "Ninguno Página Externo Elemento Siguiente elemento Teléfono Email Página Home M…" at bounding box center [93, 116] width 104 height 65
click at [85, 108] on input "URL" at bounding box center [111, 109] width 67 height 9
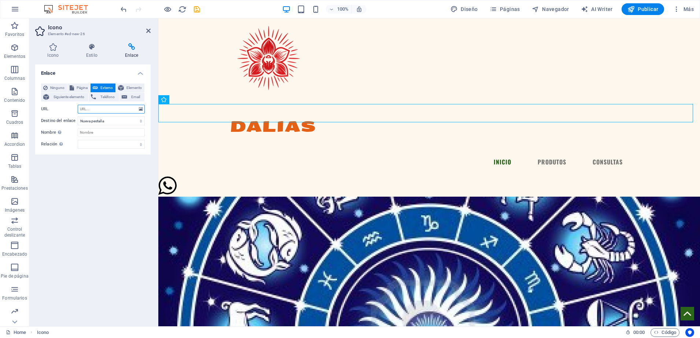
paste input "https://wa.me/573229237471"
type input "https://wa.me/5732292374710"
click at [178, 80] on div "DALIAS Menu INICIO PRODUTOS CONSULTAS" at bounding box center [429, 96] width 542 height 162
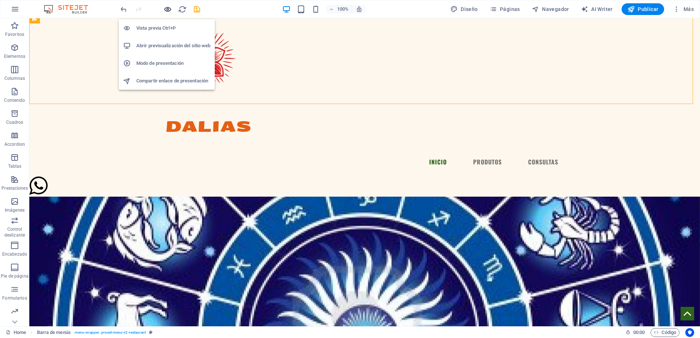
click at [167, 9] on icon "button" at bounding box center [167, 9] width 8 height 8
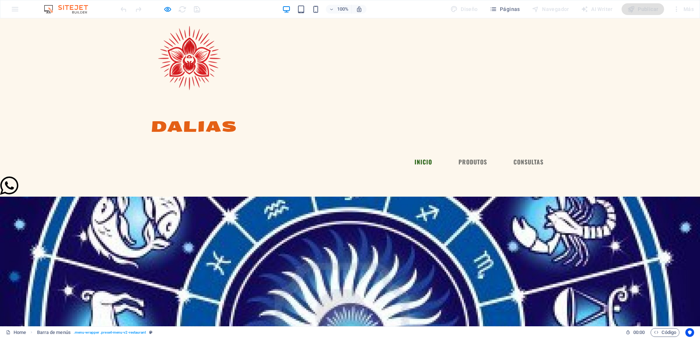
click at [14, 177] on icon at bounding box center [9, 186] width 18 height 18
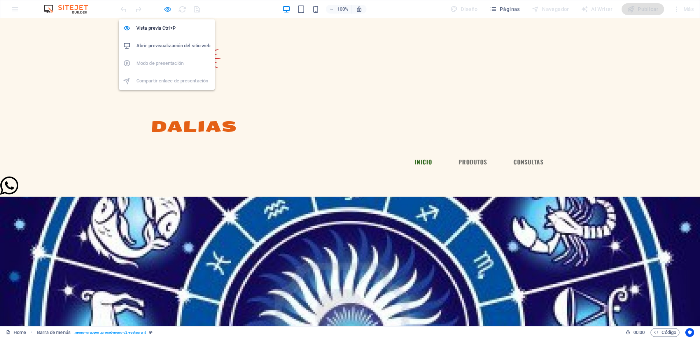
click at [168, 9] on icon "button" at bounding box center [167, 9] width 8 height 8
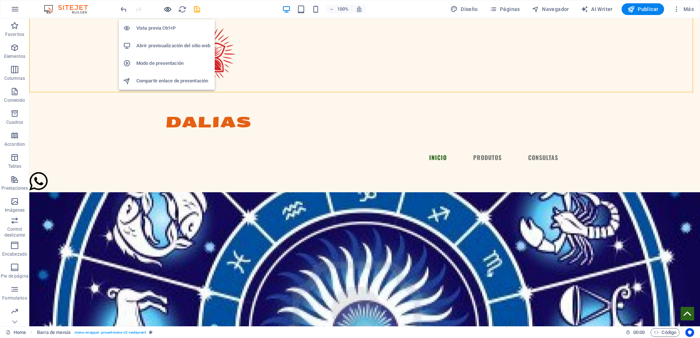
scroll to position [0, 0]
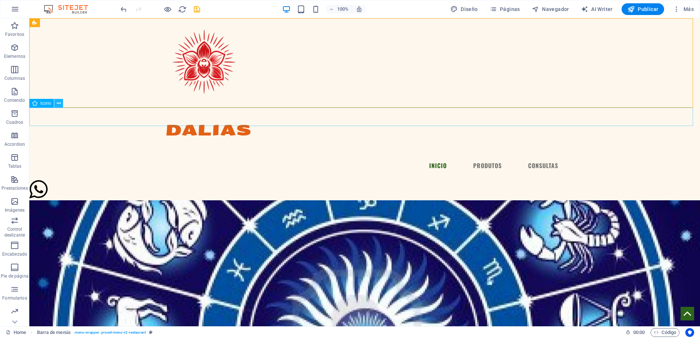
click at [63, 103] on div "Icono" at bounding box center [48, 103] width 38 height 9
click at [63, 103] on button at bounding box center [58, 103] width 9 height 9
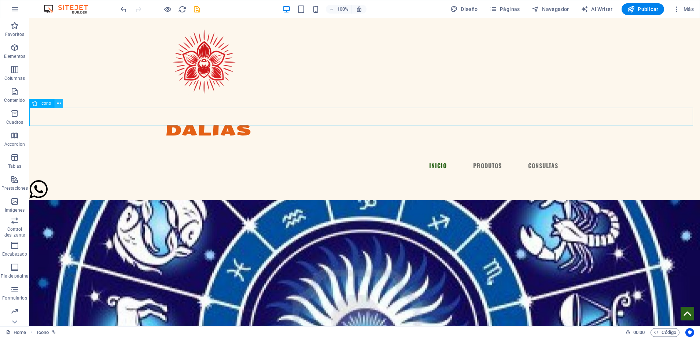
click at [58, 107] on icon at bounding box center [59, 104] width 4 height 8
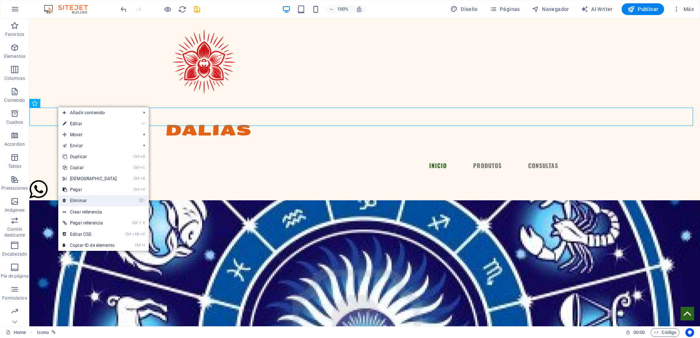
click at [109, 196] on link "⌦ Eliminar" at bounding box center [89, 200] width 63 height 11
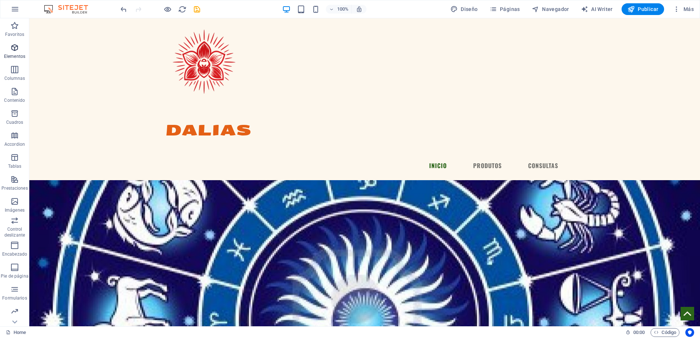
click at [13, 48] on icon "button" at bounding box center [14, 47] width 9 height 9
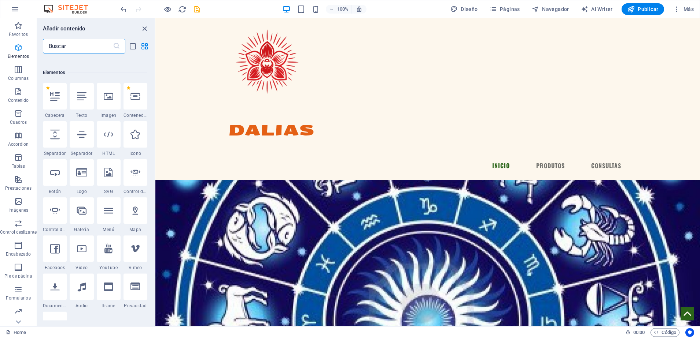
scroll to position [138, 0]
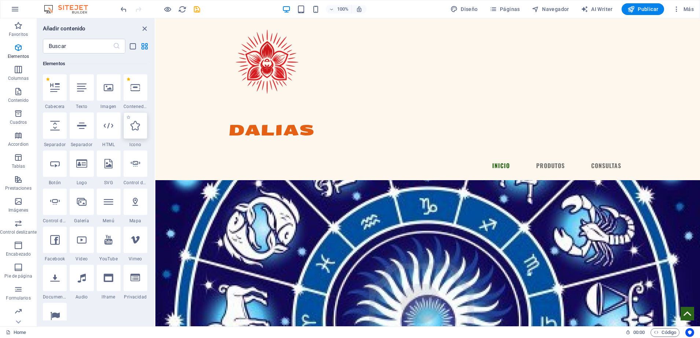
click at [138, 129] on icon at bounding box center [135, 126] width 10 height 10
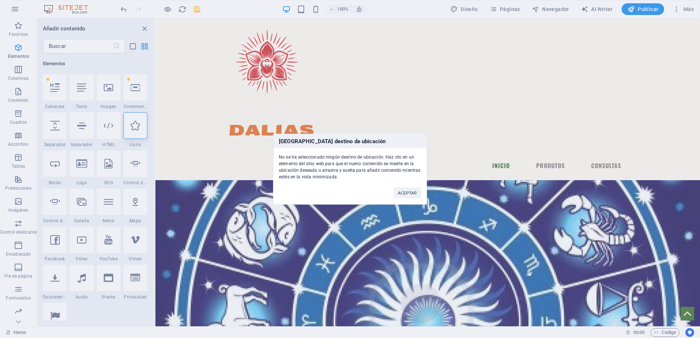
click at [130, 126] on div "Ningún destino de ubicación No se ha seleccionado ningún destino de ubicación. …" at bounding box center [350, 169] width 700 height 338
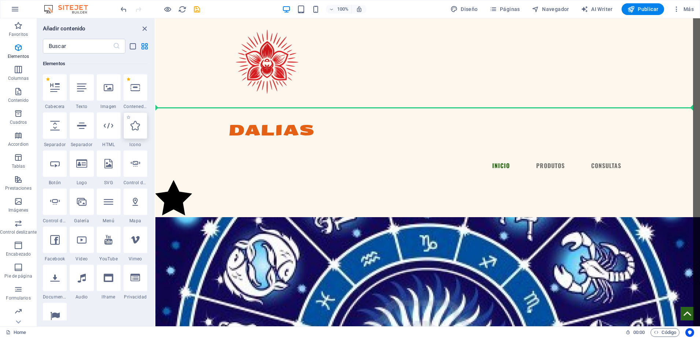
select select "xMidYMid"
select select "px"
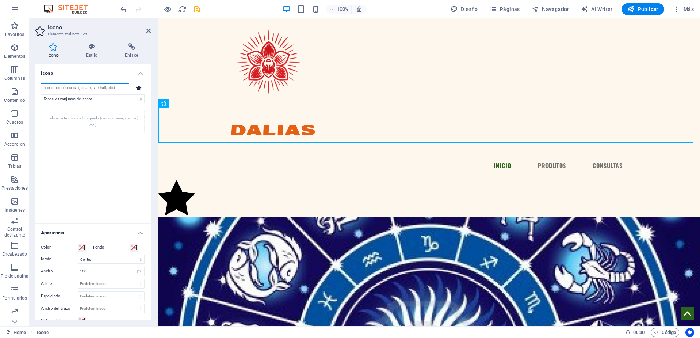
click at [47, 88] on input "search" at bounding box center [85, 88] width 88 height 9
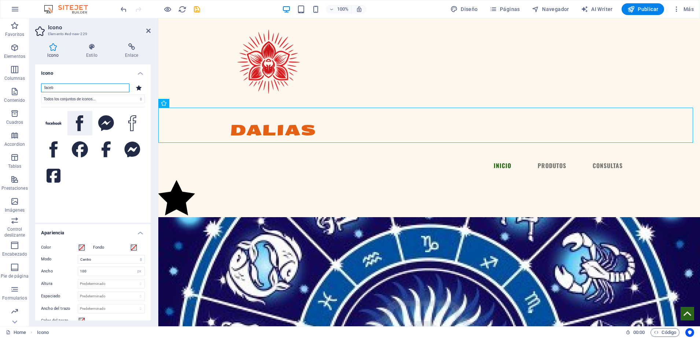
type input "faceb"
click at [76, 124] on icon at bounding box center [79, 123] width 7 height 16
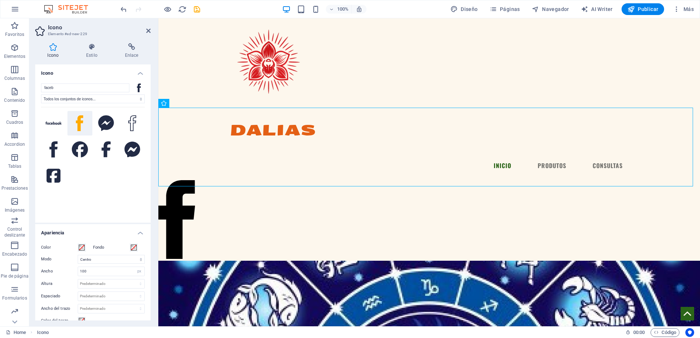
drag, startPoint x: 151, startPoint y: 185, endPoint x: 126, endPoint y: 219, distance: 41.6
click at [126, 219] on div "Icono Estilo Enlace Icono faceb Todos los conjuntos de iconos... IcoFont Ionico…" at bounding box center [92, 181] width 127 height 289
click at [88, 271] on input "100" at bounding box center [111, 271] width 66 height 9
type input "1"
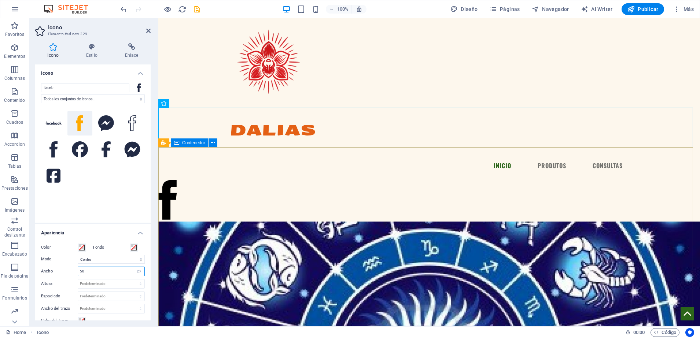
type input "50"
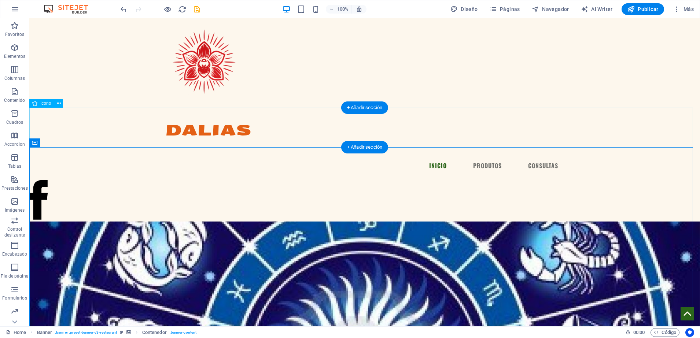
click at [38, 180] on figure at bounding box center [364, 200] width 670 height 41
select select "xMidYMid"
select select "px"
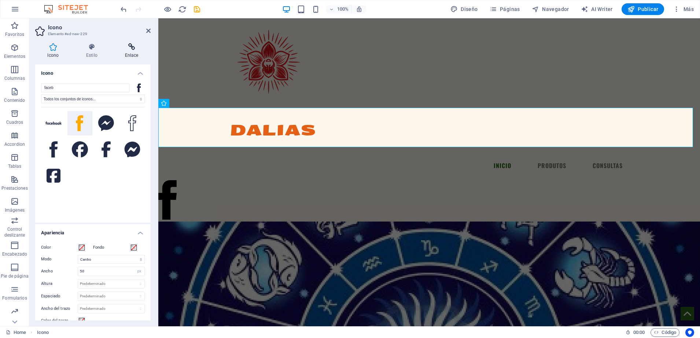
click at [130, 50] on icon at bounding box center [131, 46] width 38 height 7
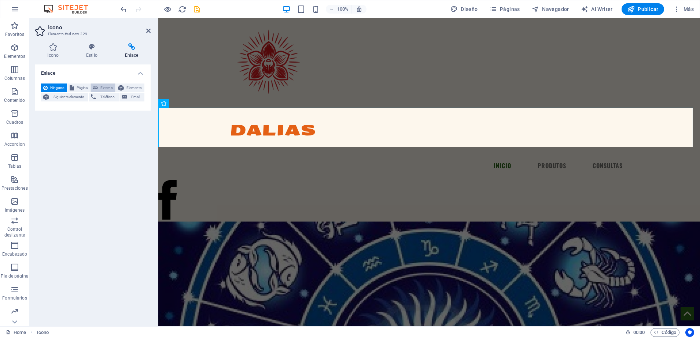
click at [106, 86] on span "Externo" at bounding box center [106, 88] width 13 height 9
select select "blank"
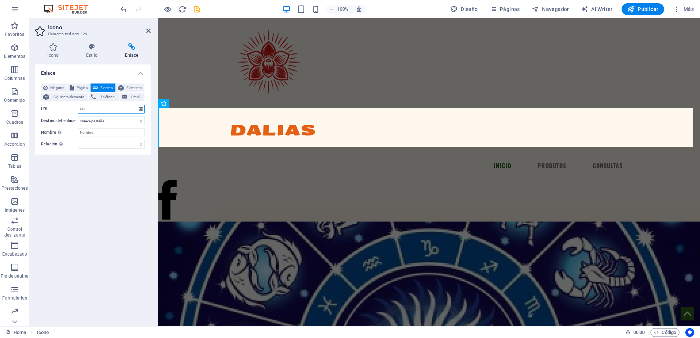
click at [88, 108] on input "URL" at bounding box center [111, 109] width 67 height 9
paste input "https://www.facebook.com/profile.php?id=61579234423080"
type input "https://www.facebook.com/profile.php?id=61579234423080"
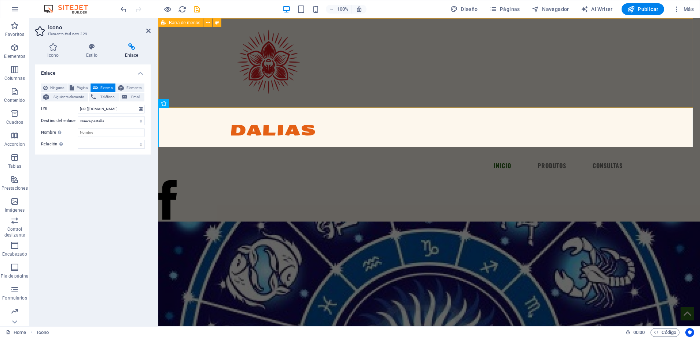
click at [197, 95] on div "DALIAS Menu INICIO PRODUTOS CONSULTAS" at bounding box center [429, 99] width 542 height 162
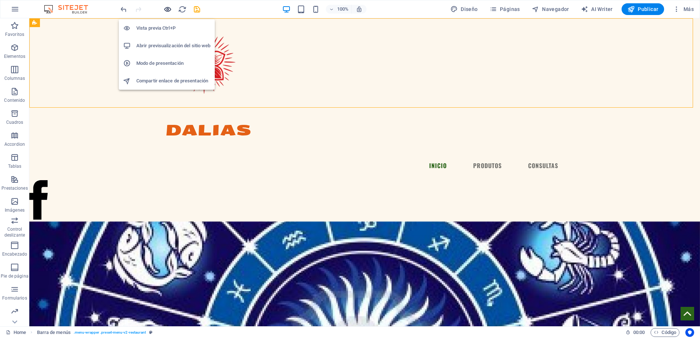
click at [169, 14] on div "Vista previa Ctrl+P Abrir previsualización del sitio web Modo de presentación C…" at bounding box center [167, 52] width 96 height 76
click at [165, 8] on icon "button" at bounding box center [167, 9] width 8 height 8
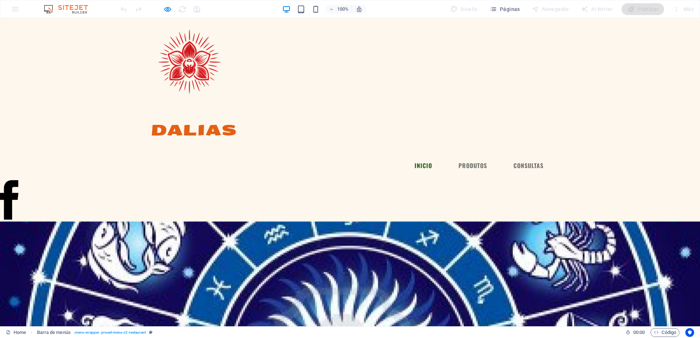
click at [4, 180] on icon at bounding box center [9, 200] width 18 height 40
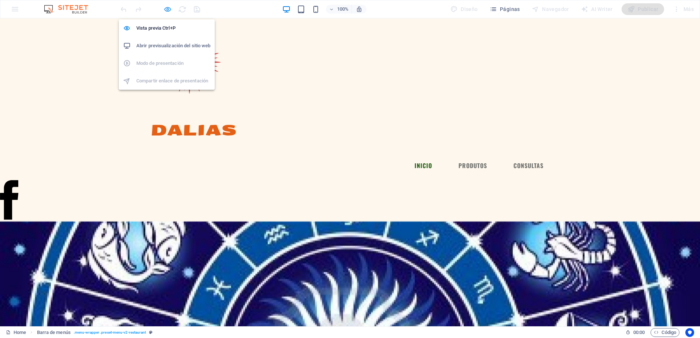
click at [166, 8] on icon "button" at bounding box center [167, 9] width 8 height 8
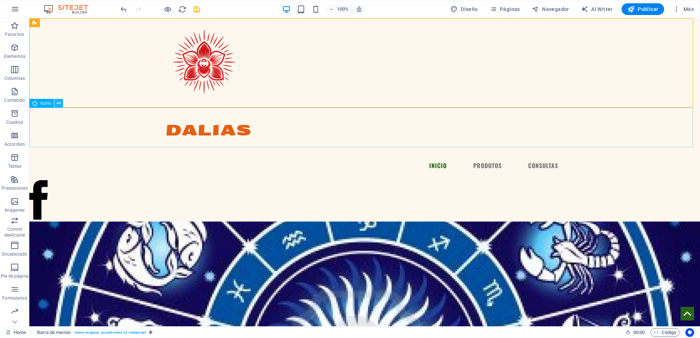
click at [58, 104] on icon at bounding box center [59, 104] width 4 height 8
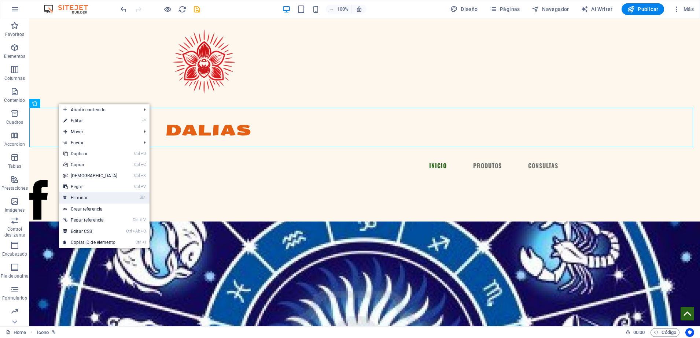
click at [78, 195] on link "⌦ Eliminar" at bounding box center [90, 197] width 63 height 11
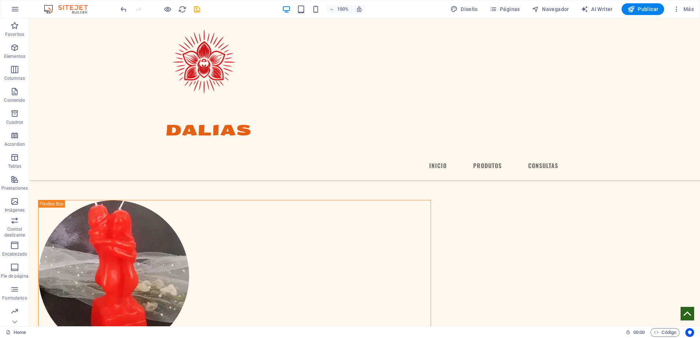
scroll to position [894, 0]
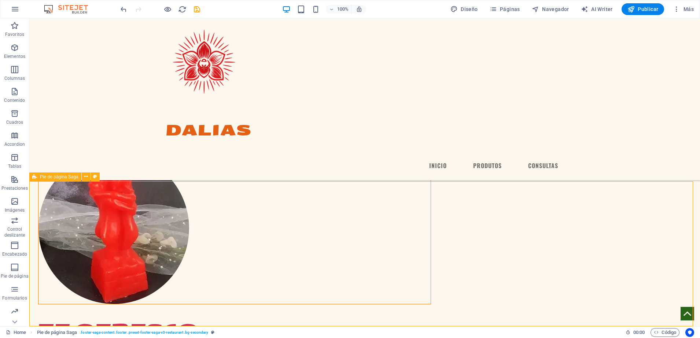
select select "footer"
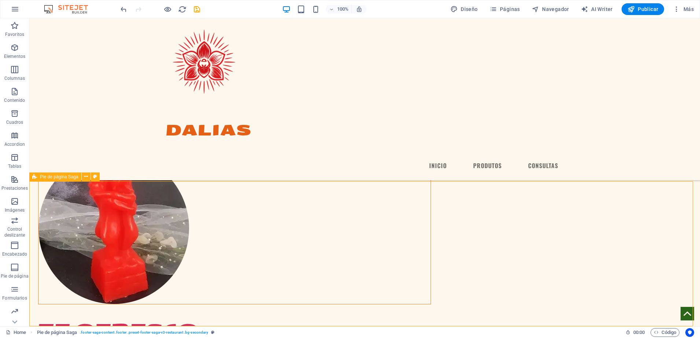
select select "footer"
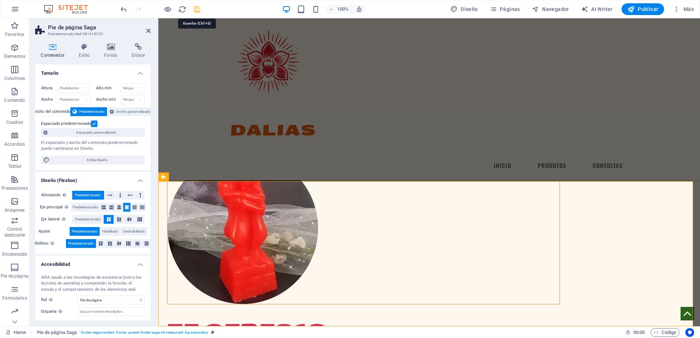
click at [193, 9] on icon "save" at bounding box center [197, 9] width 8 height 8
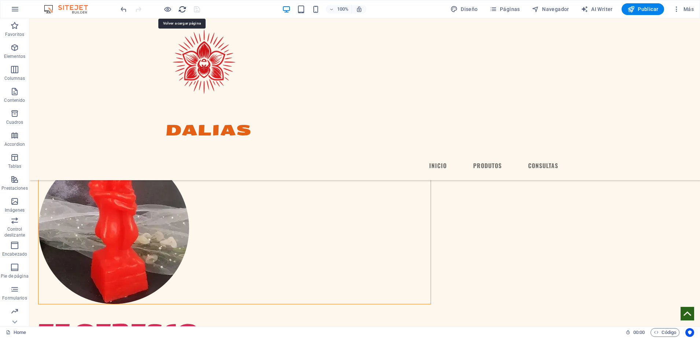
click at [182, 5] on icon "reload" at bounding box center [182, 9] width 8 height 8
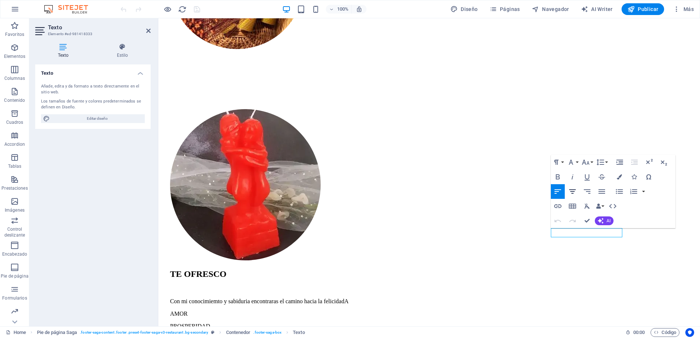
click at [576, 188] on icon "button" at bounding box center [572, 191] width 9 height 9
click at [590, 188] on icon "button" at bounding box center [587, 191] width 9 height 9
click at [561, 189] on icon "button" at bounding box center [557, 191] width 7 height 4
click at [622, 174] on button "Colors" at bounding box center [619, 177] width 14 height 15
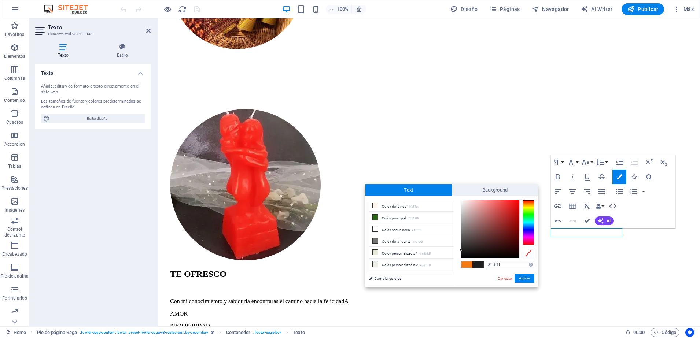
click at [528, 202] on div at bounding box center [528, 222] width 12 height 45
type input "#d46a2c"
click at [507, 209] on div at bounding box center [490, 229] width 58 height 58
click at [522, 280] on button "Aplicar" at bounding box center [524, 278] width 20 height 9
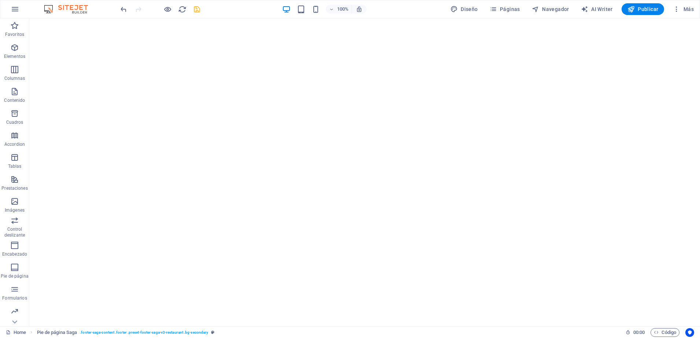
scroll to position [0, 0]
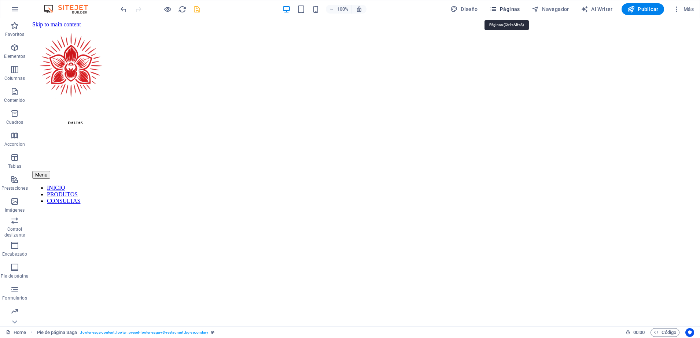
click at [497, 9] on icon "button" at bounding box center [492, 8] width 7 height 7
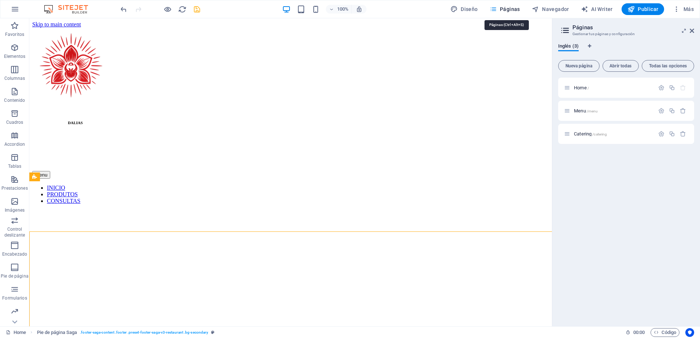
scroll to position [894, 0]
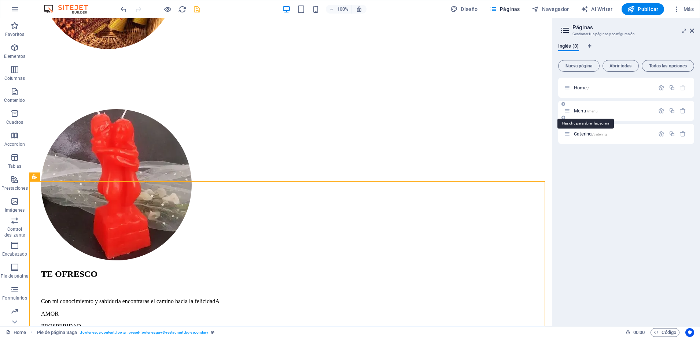
click at [580, 110] on span "Menu /menu" at bounding box center [586, 110] width 24 height 5
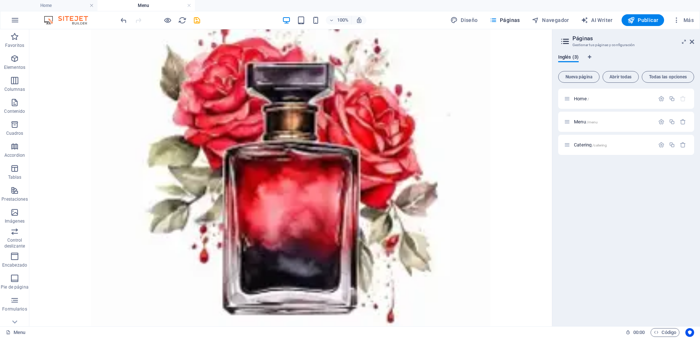
scroll to position [1549, 0]
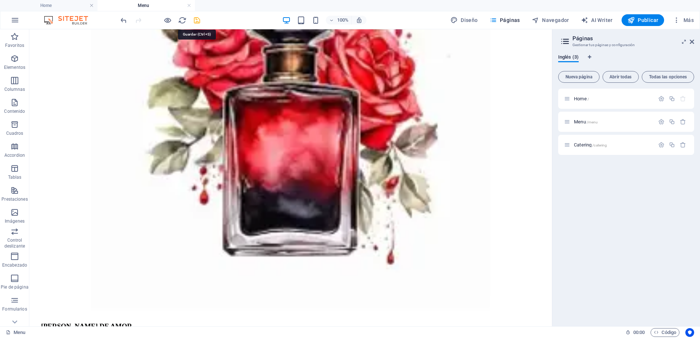
click at [193, 21] on icon "save" at bounding box center [197, 20] width 8 height 8
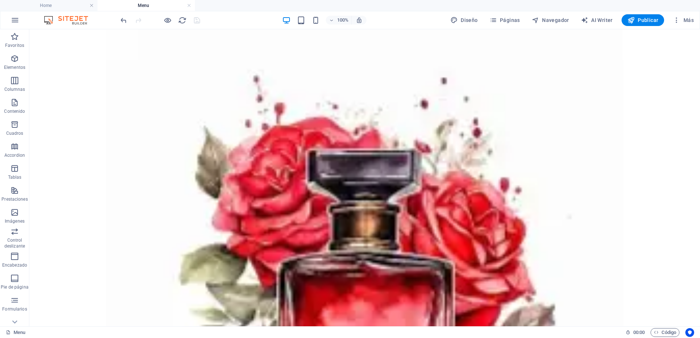
click at [177, 20] on div at bounding box center [160, 20] width 82 height 12
click at [180, 21] on icon "reload" at bounding box center [182, 20] width 8 height 8
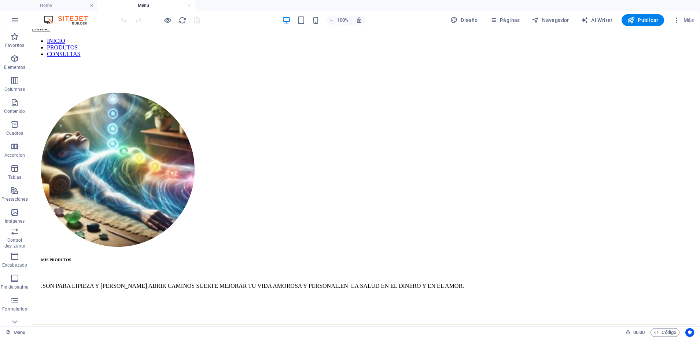
scroll to position [0, 0]
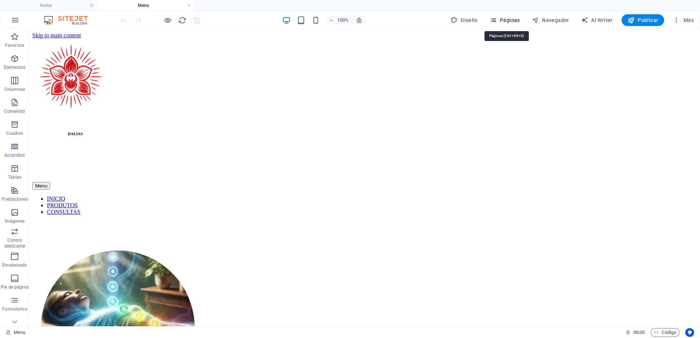
click at [497, 20] on icon "button" at bounding box center [492, 19] width 7 height 7
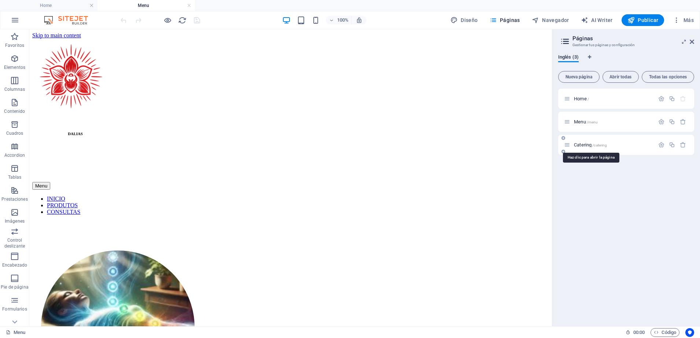
click at [578, 145] on span "Catering /catering" at bounding box center [590, 144] width 33 height 5
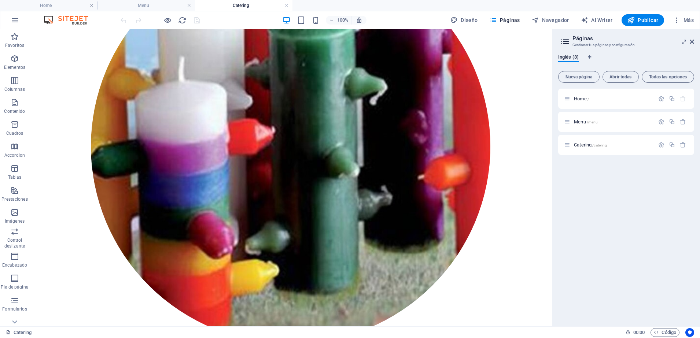
scroll to position [2208, 0]
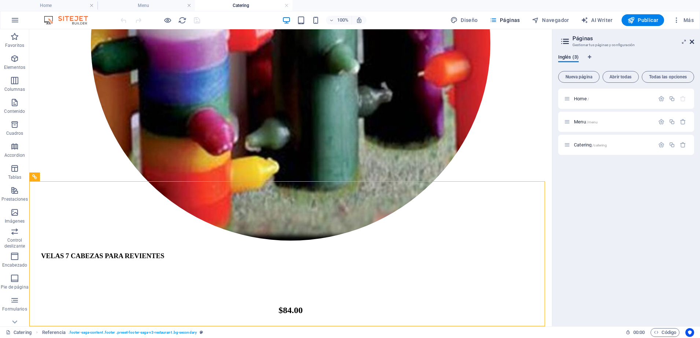
click at [692, 41] on icon at bounding box center [692, 42] width 4 height 6
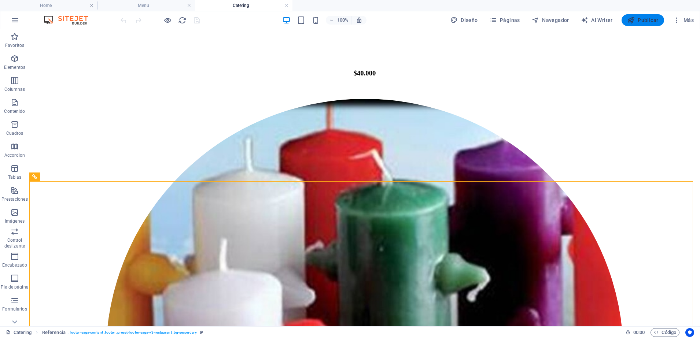
click at [647, 21] on span "Publicar" at bounding box center [642, 19] width 31 height 7
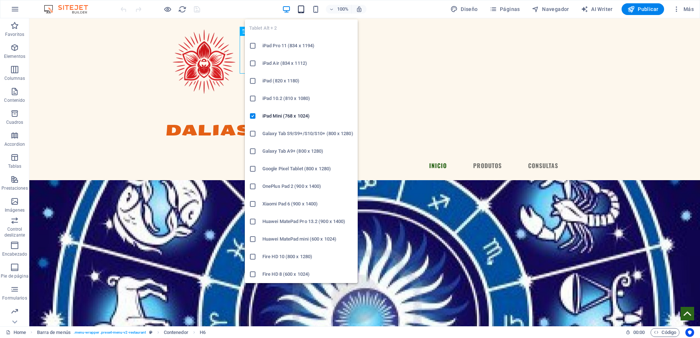
click at [304, 8] on icon "button" at bounding box center [301, 9] width 8 height 8
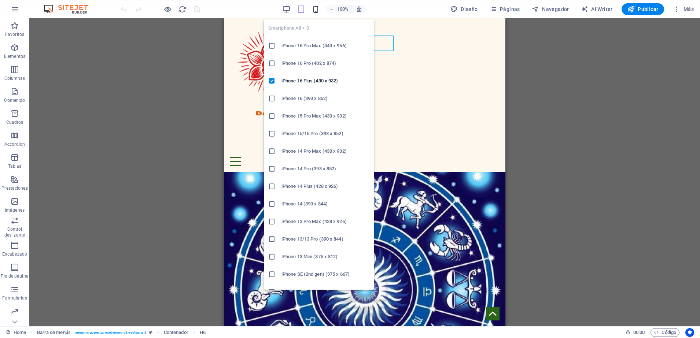
click at [317, 12] on icon "button" at bounding box center [315, 9] width 8 height 8
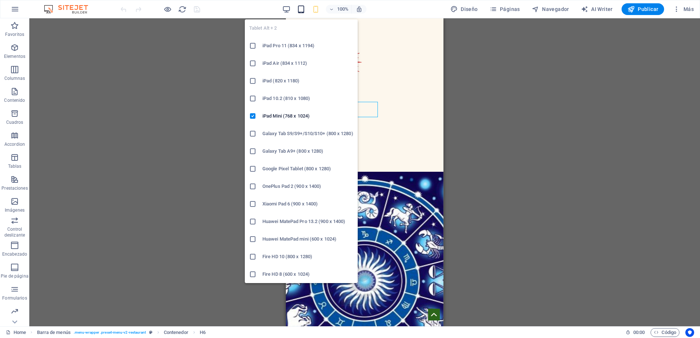
click at [302, 12] on icon "button" at bounding box center [301, 9] width 8 height 8
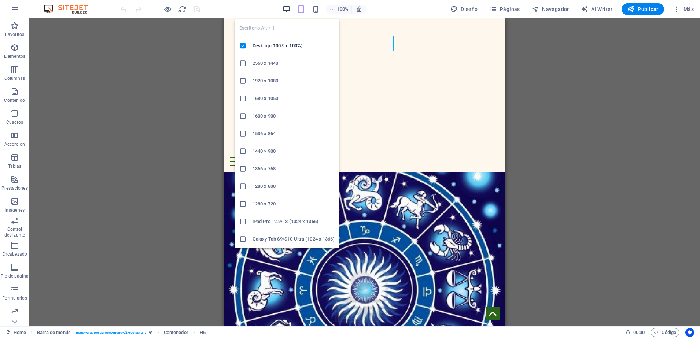
click at [290, 6] on icon "button" at bounding box center [286, 9] width 8 height 8
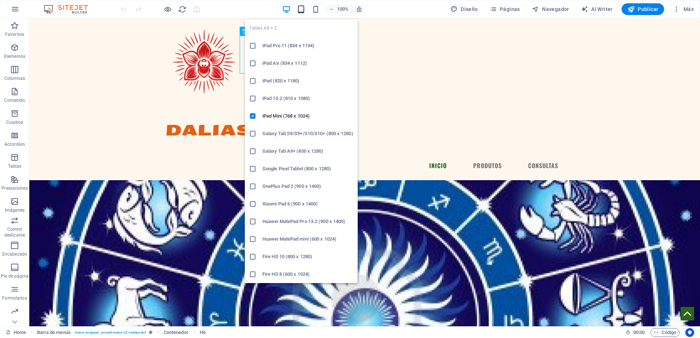
click at [299, 11] on icon "button" at bounding box center [301, 9] width 8 height 8
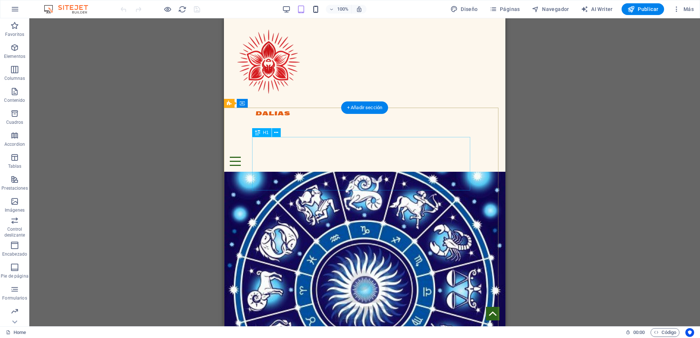
click at [314, 10] on icon "button" at bounding box center [315, 9] width 8 height 8
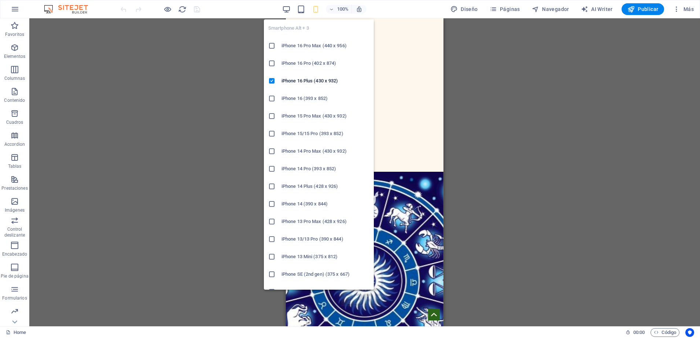
click at [481, 154] on div "Arrastra aquí para reemplazar el contenido existente. Si quieres crear un eleme…" at bounding box center [364, 172] width 670 height 308
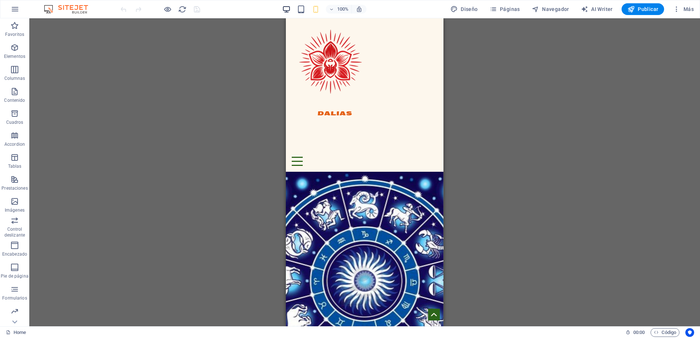
click at [286, 7] on icon "button" at bounding box center [286, 9] width 8 height 8
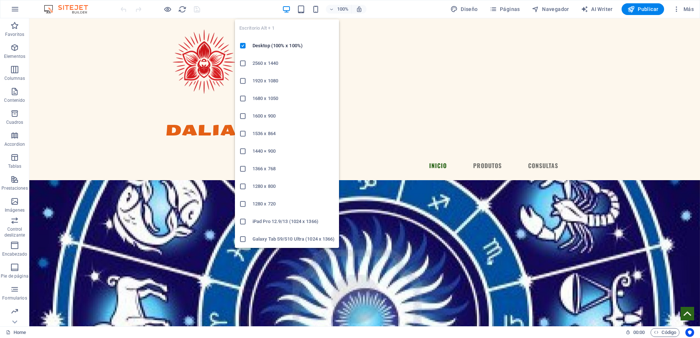
click at [289, 9] on icon "button" at bounding box center [286, 9] width 8 height 8
click at [303, 10] on icon "button" at bounding box center [301, 9] width 8 height 8
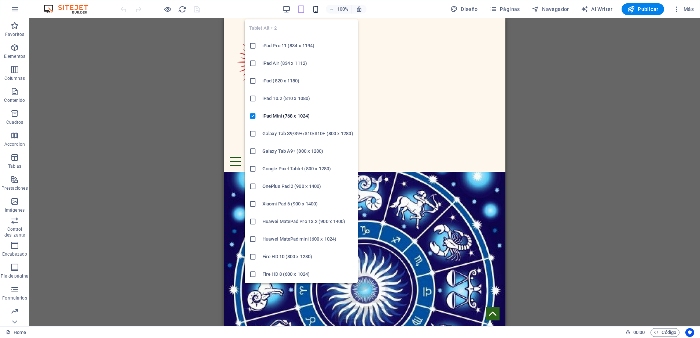
click at [318, 12] on icon "button" at bounding box center [315, 9] width 8 height 8
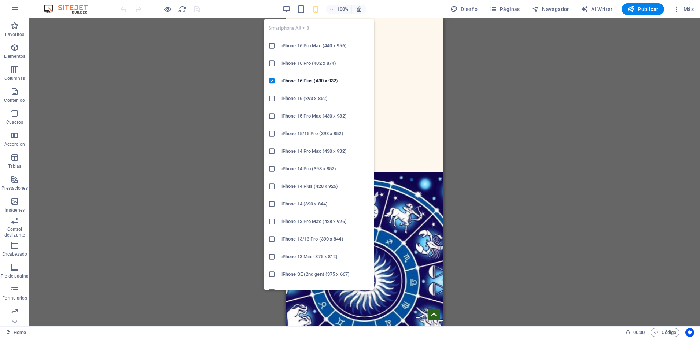
click at [588, 182] on div "Arrastra aquí para reemplazar el contenido existente. Si quieres crear un eleme…" at bounding box center [364, 172] width 670 height 308
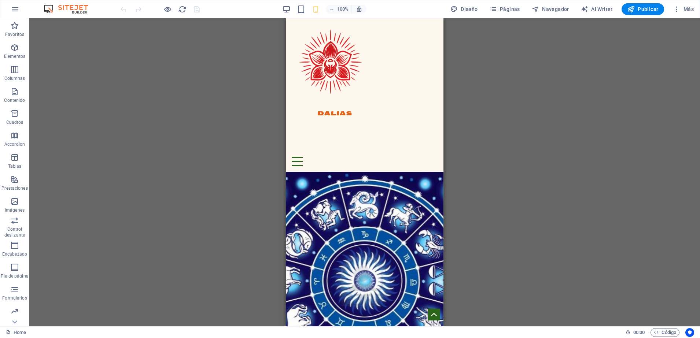
click at [268, 6] on div "100% Diseño Páginas Navegador AI Writer Publicar Más" at bounding box center [407, 9] width 577 height 12
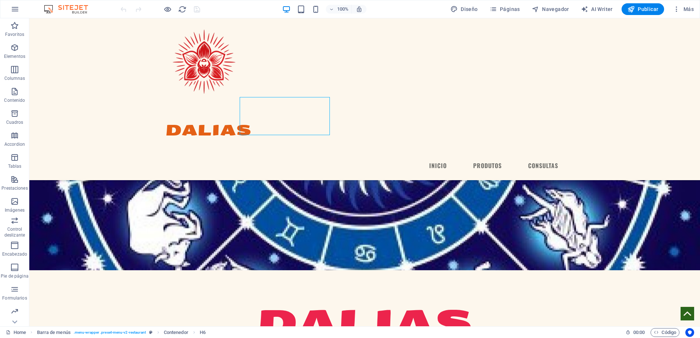
scroll to position [48, 0]
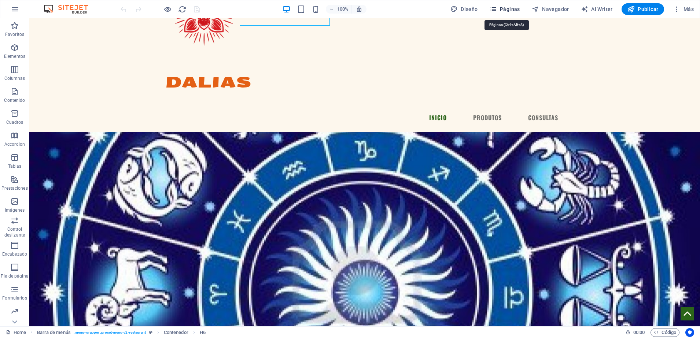
click at [495, 8] on icon "button" at bounding box center [492, 8] width 7 height 7
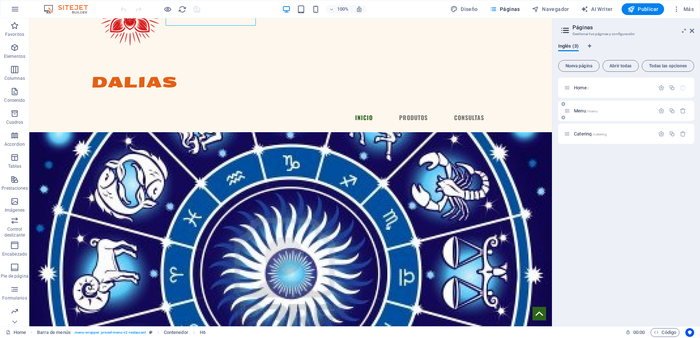
click at [580, 112] on span "Menu /menu" at bounding box center [586, 110] width 24 height 5
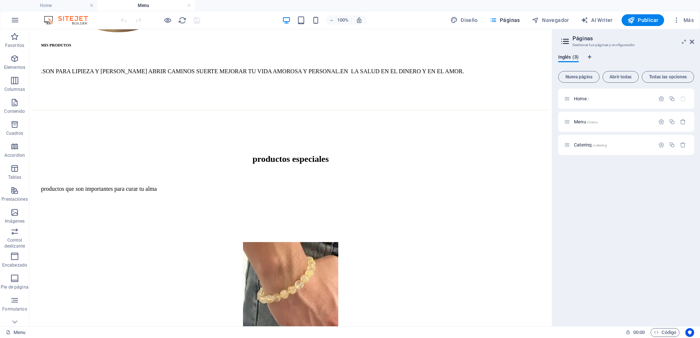
scroll to position [363, 0]
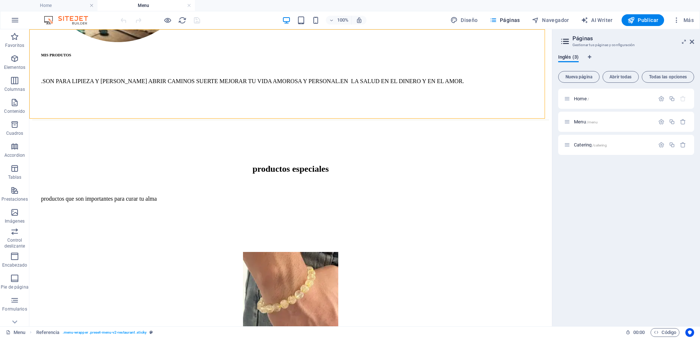
drag, startPoint x: 538, startPoint y: 104, endPoint x: 547, endPoint y: 111, distance: 11.5
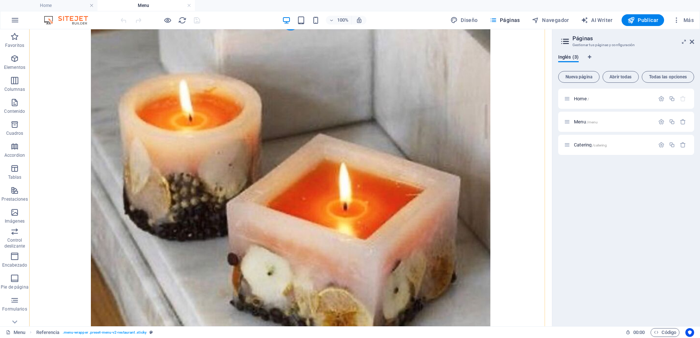
scroll to position [997, 0]
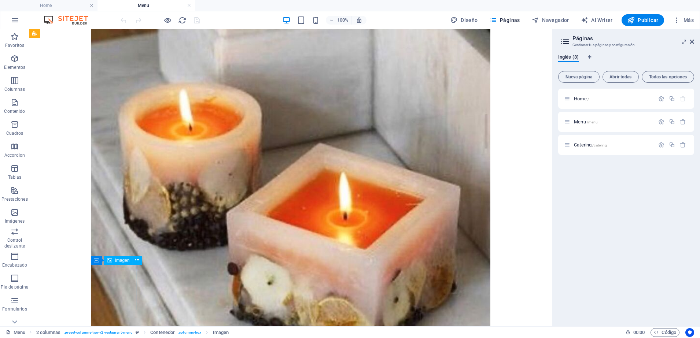
select select "%"
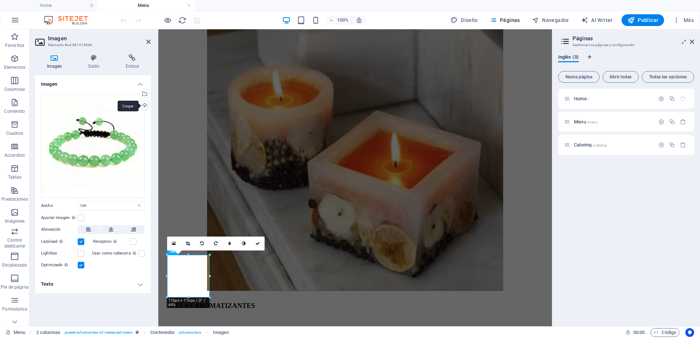
click at [144, 107] on div "Cargar" at bounding box center [143, 106] width 11 height 11
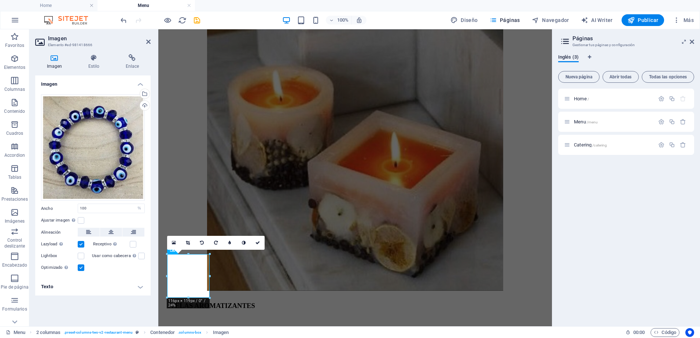
click at [672, 269] on div "Home / Menu /menu Catering /catering" at bounding box center [626, 205] width 136 height 232
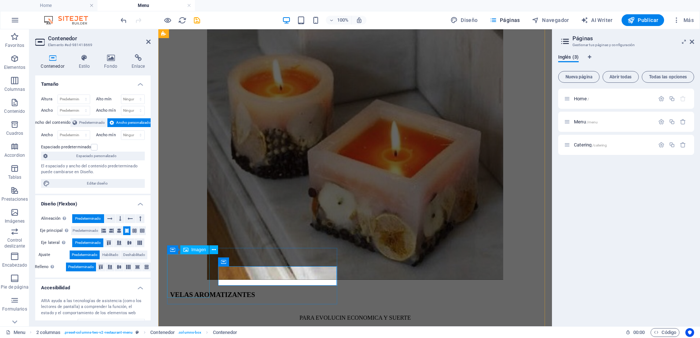
scroll to position [986, 0]
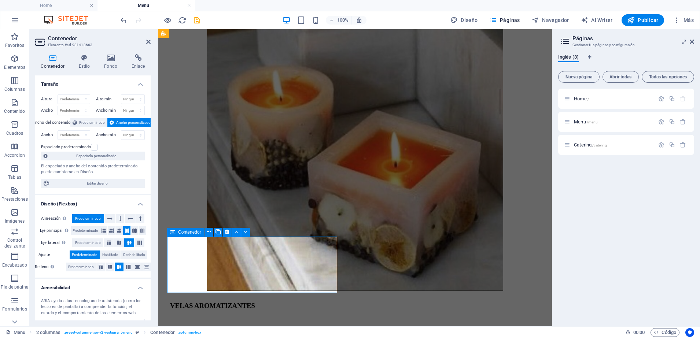
scroll to position [998, 0]
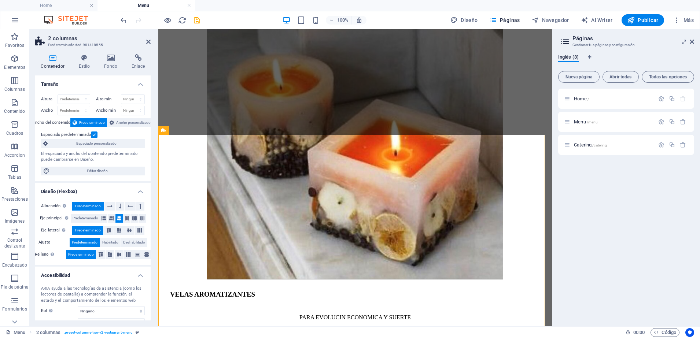
scroll to position [738, 0]
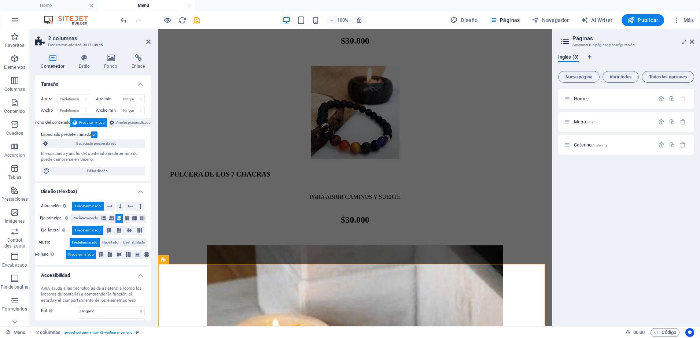
drag, startPoint x: 547, startPoint y: 186, endPoint x: 731, endPoint y: 169, distance: 185.1
click at [640, 19] on span "Publicar" at bounding box center [642, 19] width 31 height 7
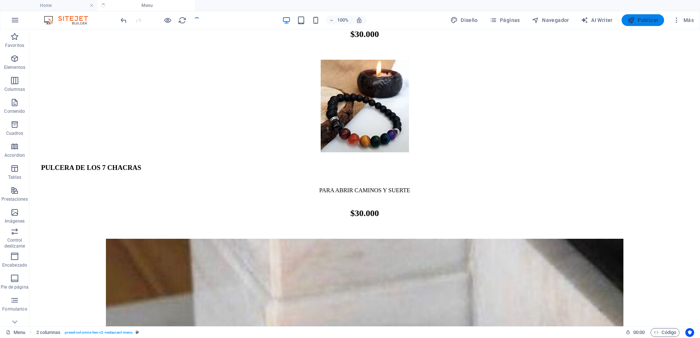
scroll to position [749, 0]
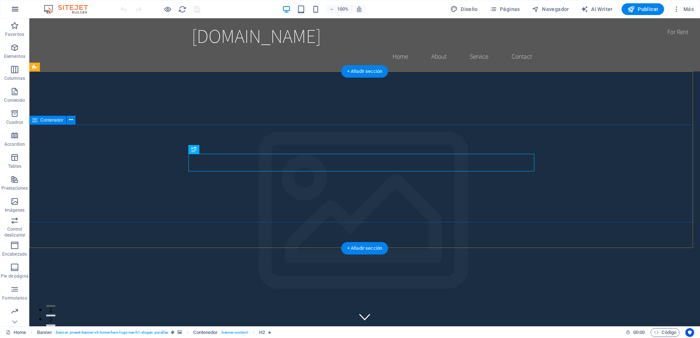
click at [15, 6] on icon "button" at bounding box center [15, 9] width 9 height 9
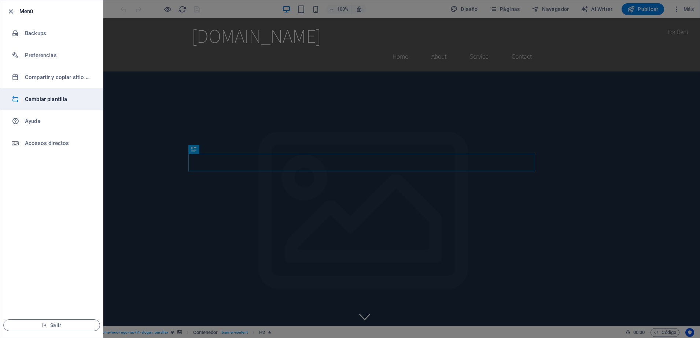
click at [42, 97] on h6 "Cambiar plantilla" at bounding box center [59, 99] width 68 height 9
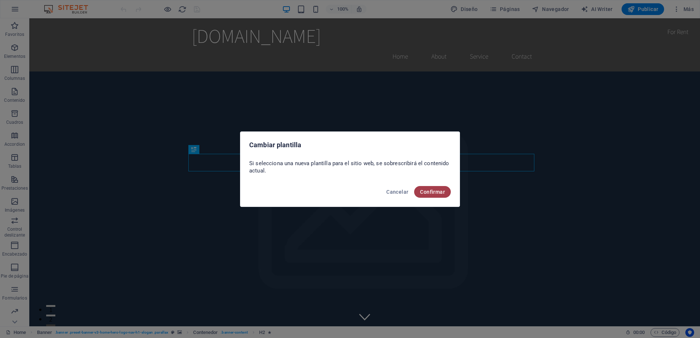
click at [426, 191] on span "Confirmar" at bounding box center [432, 192] width 25 height 6
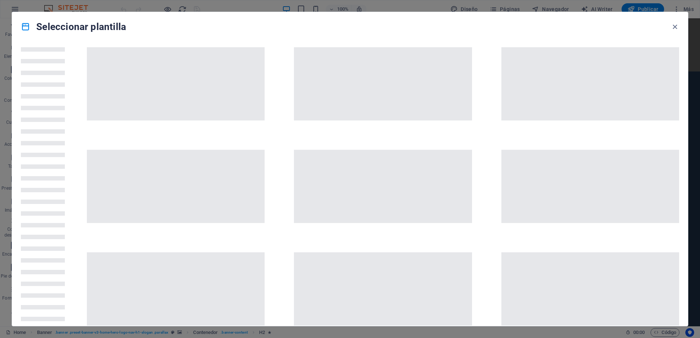
click at [426, 191] on span at bounding box center [383, 186] width 178 height 73
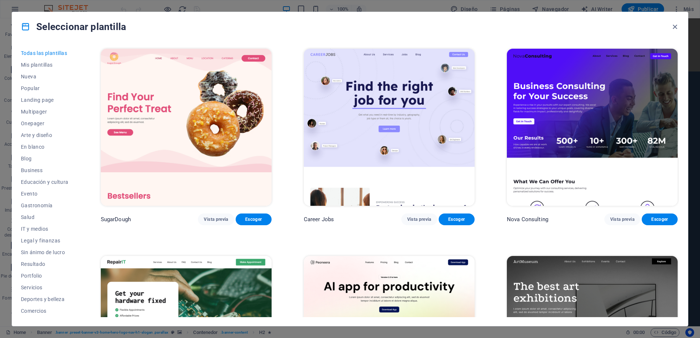
click at [585, 111] on img at bounding box center [592, 127] width 171 height 157
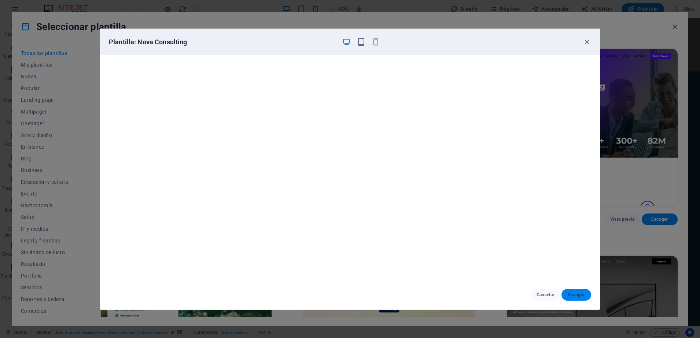
click at [574, 294] on span "Escoger" at bounding box center [576, 295] width 18 height 6
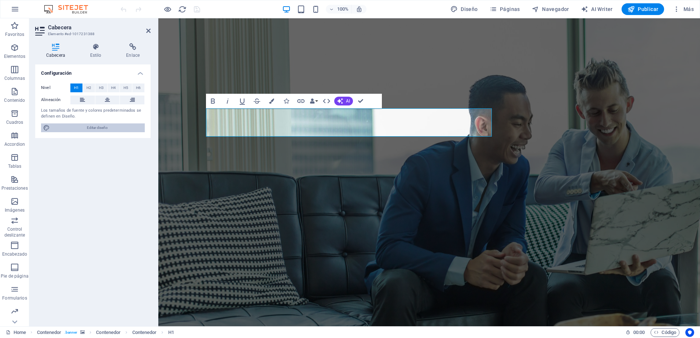
click at [103, 127] on span "Editar diseño" at bounding box center [97, 127] width 90 height 9
select select "700"
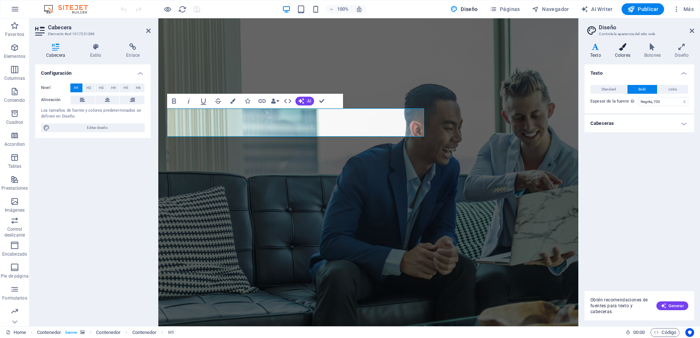
drag, startPoint x: 648, startPoint y: 112, endPoint x: 625, endPoint y: 48, distance: 68.3
click at [625, 48] on div "Texto Colores Botones Diseño Texto Standard Bold Links Color de la fuente Fuent…" at bounding box center [639, 181] width 110 height 277
click at [625, 48] on icon at bounding box center [622, 46] width 26 height 7
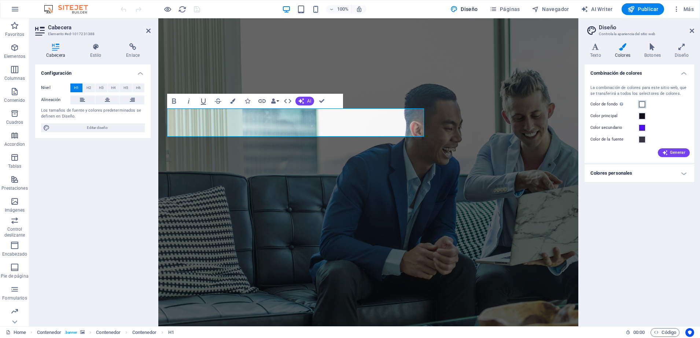
click at [645, 104] on button "Color de fondo Solo visible si no se encuentra cubierto por otros fondos." at bounding box center [642, 104] width 8 height 8
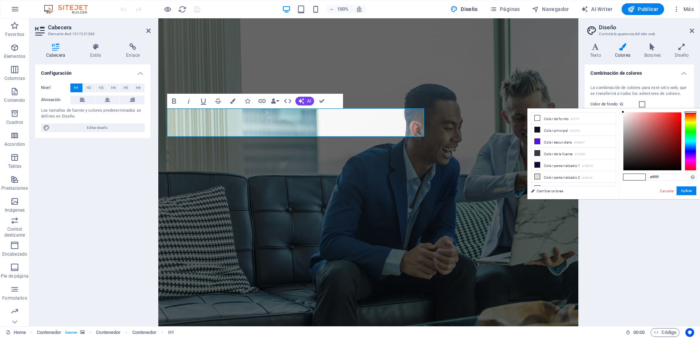
click at [645, 104] on button "Color de fondo Solo visible si no se encuentra cubierto por otros fondos." at bounding box center [642, 104] width 8 height 8
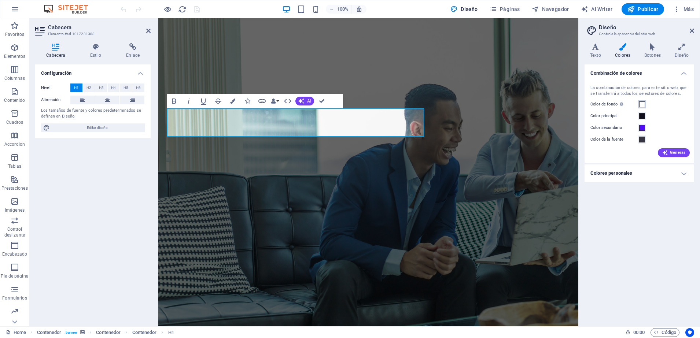
drag, startPoint x: 645, startPoint y: 104, endPoint x: 641, endPoint y: 104, distance: 3.7
click at [641, 104] on button "Color de fondo Solo visible si no se encuentra cubierto por otros fondos." at bounding box center [642, 104] width 8 height 8
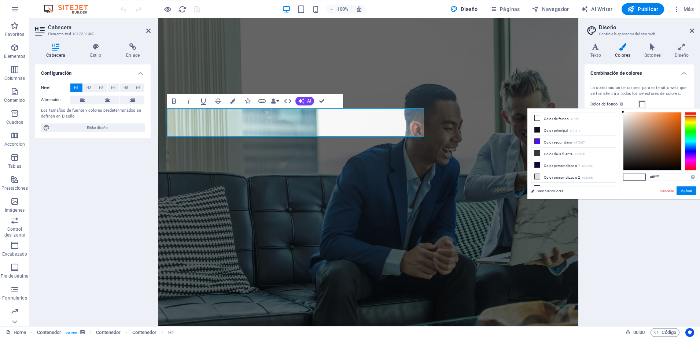
click at [694, 116] on div at bounding box center [690, 141] width 12 height 59
click at [694, 116] on div at bounding box center [690, 116] width 12 height 2
click at [689, 189] on button "Aplicar" at bounding box center [686, 190] width 20 height 9
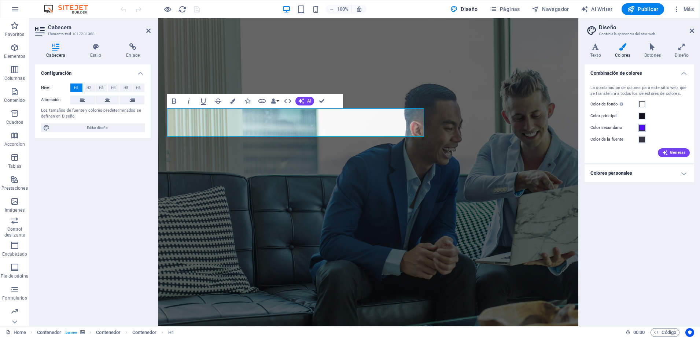
click at [642, 128] on span at bounding box center [642, 128] width 6 height 6
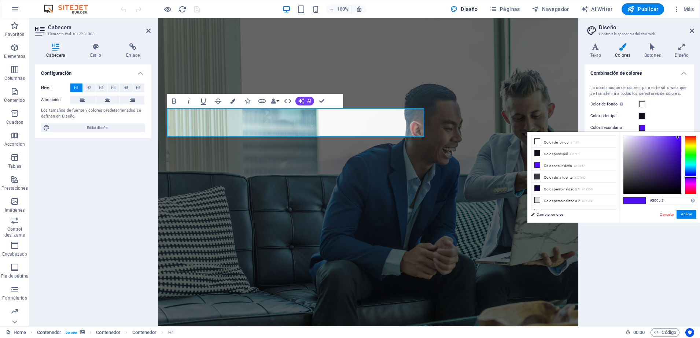
type input "#57f70e"
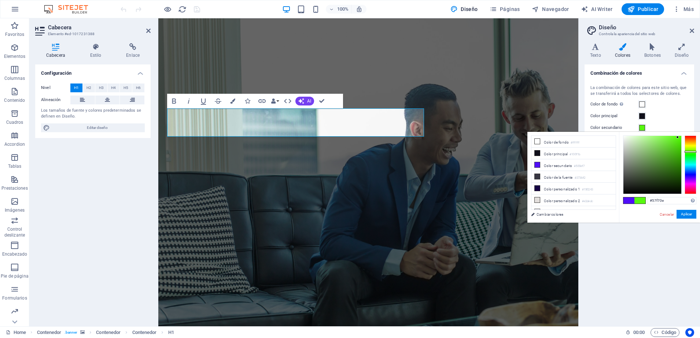
click at [687, 152] on div at bounding box center [690, 165] width 12 height 59
click at [687, 152] on div at bounding box center [690, 152] width 12 height 2
click at [688, 214] on button "Aplicar" at bounding box center [686, 214] width 20 height 9
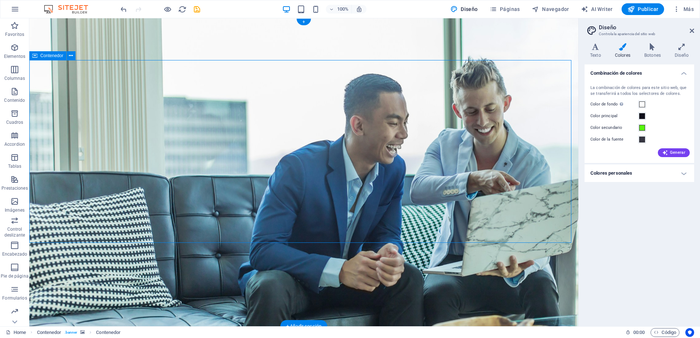
click at [71, 55] on icon at bounding box center [71, 56] width 4 height 8
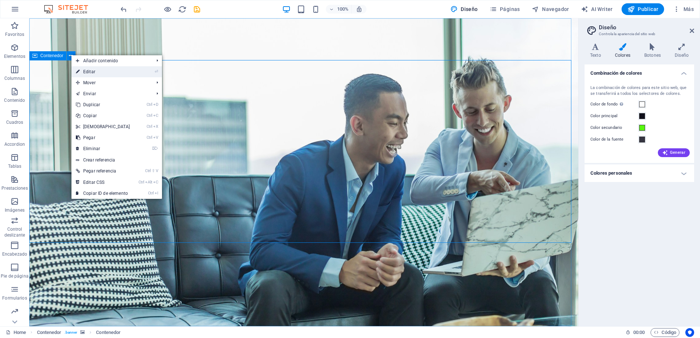
click at [107, 75] on link "⏎ Editar" at bounding box center [102, 71] width 63 height 11
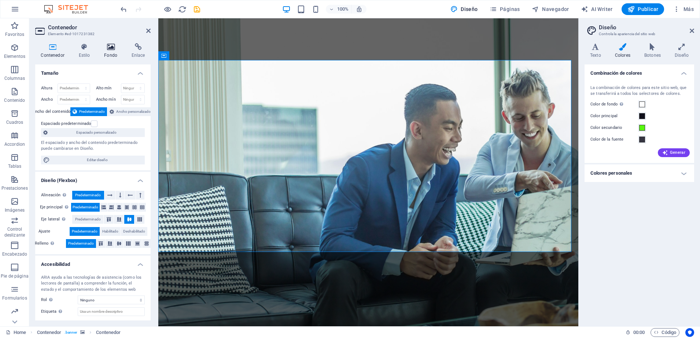
click at [112, 55] on h4 "Fondo" at bounding box center [112, 50] width 27 height 15
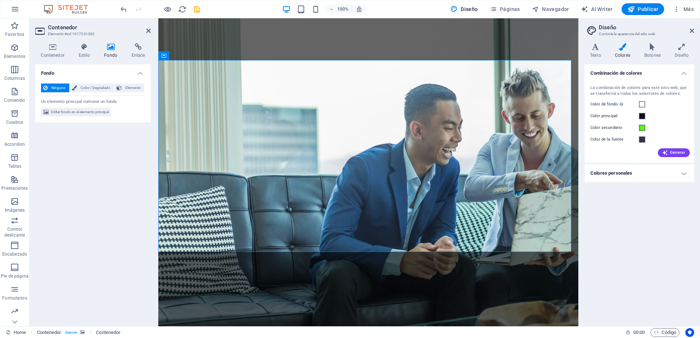
click at [114, 152] on div "Fondo Ninguno Color / Degradado Elemento Estirar fondo a ancho completo Superpo…" at bounding box center [92, 192] width 115 height 256
click at [99, 90] on span "Color / Degradado" at bounding box center [95, 88] width 33 height 9
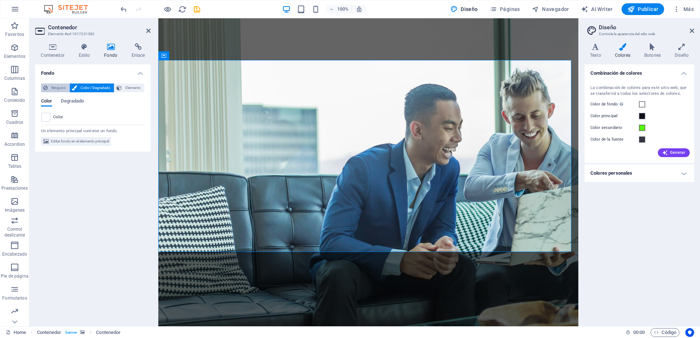
click at [45, 87] on icon at bounding box center [45, 88] width 4 height 9
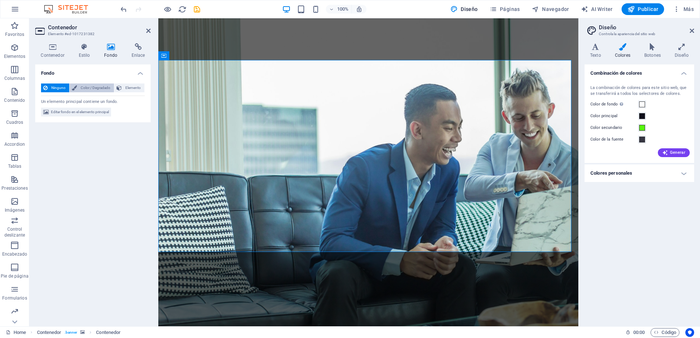
click at [105, 88] on span "Color / Degradado" at bounding box center [95, 88] width 33 height 9
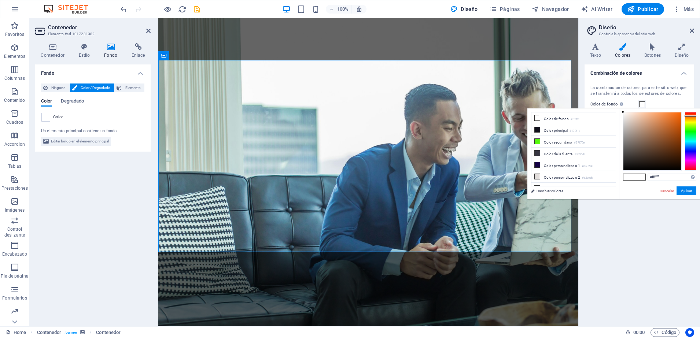
click at [642, 104] on span at bounding box center [642, 104] width 6 height 6
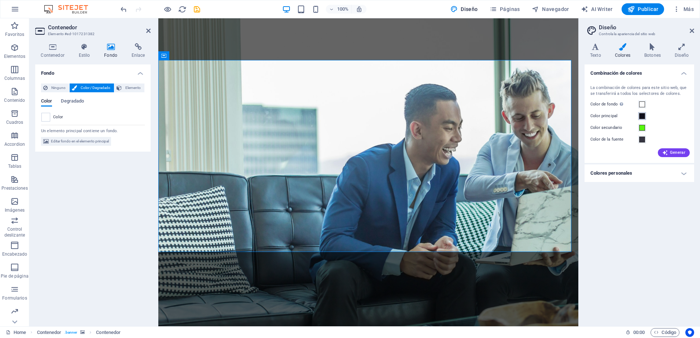
click at [643, 116] on span at bounding box center [642, 116] width 6 height 6
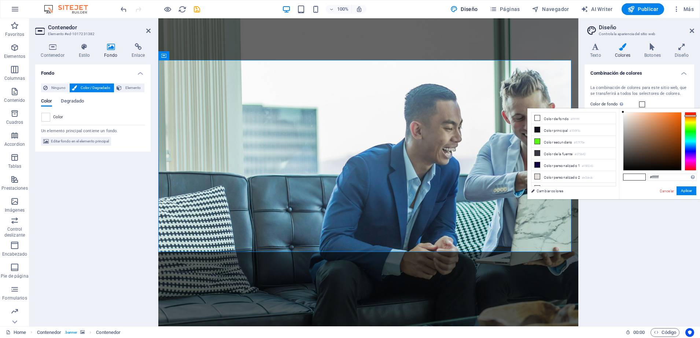
click at [642, 103] on span at bounding box center [642, 104] width 6 height 6
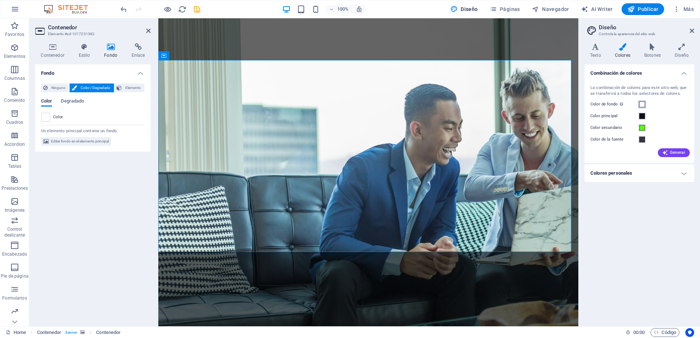
click at [642, 103] on span at bounding box center [642, 104] width 6 height 6
click at [639, 102] on span at bounding box center [642, 104] width 6 height 6
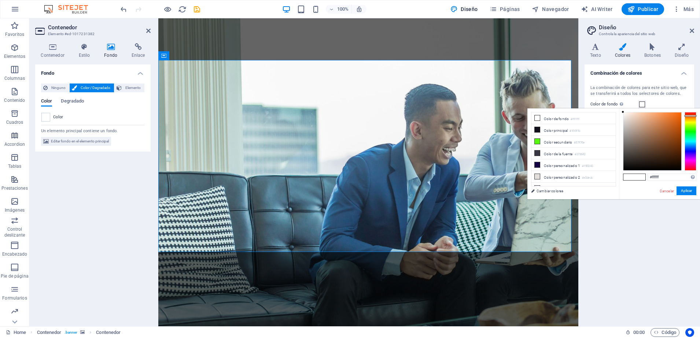
click at [639, 102] on span at bounding box center [642, 104] width 6 height 6
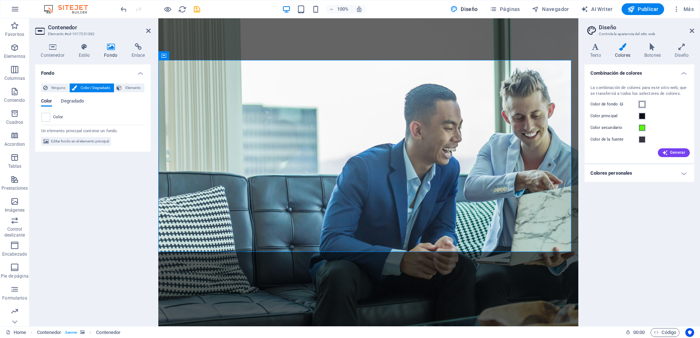
click at [639, 102] on span at bounding box center [642, 104] width 6 height 6
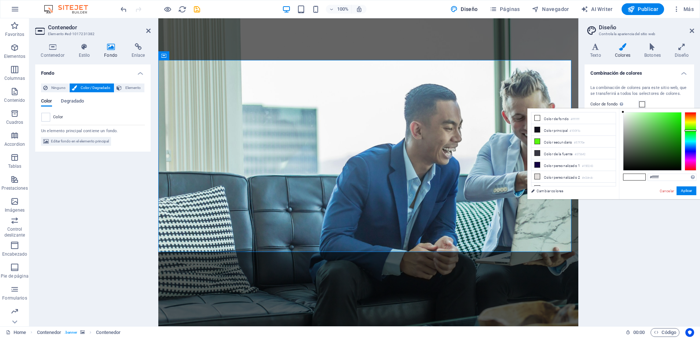
click at [691, 130] on div at bounding box center [690, 141] width 12 height 59
type input "#2dec1b"
click at [684, 194] on button "Aplicar" at bounding box center [686, 190] width 20 height 9
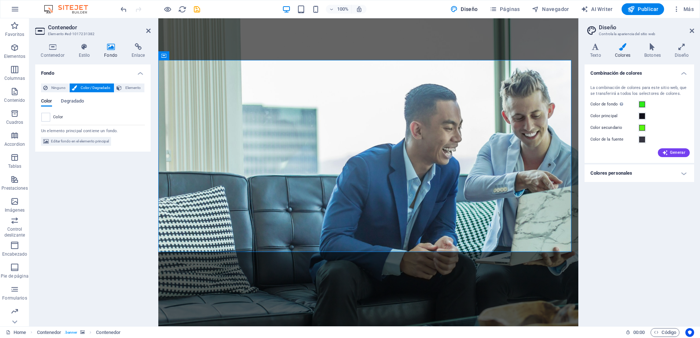
click at [198, 5] on icon "save" at bounding box center [197, 9] width 8 height 8
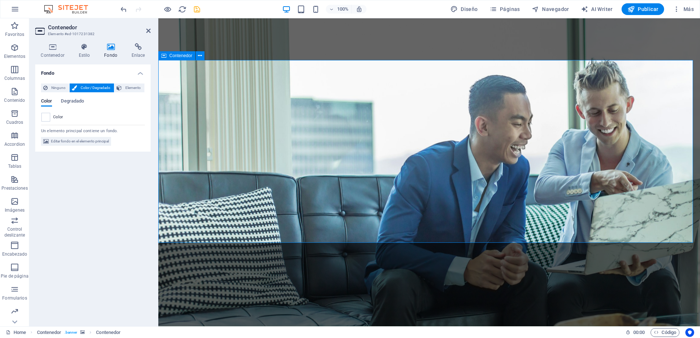
click at [16, 9] on icon "button" at bounding box center [15, 9] width 9 height 9
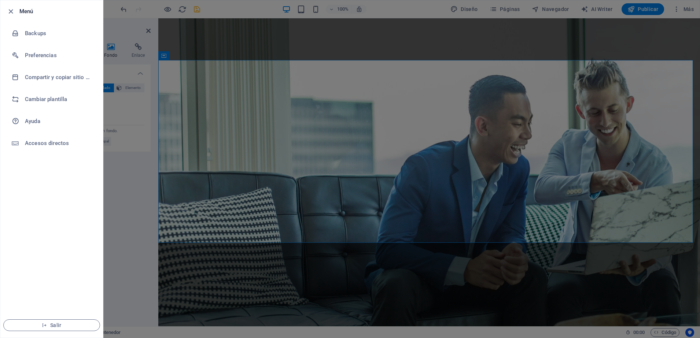
click at [16, 9] on li "Menú" at bounding box center [51, 11] width 103 height 22
click at [117, 194] on div at bounding box center [350, 169] width 700 height 338
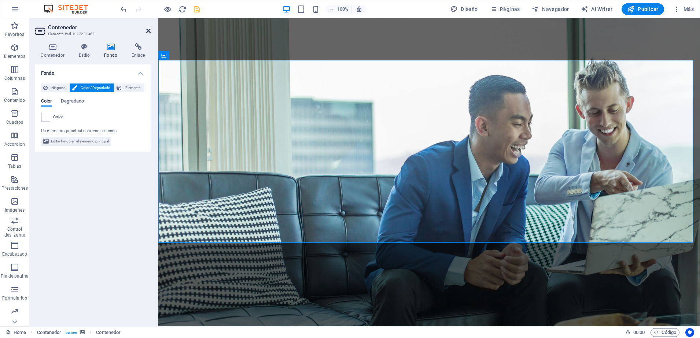
click at [150, 31] on icon at bounding box center [148, 31] width 4 height 6
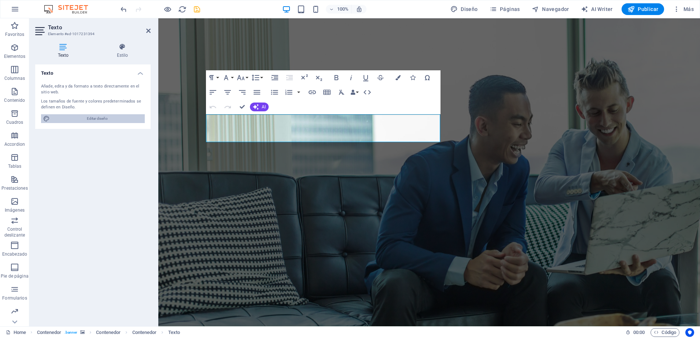
click at [92, 120] on span "Editar diseño" at bounding box center [97, 118] width 90 height 9
select select "700"
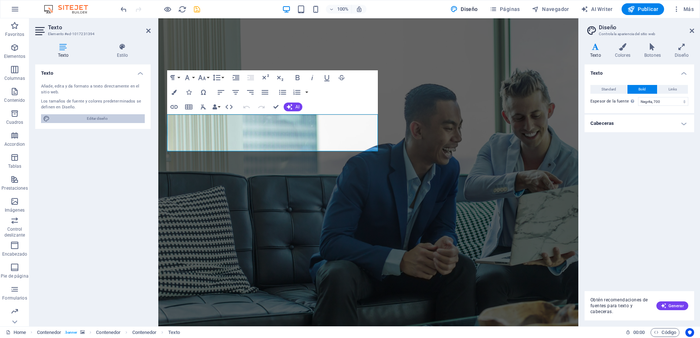
click at [92, 120] on span "Editar diseño" at bounding box center [97, 118] width 90 height 9
click at [622, 47] on icon at bounding box center [622, 46] width 26 height 7
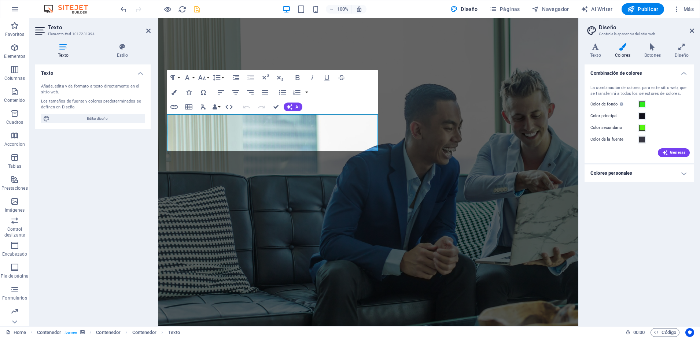
click at [622, 47] on icon at bounding box center [622, 46] width 26 height 7
click at [605, 177] on h4 "Colores personales" at bounding box center [639, 174] width 110 height 18
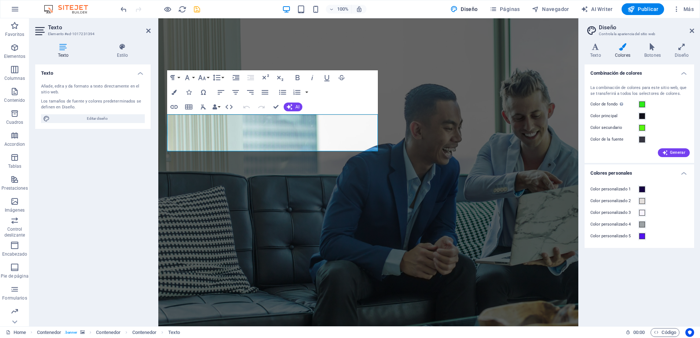
click at [605, 178] on div "Color personalizado 1 Color personalizado 2 Color personalizado 3 Color persona…" at bounding box center [639, 213] width 112 height 70
click at [639, 214] on span at bounding box center [642, 213] width 6 height 6
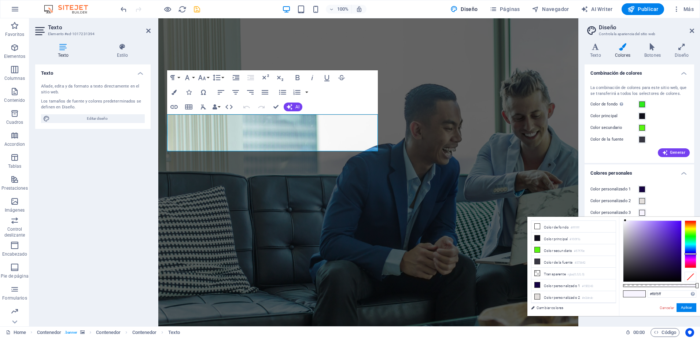
click at [639, 214] on span at bounding box center [642, 213] width 6 height 6
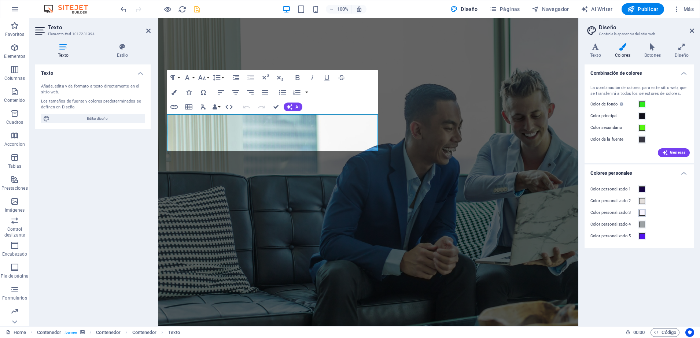
click at [639, 214] on span at bounding box center [642, 213] width 6 height 6
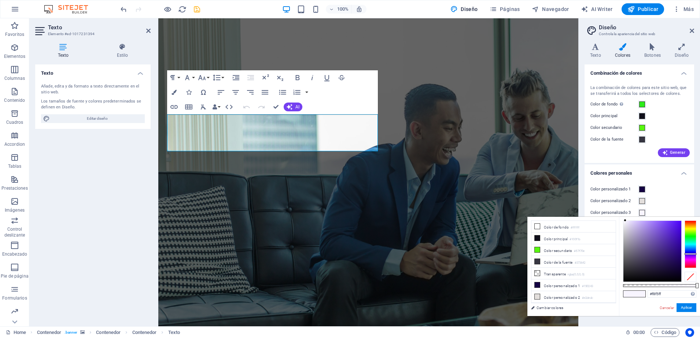
type input "#f8fff5"
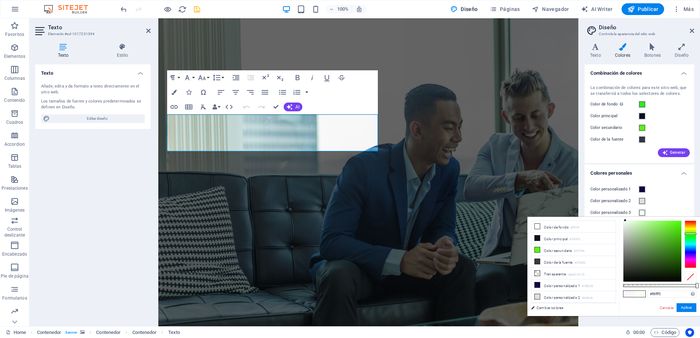
click at [695, 234] on div at bounding box center [690, 245] width 12 height 48
click at [695, 234] on div at bounding box center [690, 234] width 12 height 2
click at [687, 304] on button "Aplicar" at bounding box center [686, 307] width 20 height 9
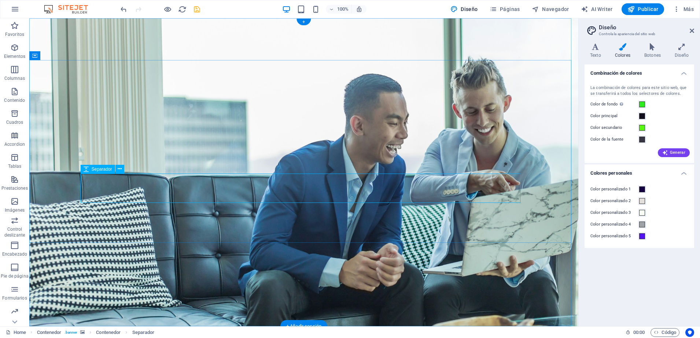
select select "px"
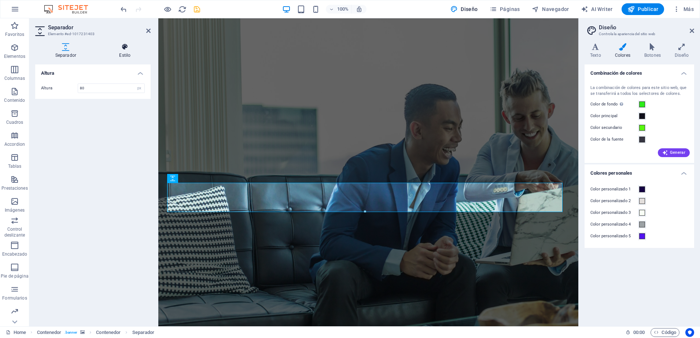
click at [126, 48] on icon at bounding box center [124, 46] width 51 height 7
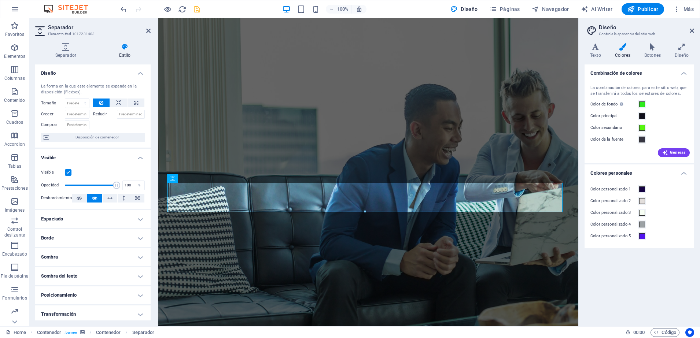
click at [126, 48] on icon at bounding box center [124, 46] width 51 height 7
click at [45, 106] on div "Tamaño Predeterminado automático px % 1/1 1/2 1/3 1/4 1/5 1/6 1/7 1/8 1/9 1/10" at bounding box center [65, 104] width 48 height 10
click at [118, 103] on icon at bounding box center [118, 103] width 5 height 9
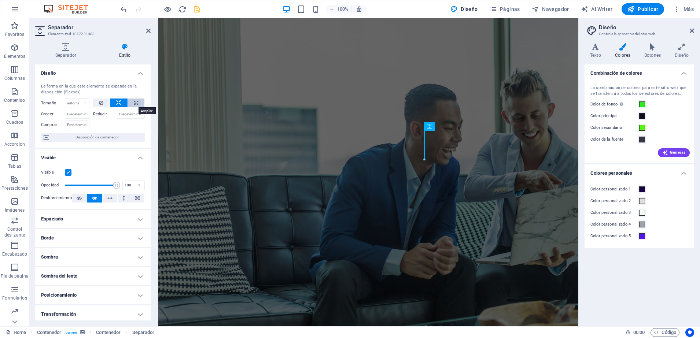
click at [138, 104] on button at bounding box center [136, 103] width 16 height 9
type input "100"
select select "%"
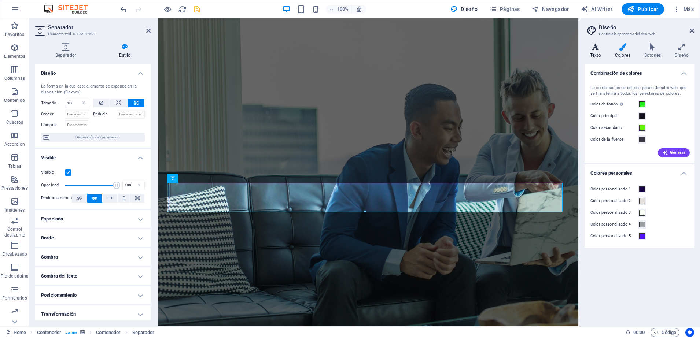
click at [596, 49] on icon at bounding box center [595, 46] width 22 height 7
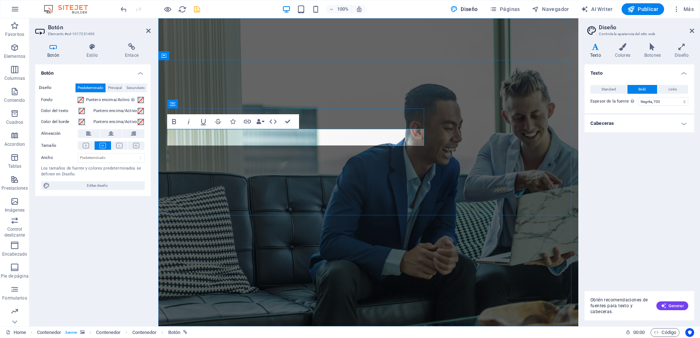
select select "%"
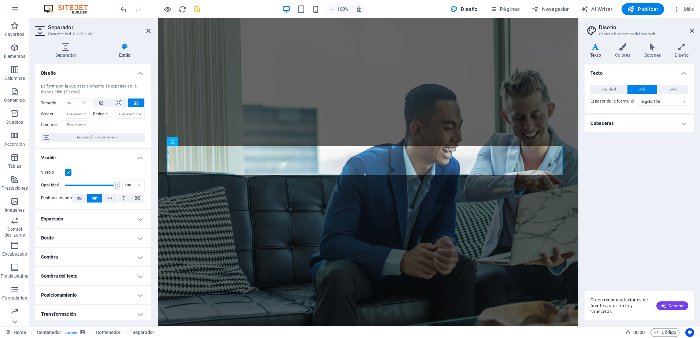
click at [588, 55] on h4 "Texto" at bounding box center [596, 50] width 25 height 15
click at [683, 124] on h4 "Cabeceras" at bounding box center [639, 124] width 110 height 18
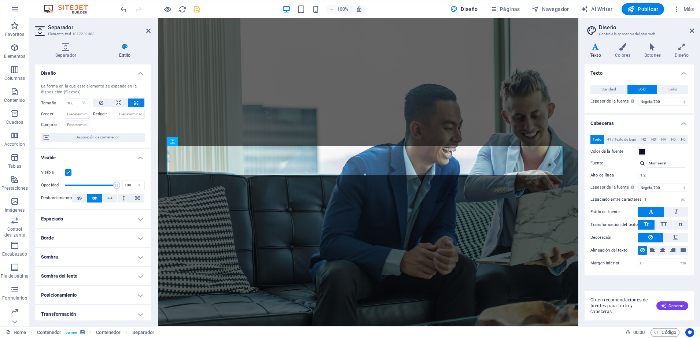
click at [683, 124] on h4 "Cabeceras" at bounding box center [639, 121] width 110 height 13
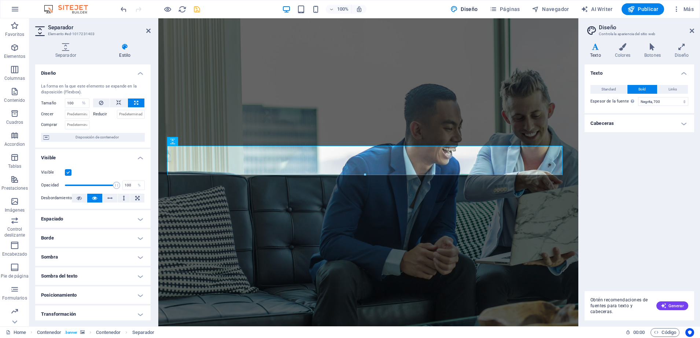
click at [683, 124] on h4 "Cabeceras" at bounding box center [639, 124] width 110 height 18
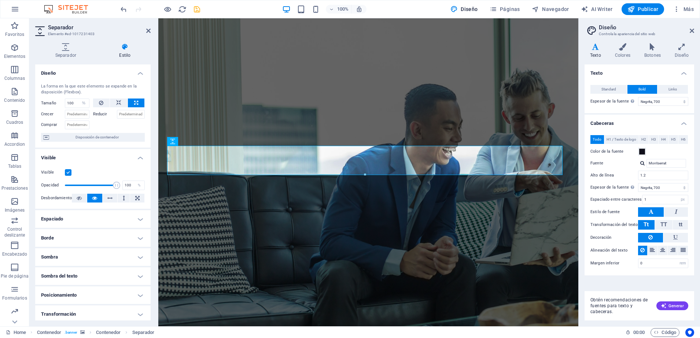
click at [599, 139] on span "Todo" at bounding box center [596, 139] width 9 height 9
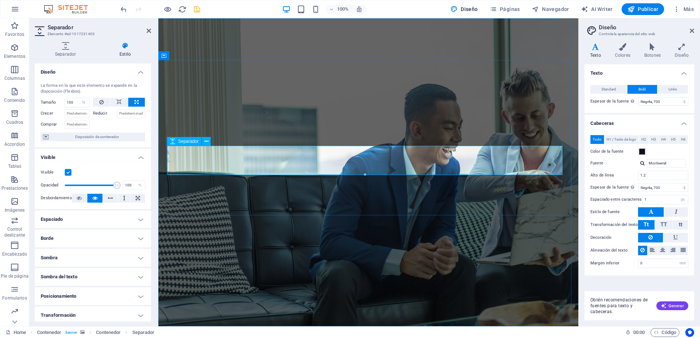
click at [206, 143] on icon at bounding box center [206, 142] width 4 height 8
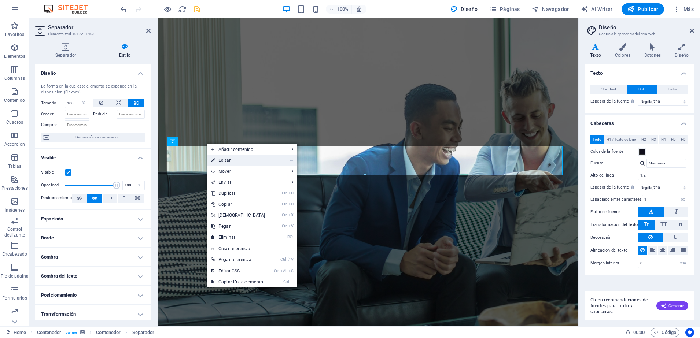
click at [226, 161] on link "⏎ Editar" at bounding box center [238, 160] width 63 height 11
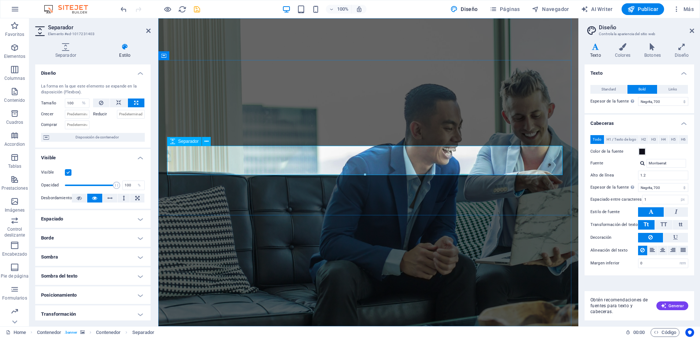
click at [651, 211] on icon at bounding box center [651, 211] width 5 height 9
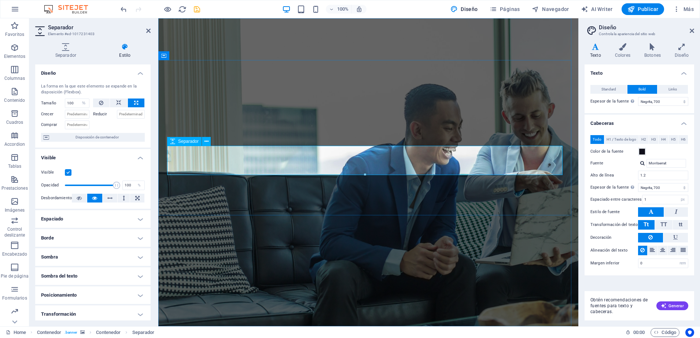
click at [189, 145] on div "Separador" at bounding box center [184, 141] width 34 height 9
click at [97, 138] on span "Disposición de contenedor" at bounding box center [96, 137] width 91 height 9
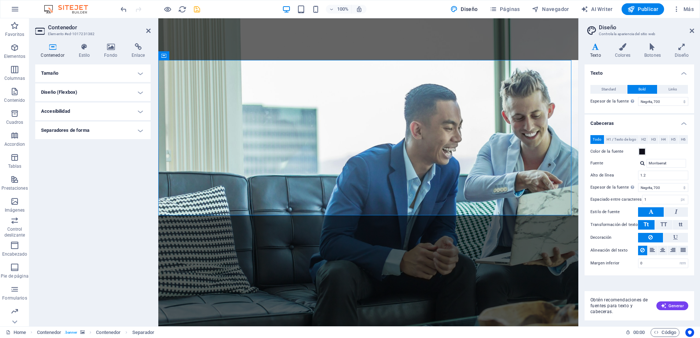
click at [97, 138] on ul "Tamaño Altura Predeterminado px rem % vh vw Alto mín Ninguno px rem % vh vw Anc…" at bounding box center [92, 101] width 115 height 75
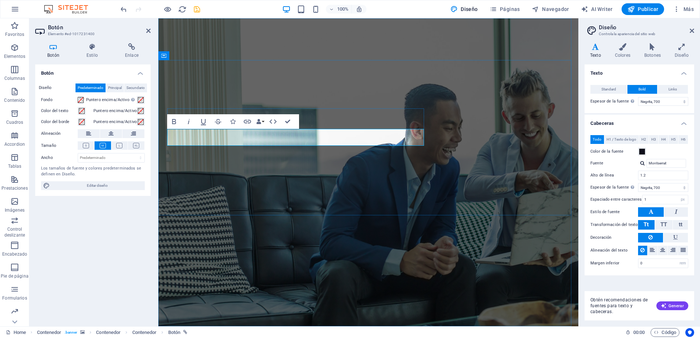
click at [618, 141] on span "H1 / Texto de logo" at bounding box center [621, 139] width 30 height 9
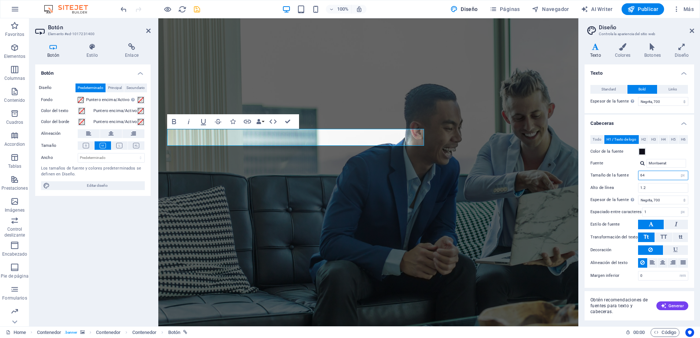
click at [646, 175] on input "64" at bounding box center [662, 175] width 49 height 9
type input "6"
type input "100"
click at [669, 189] on input "1.2" at bounding box center [662, 188] width 49 height 9
click at [647, 189] on input "1.2" at bounding box center [662, 188] width 49 height 9
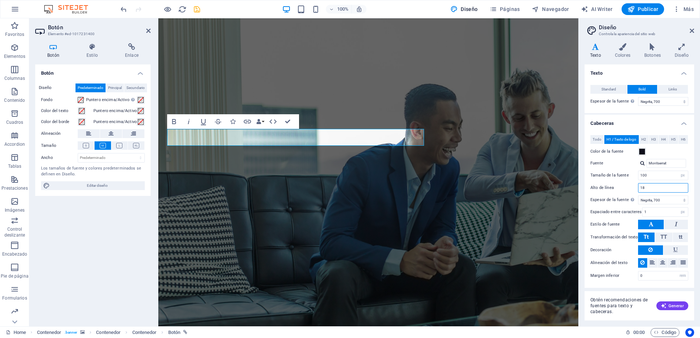
type input "1"
type input "120"
click at [695, 197] on div "Variantes Texto Colores Botones Diseño Texto Standard Bold Links Color de la fu…" at bounding box center [639, 181] width 121 height 289
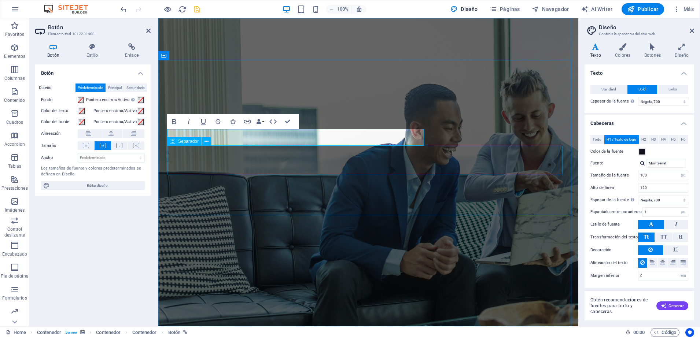
select select "%"
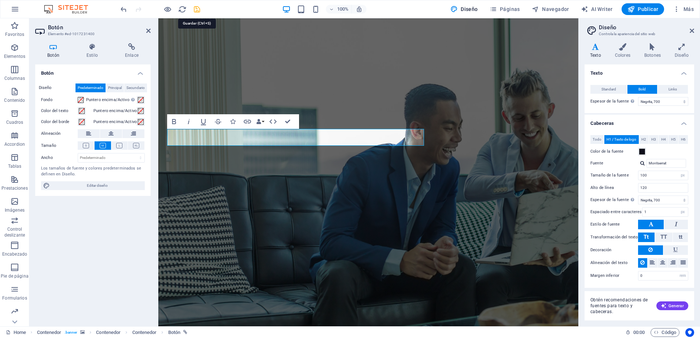
click at [197, 8] on icon "save" at bounding box center [197, 9] width 8 height 8
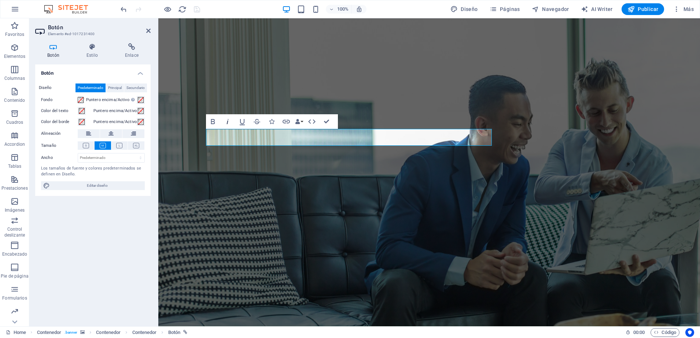
click at [225, 124] on icon "button" at bounding box center [227, 121] width 9 height 9
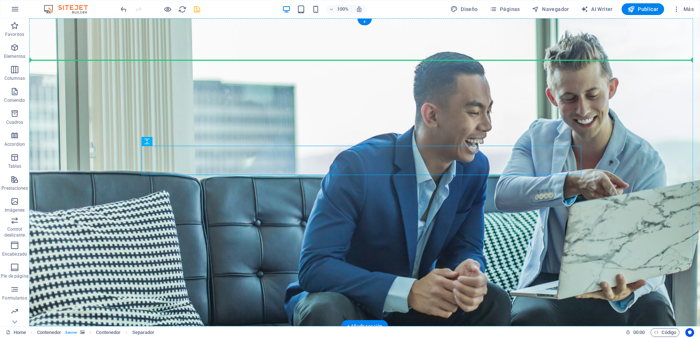
drag, startPoint x: 157, startPoint y: 164, endPoint x: 90, endPoint y: 118, distance: 80.9
